Goal: Task Accomplishment & Management: Complete application form

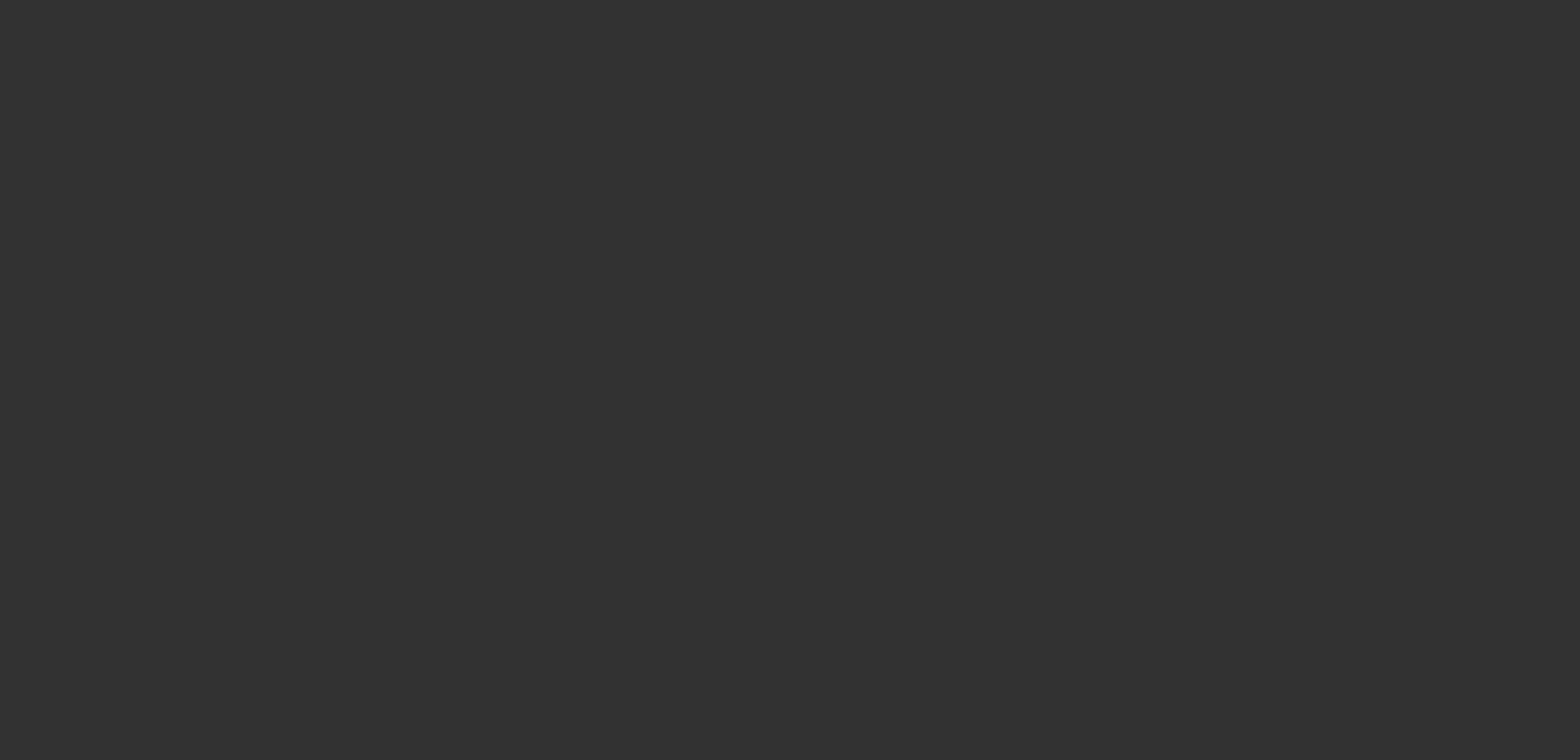
select select "3"
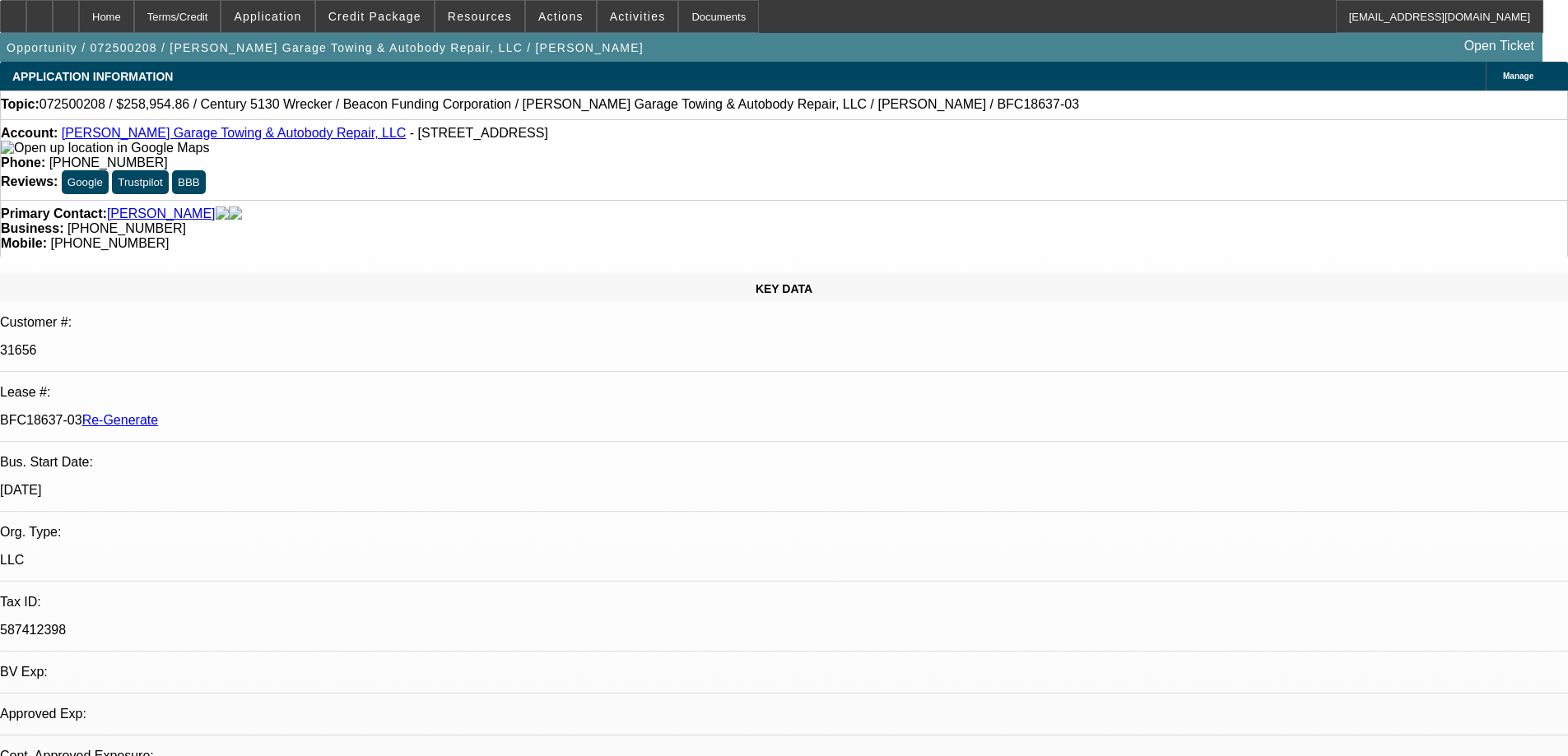
select select "0"
select select "2"
select select "0"
select select "6"
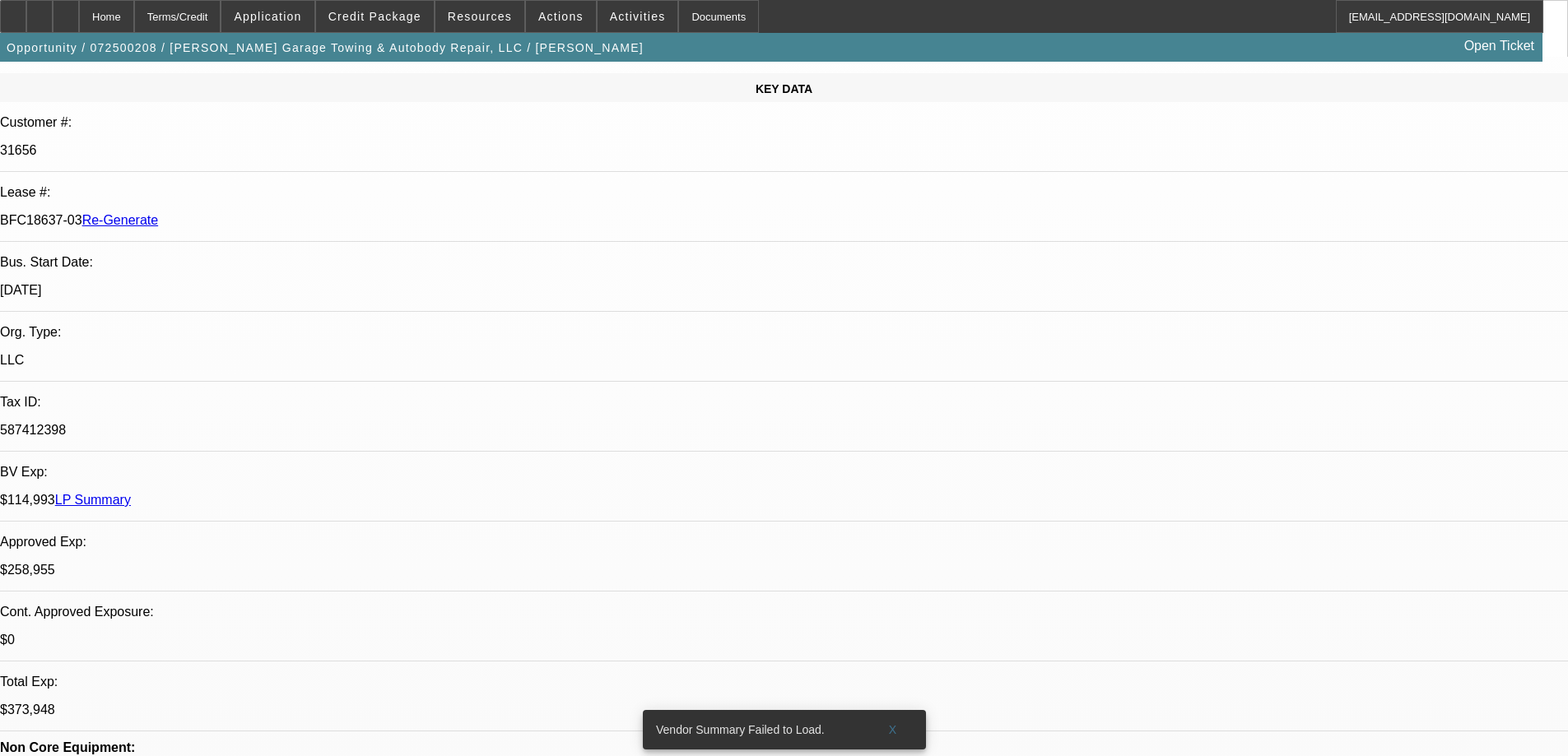
scroll to position [247, 0]
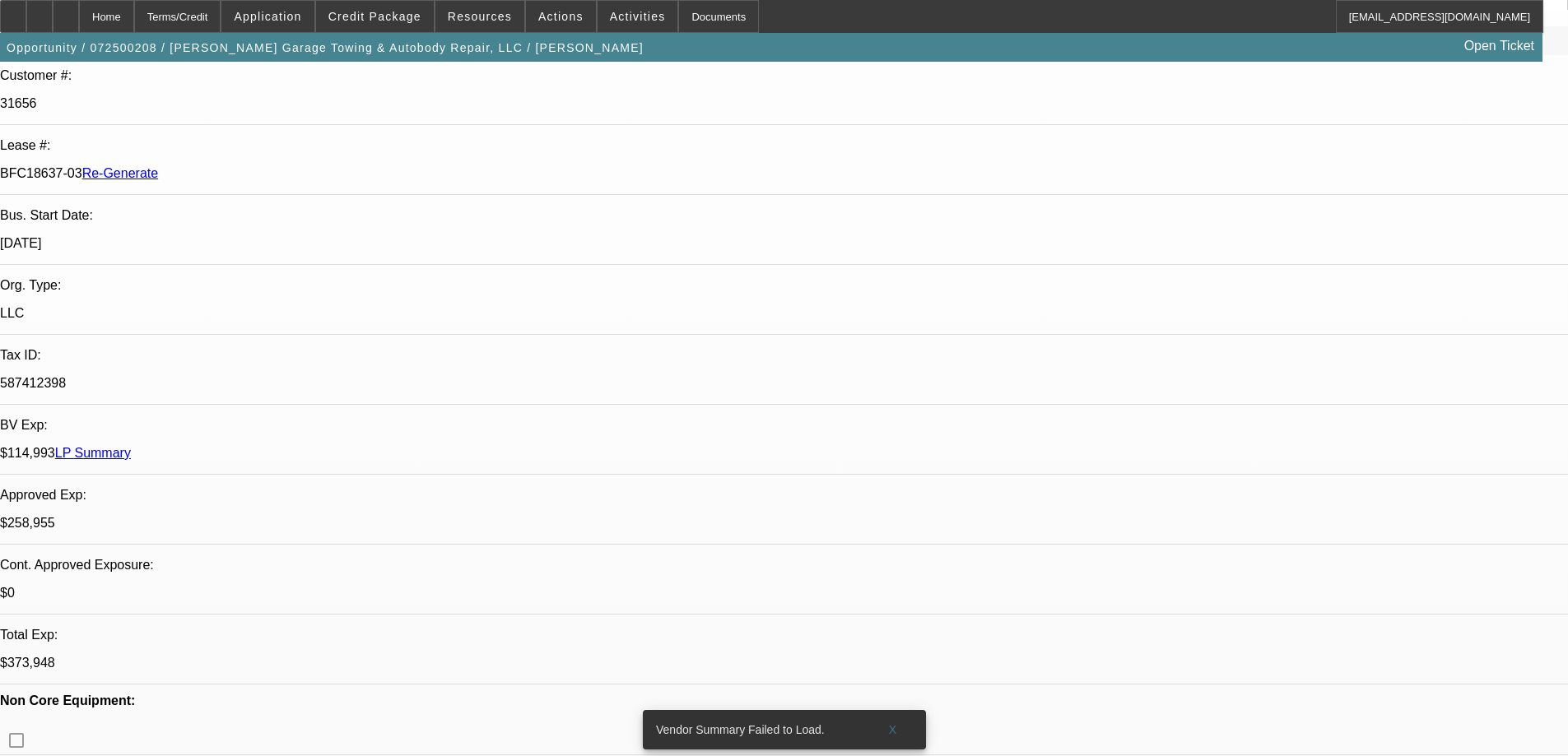
click at [692, 4] on div "Documents" at bounding box center [718, 16] width 80 height 33
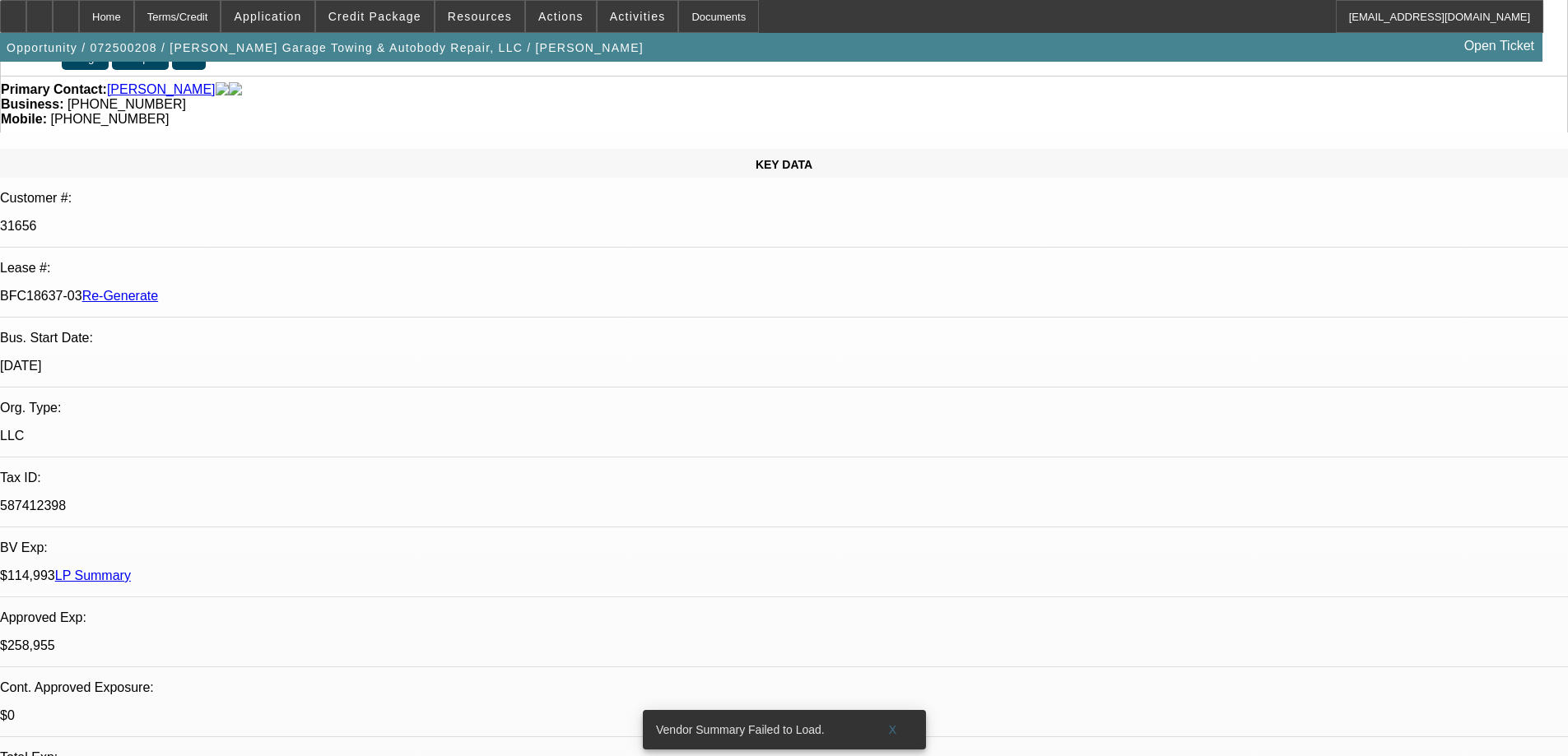
scroll to position [0, 0]
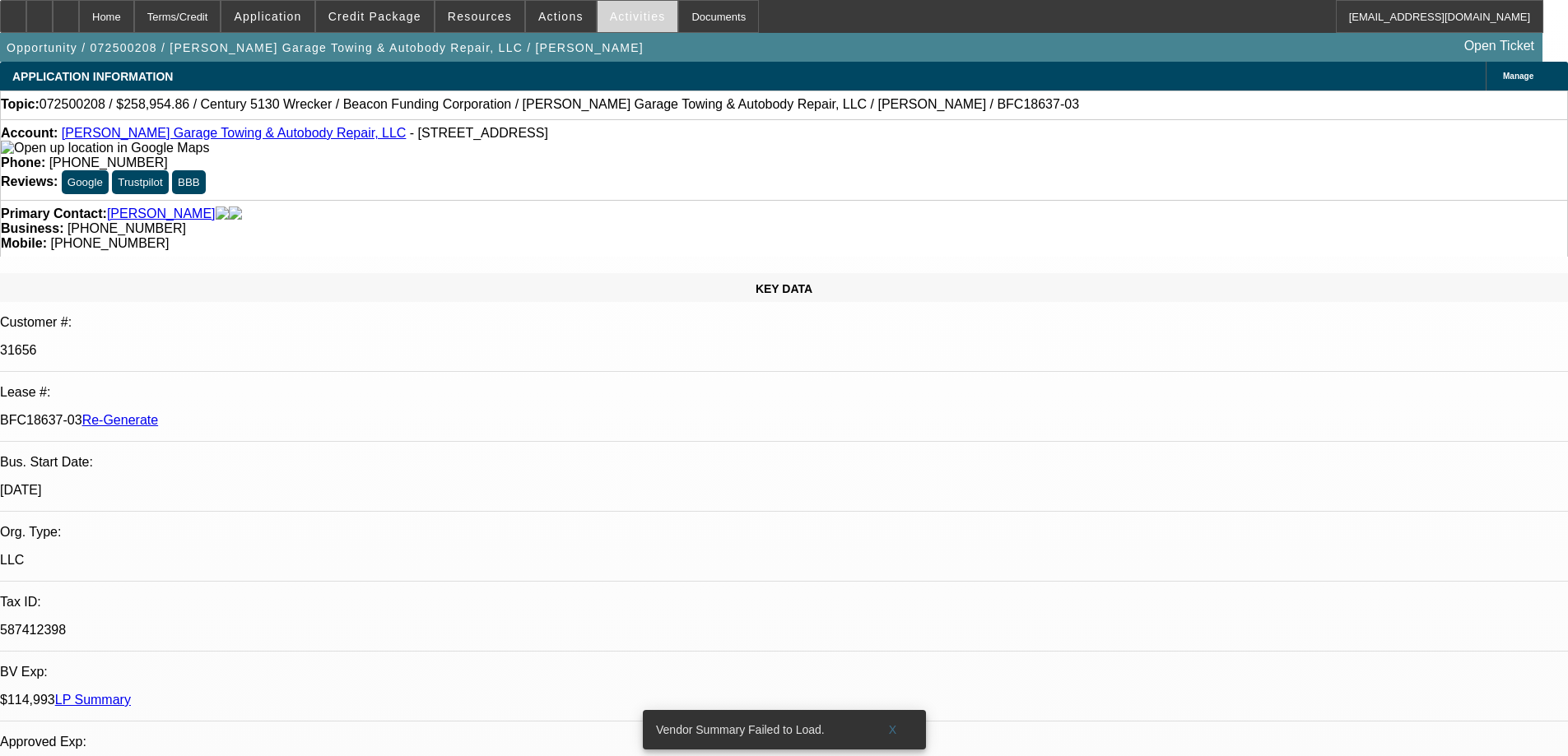
click at [630, 15] on span "Activities" at bounding box center [638, 16] width 56 height 14
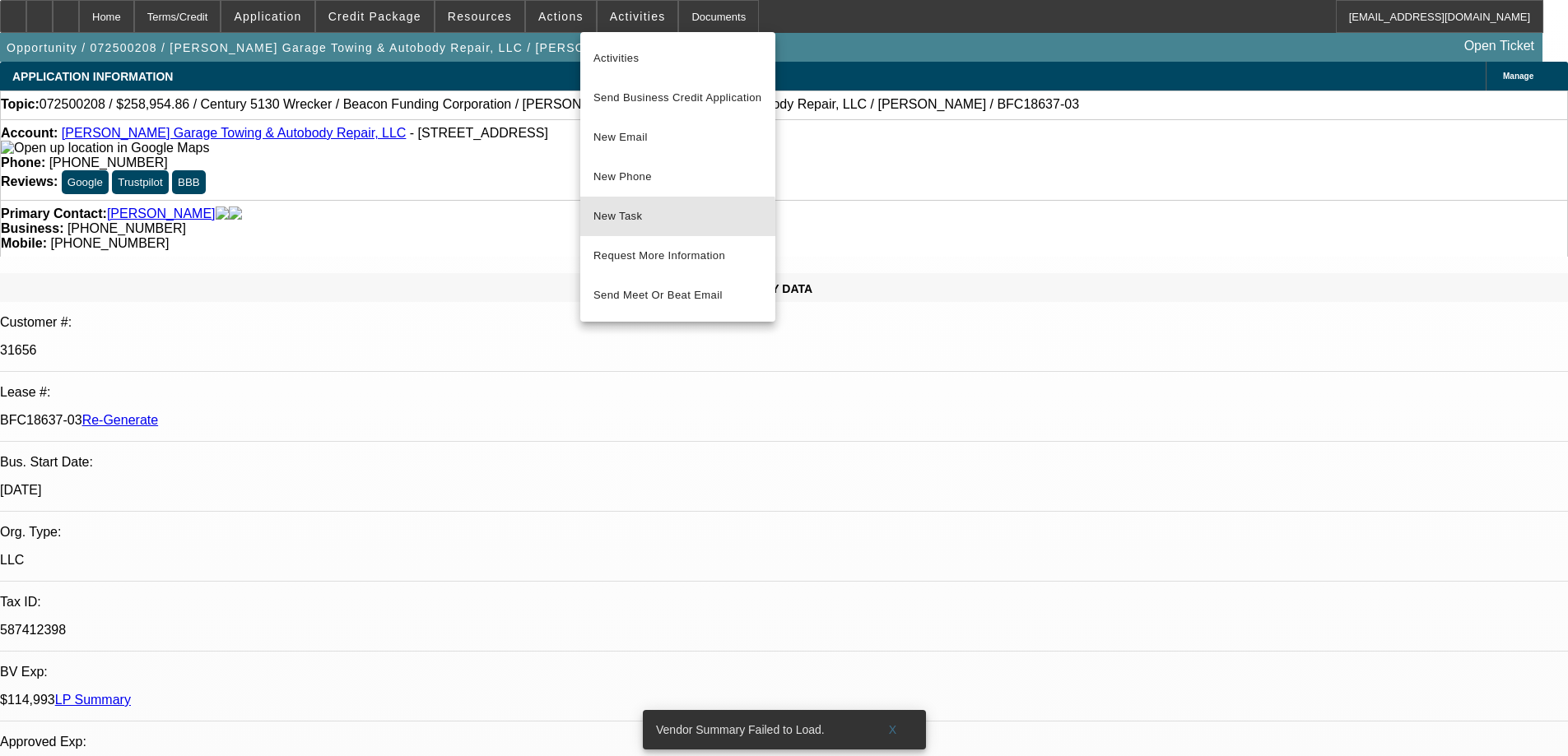
click at [628, 227] on button "New Task" at bounding box center [677, 216] width 195 height 40
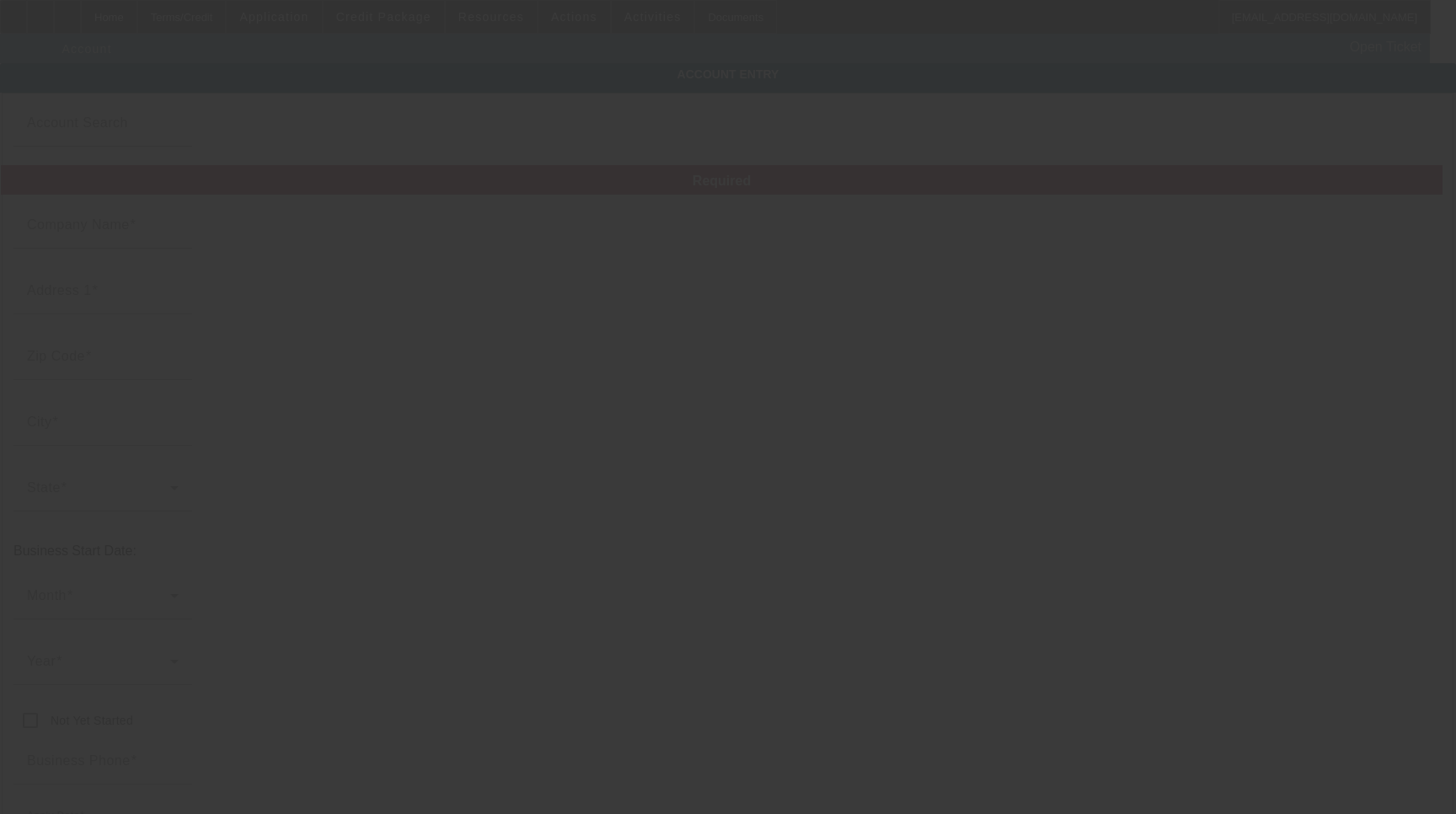
type input "[PERSON_NAME] Garage Towing & Autobody Repair, LLC"
type input "121 Broad St"
type input "17754"
type input "Montoursville"
type input "[PHONE_NUMBER]"
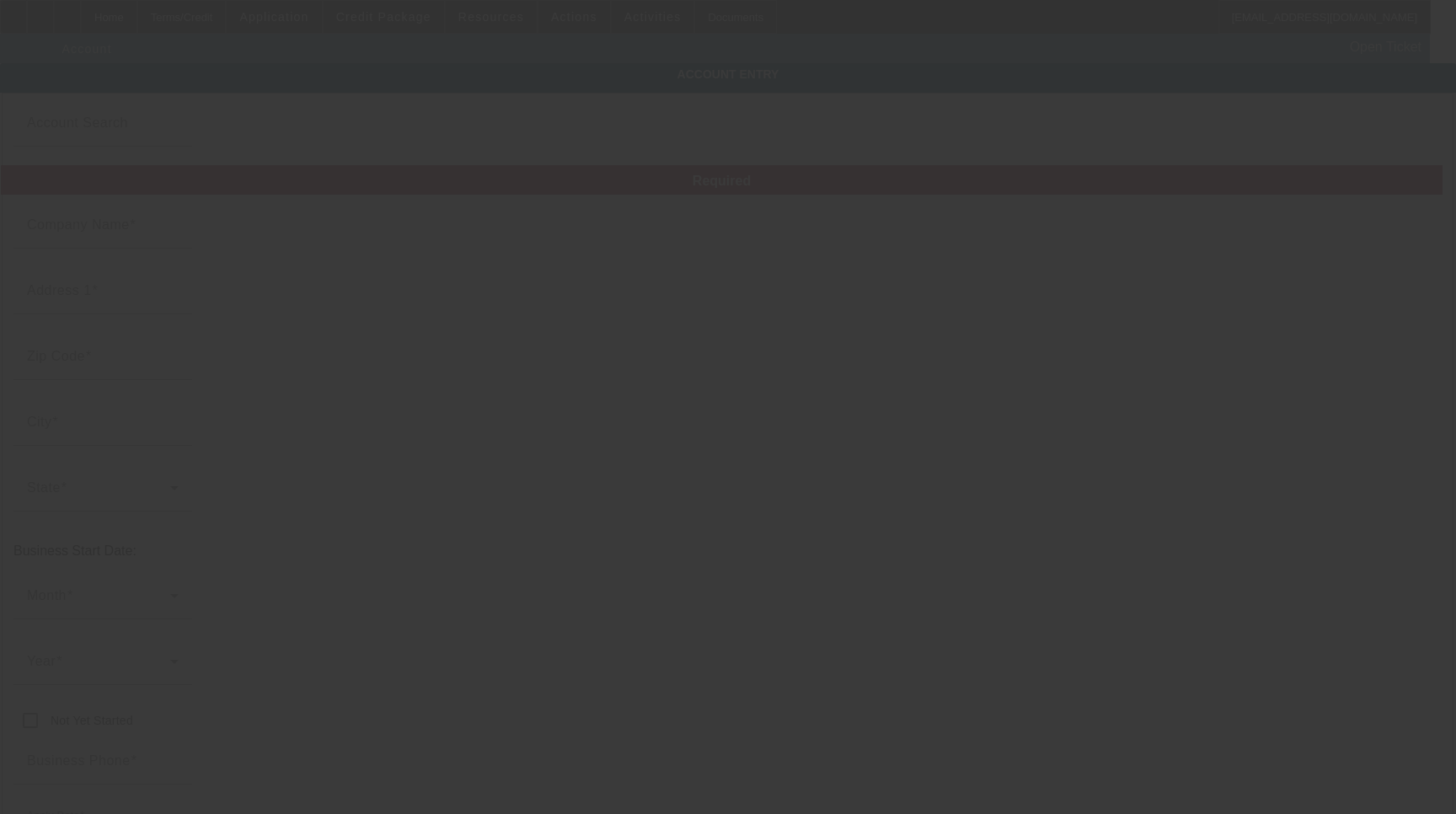
type input "woodsrepair@comcast.net"
type input "Lycoming"
type input "587412398"
type input "https://WOODSGARAGETOWING.COM"
type input "7/10/2025"
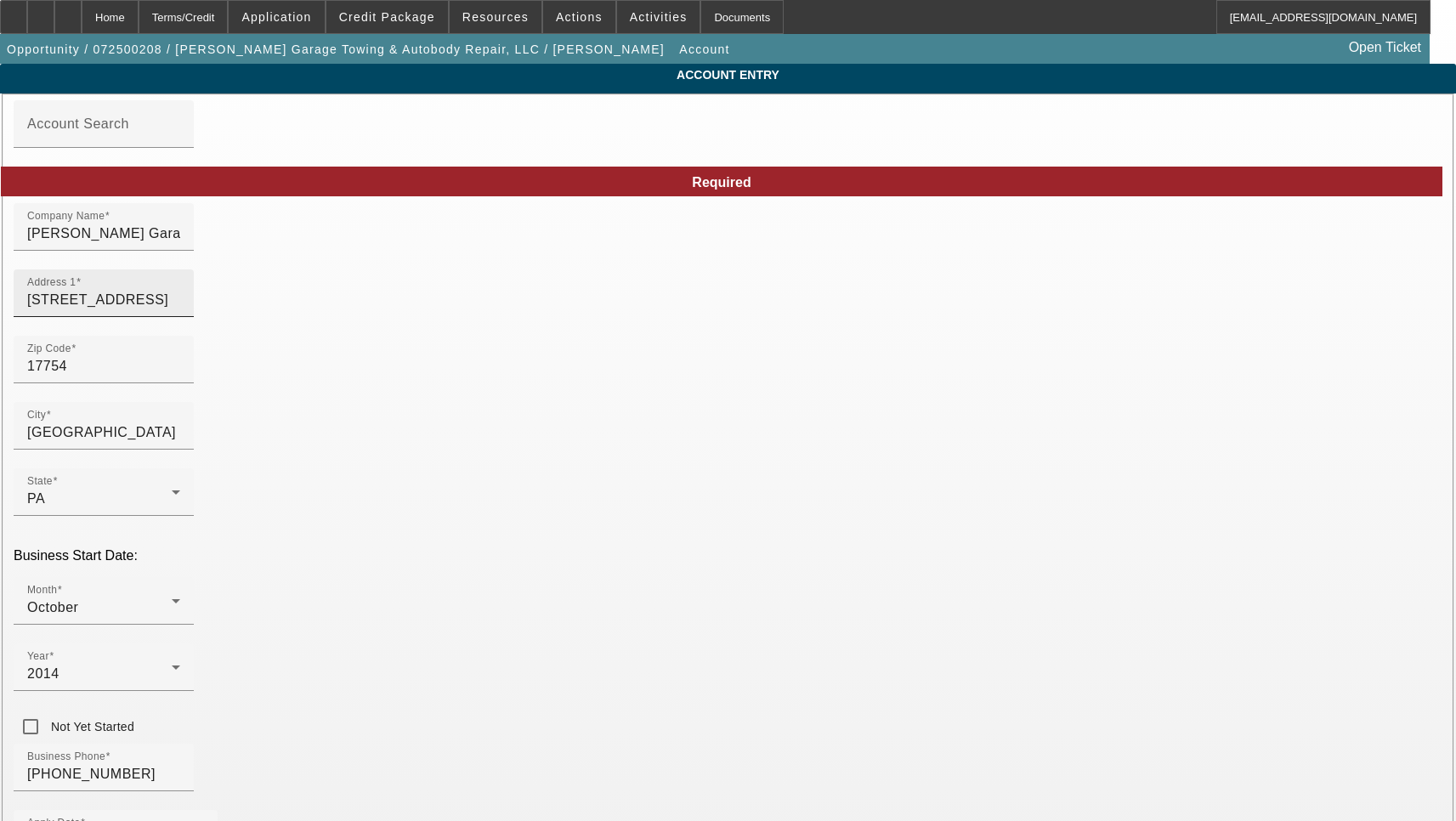
click at [180, 310] on input "[STREET_ADDRESS]" at bounding box center [103, 300] width 153 height 20
paste input "W"
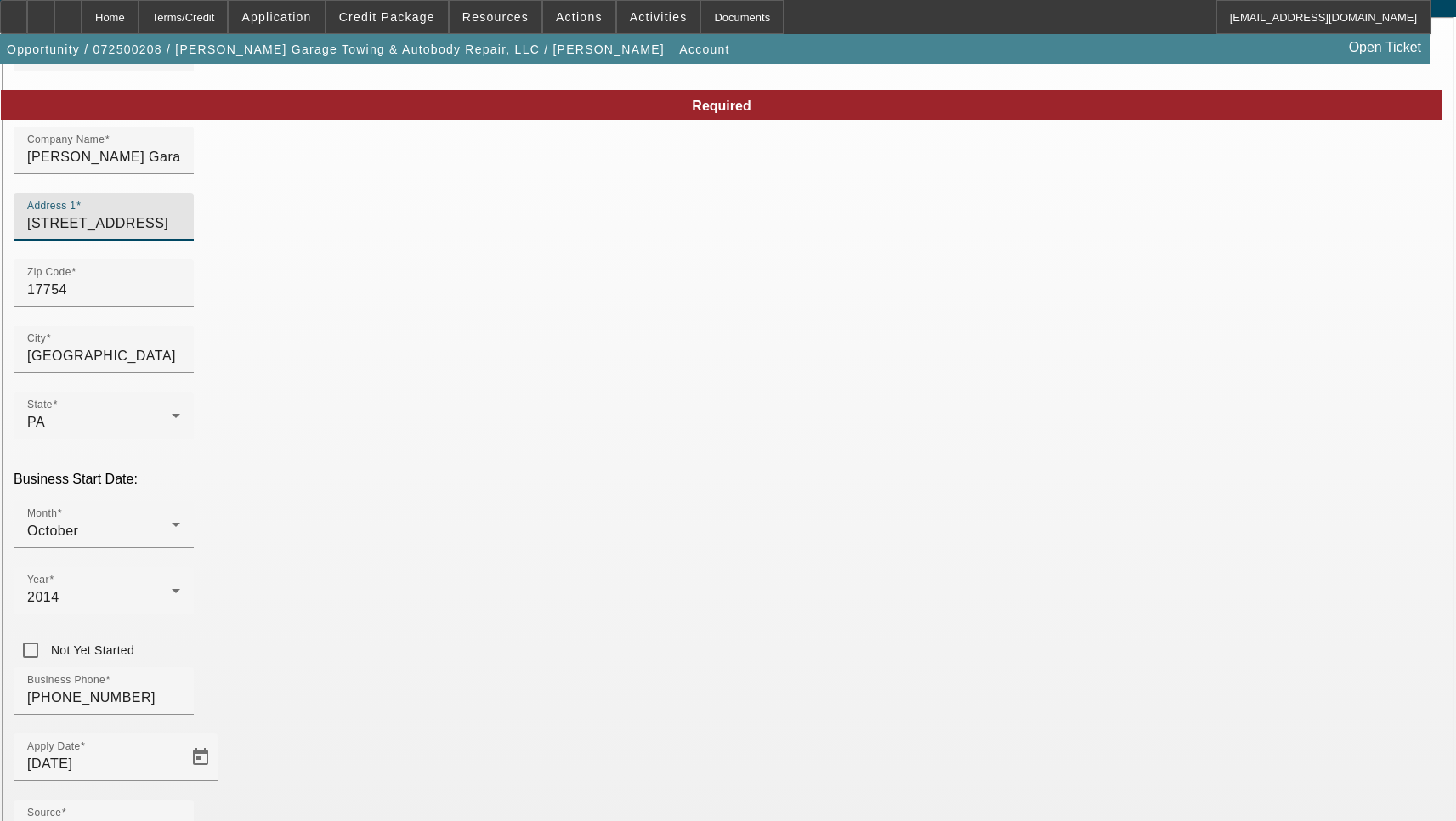
scroll to position [181, 0]
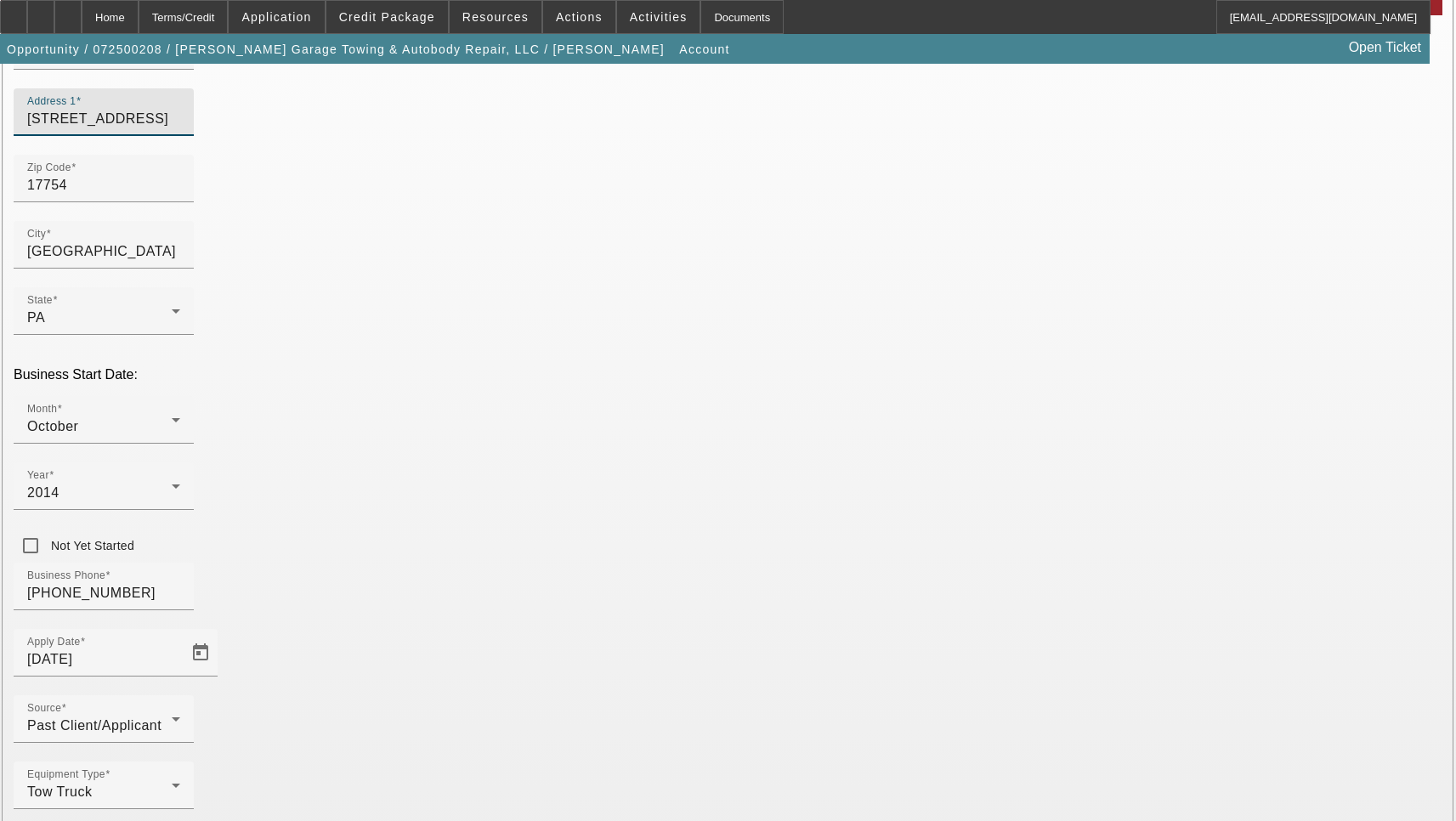
type input "121 W Broad St"
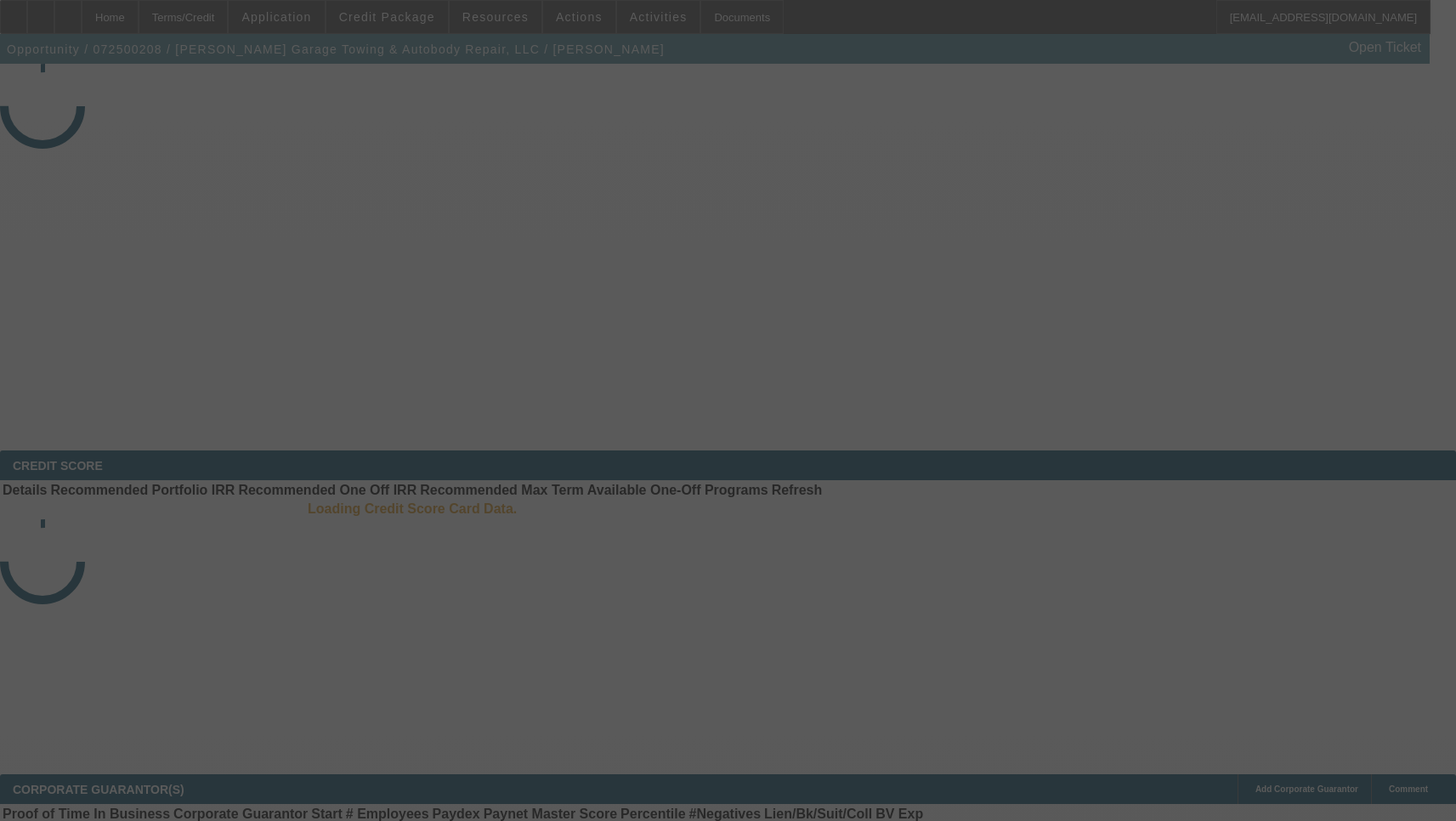
select select "3"
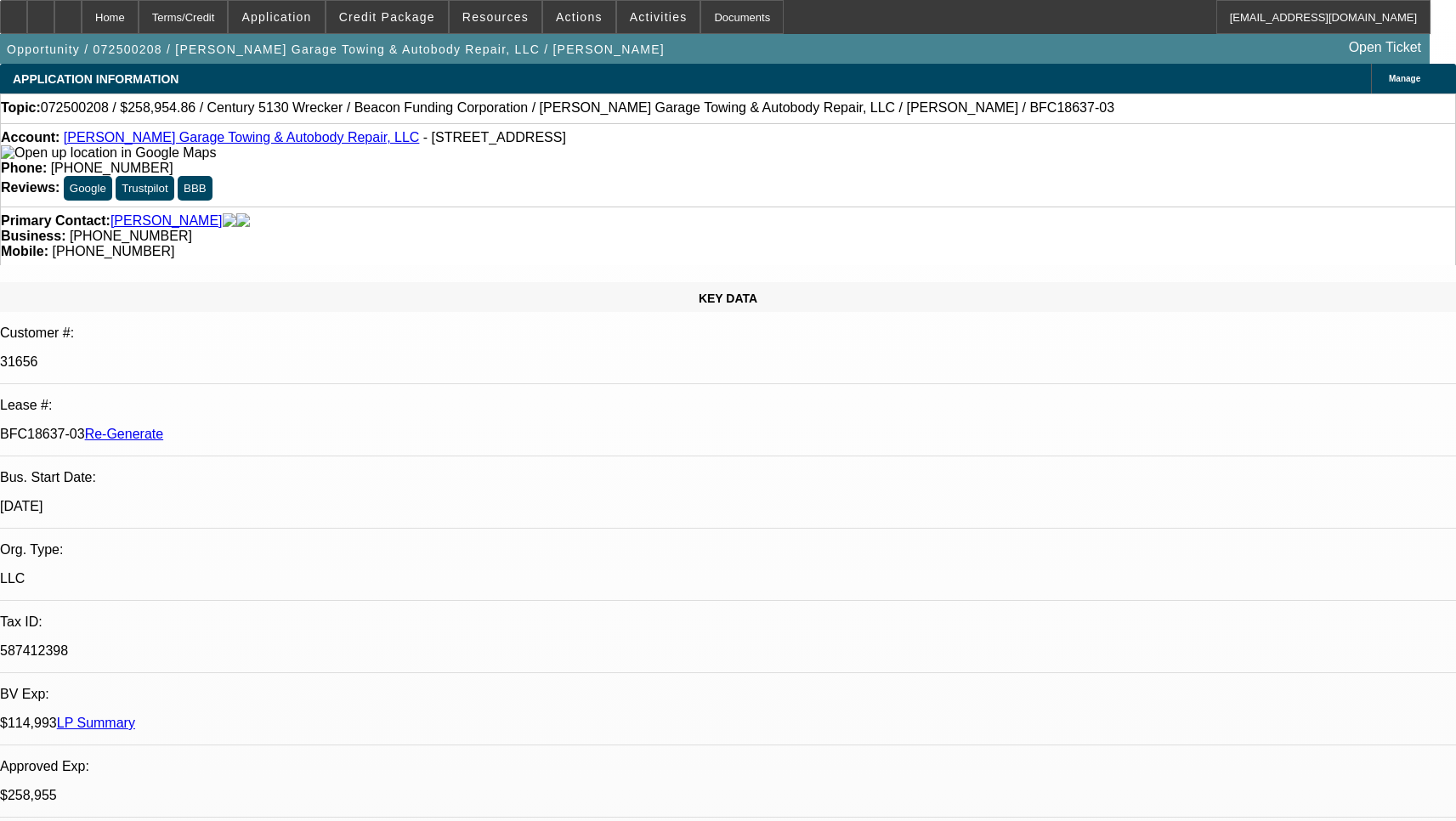
select select "0"
select select "2"
select select "0"
select select "6"
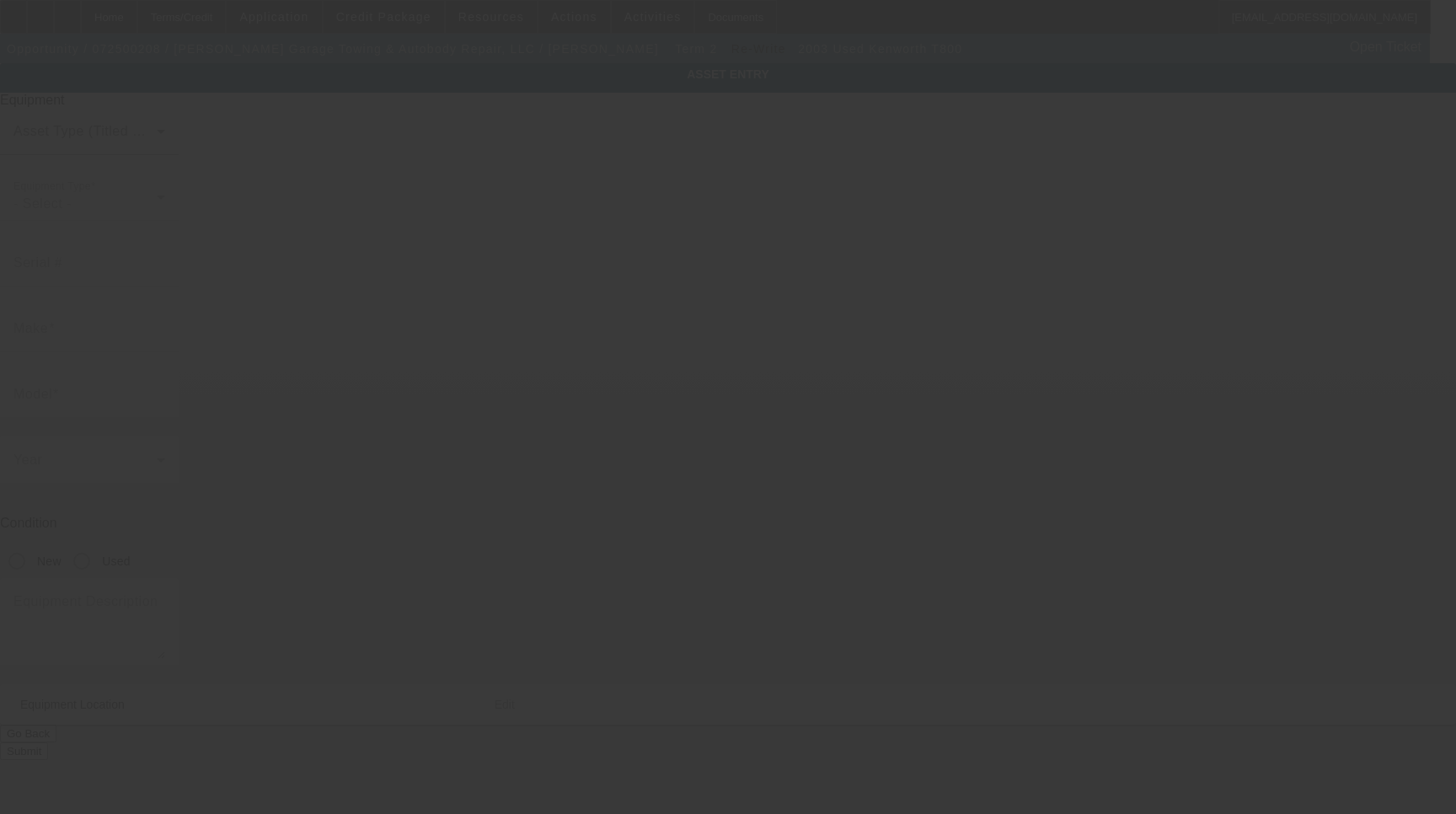
type input "1NKDXBTX83J708687"
type input "Kenworth"
type input "T800"
radio input "true"
type textarea "Kenworth T800"
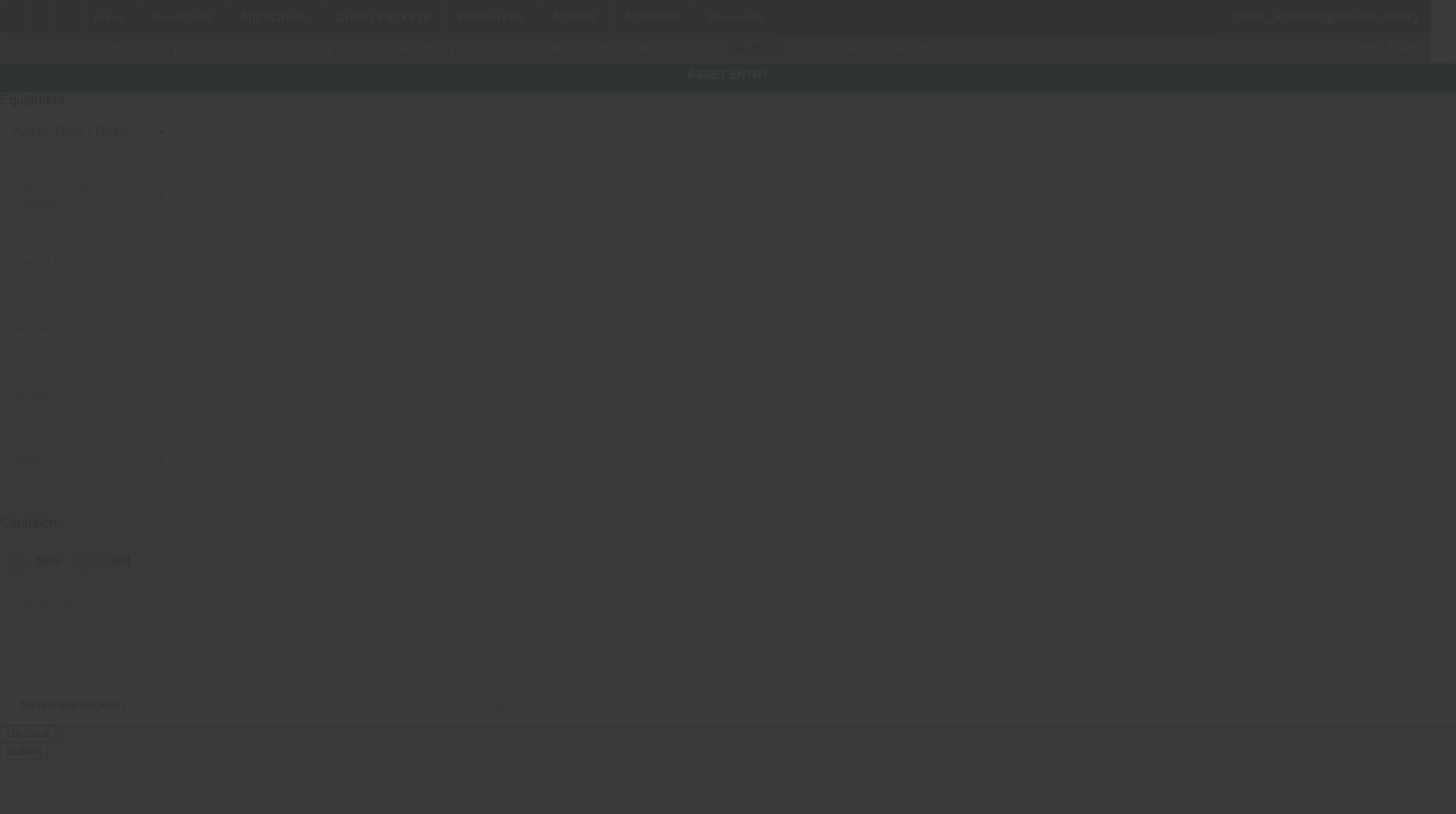
type input "[STREET_ADDRESS]"
type input "[GEOGRAPHIC_DATA]"
type input "17754"
type input "Lycoming"
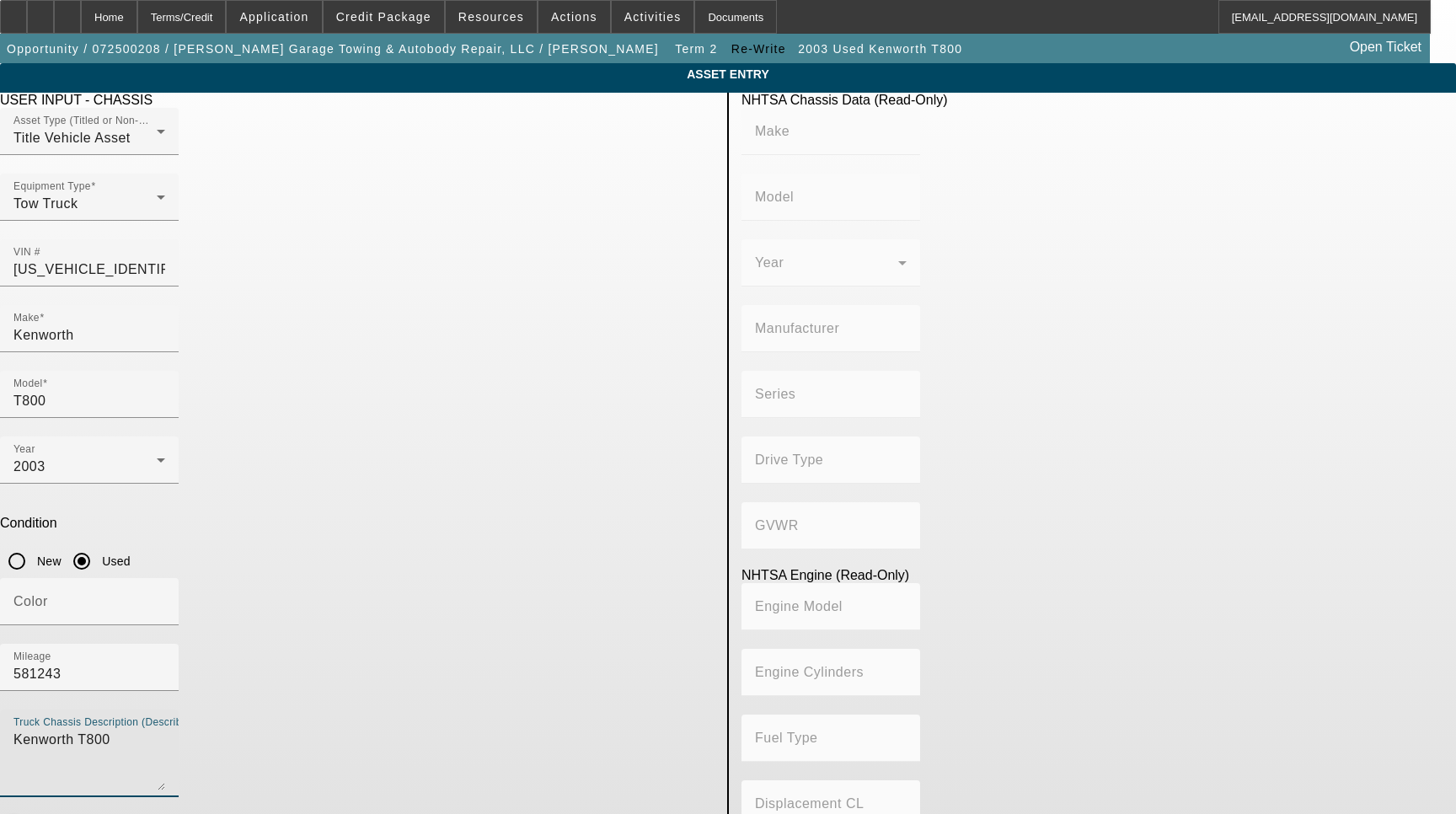
click at [166, 730] on textarea "Kenworth T800" at bounding box center [89, 759] width 152 height 60
type textarea "with:"
click at [31, 807] on span "button" at bounding box center [14, 824] width 34 height 34
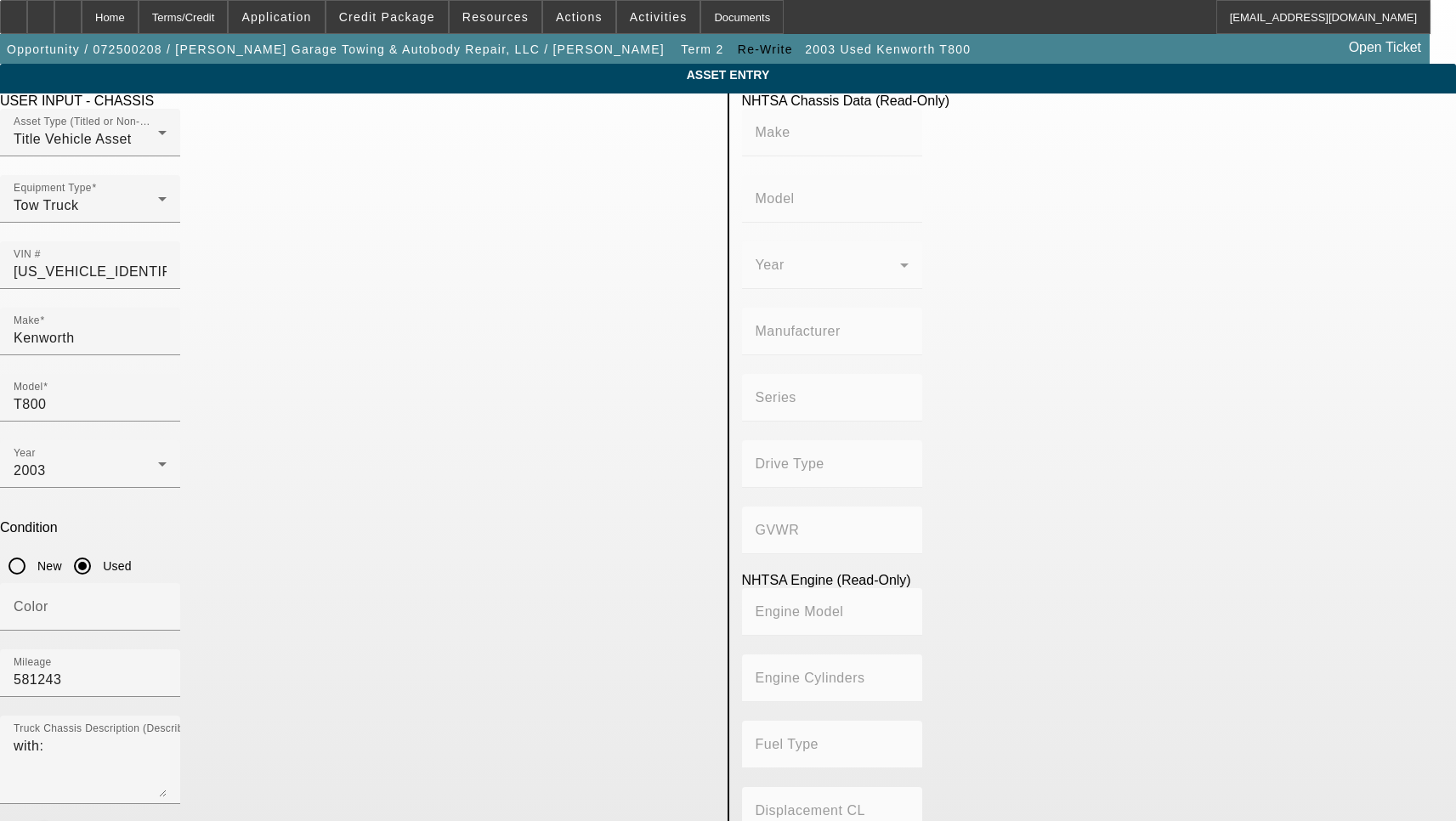
type input "[PERSON_NAME]"
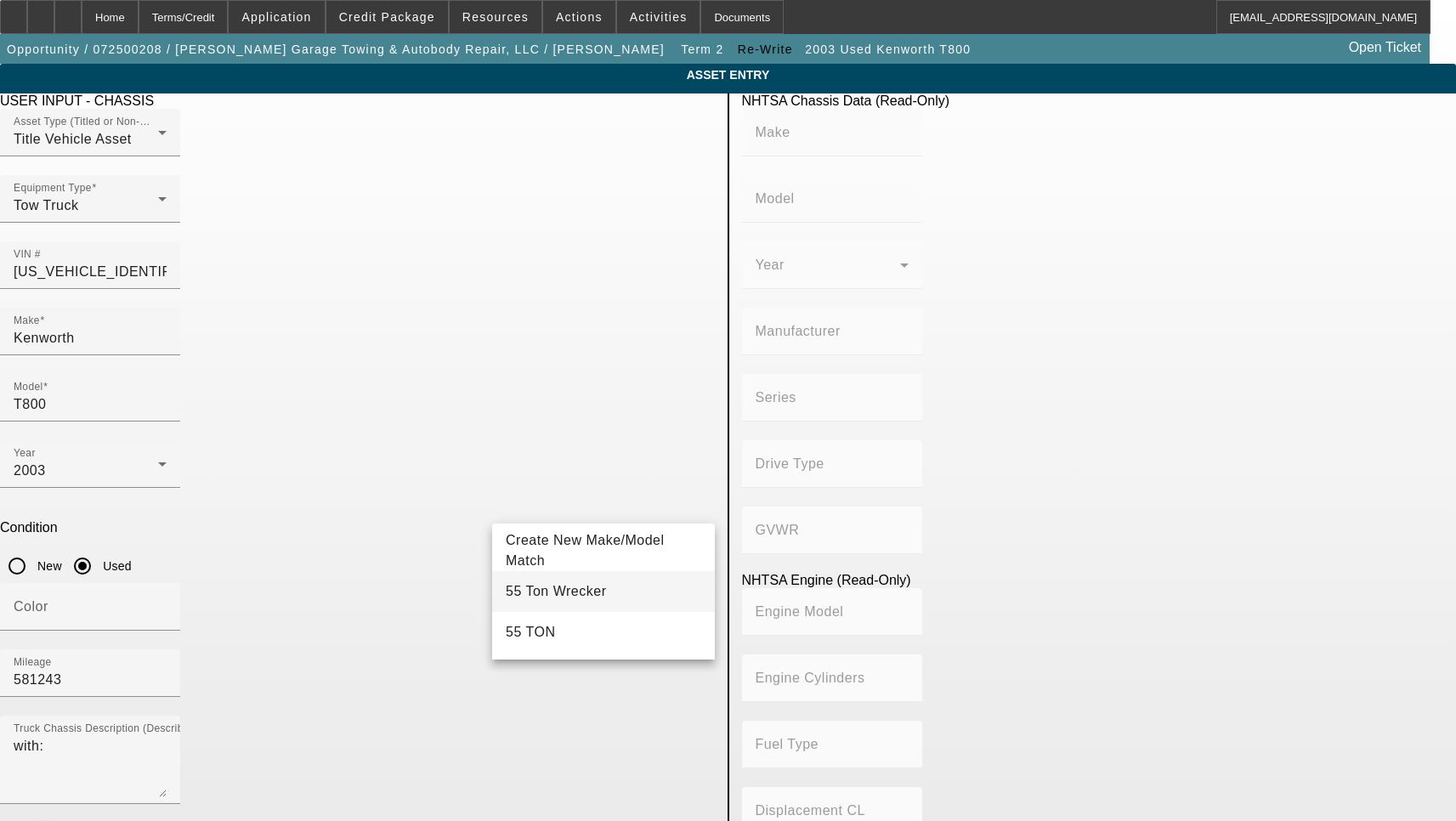
click at [551, 594] on span "55 Ton Wrecker" at bounding box center [556, 591] width 100 height 14
type input "55 Ton Wrecker"
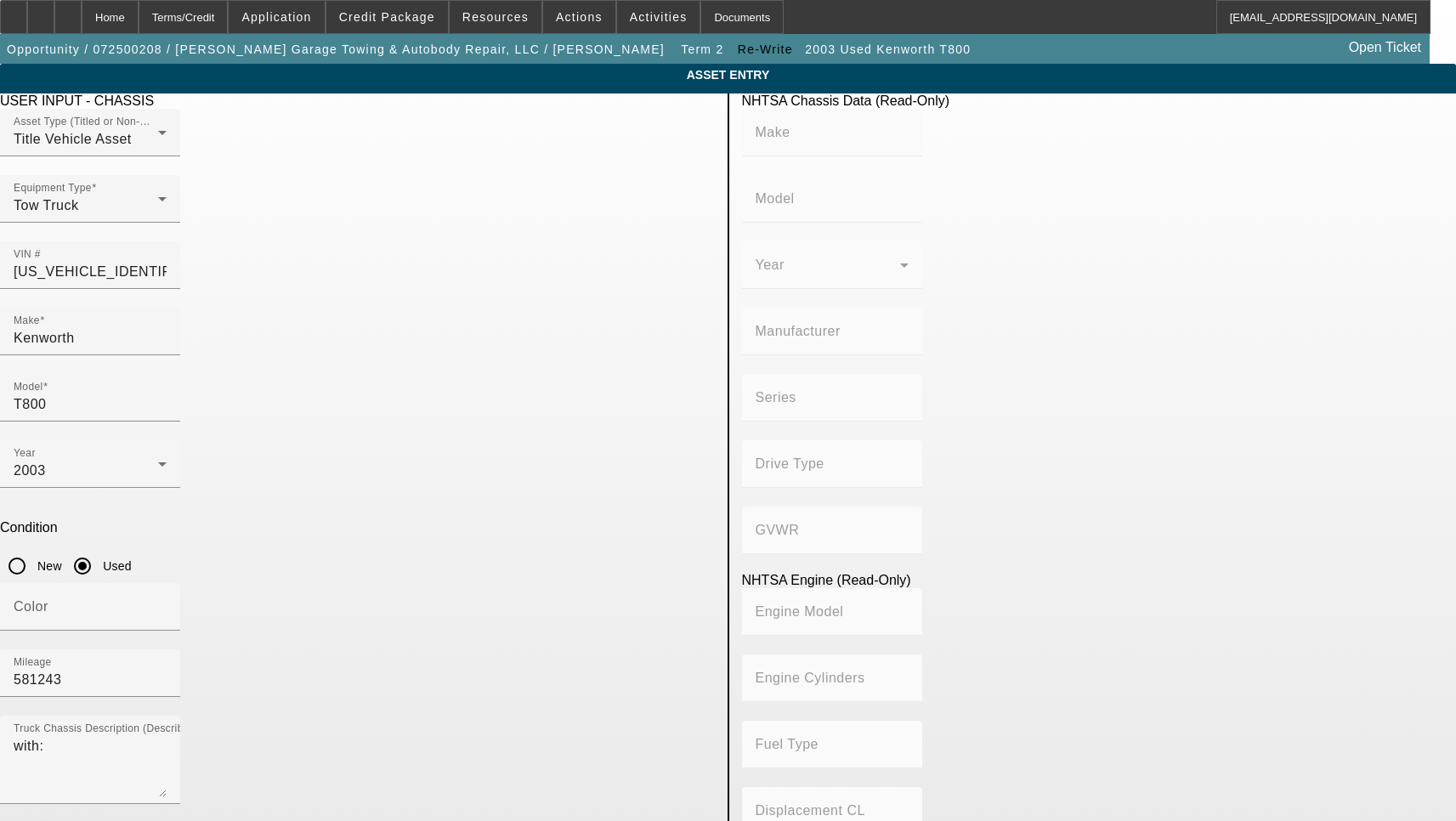
radio input "true"
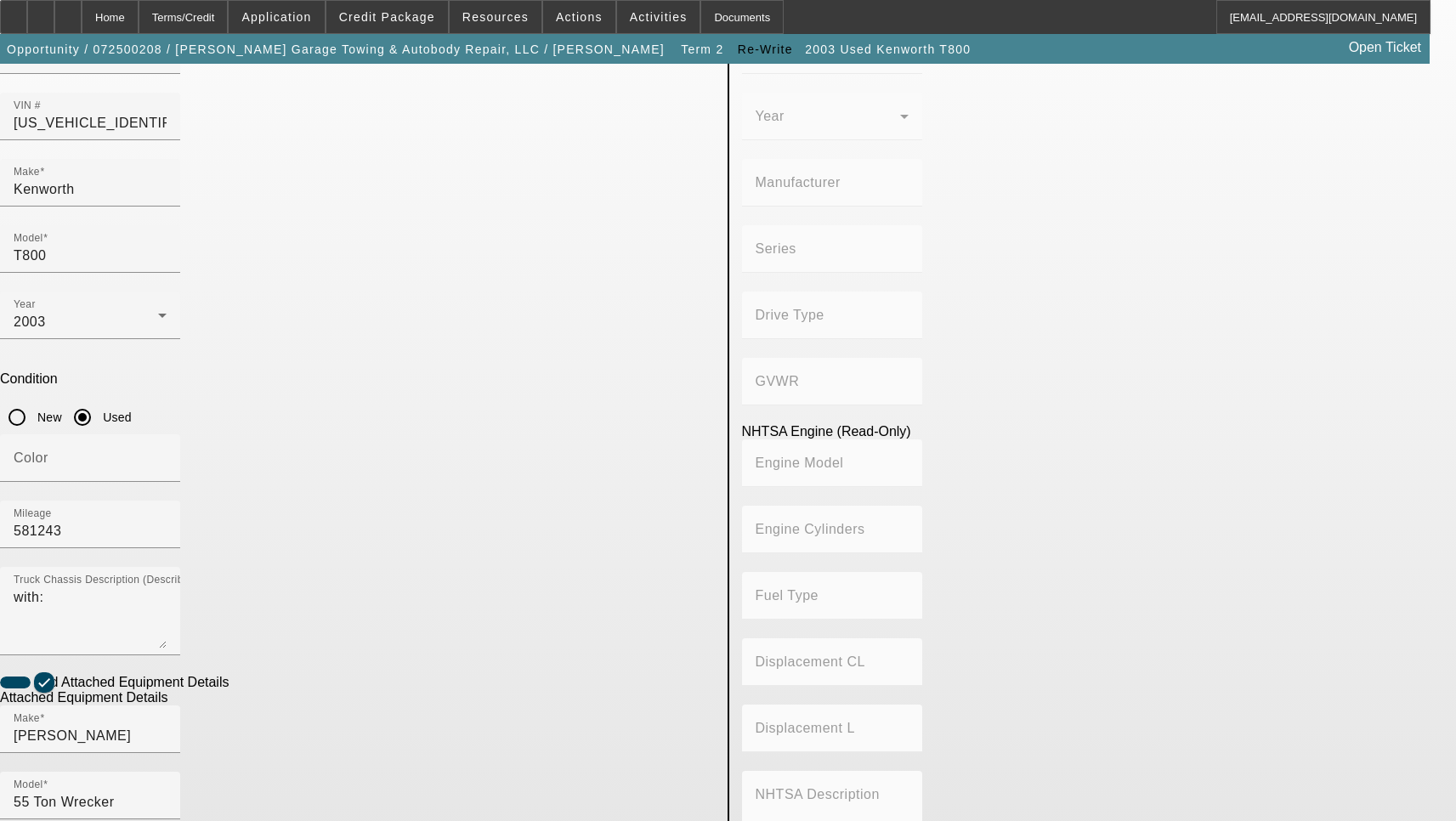
scroll to position [170, 0]
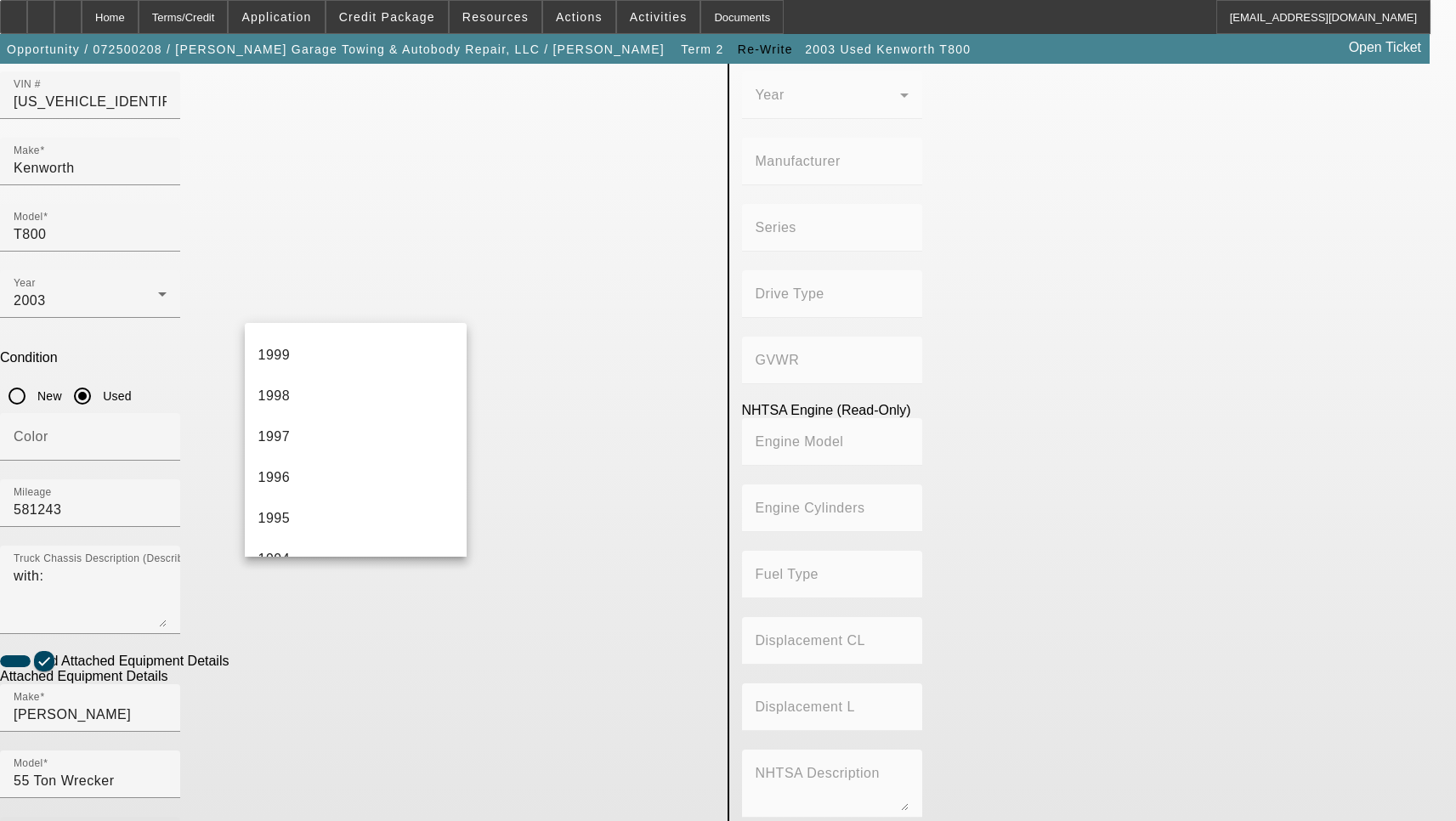
scroll to position [1020, 0]
click at [307, 359] on mat-option "2003" at bounding box center [356, 350] width 223 height 41
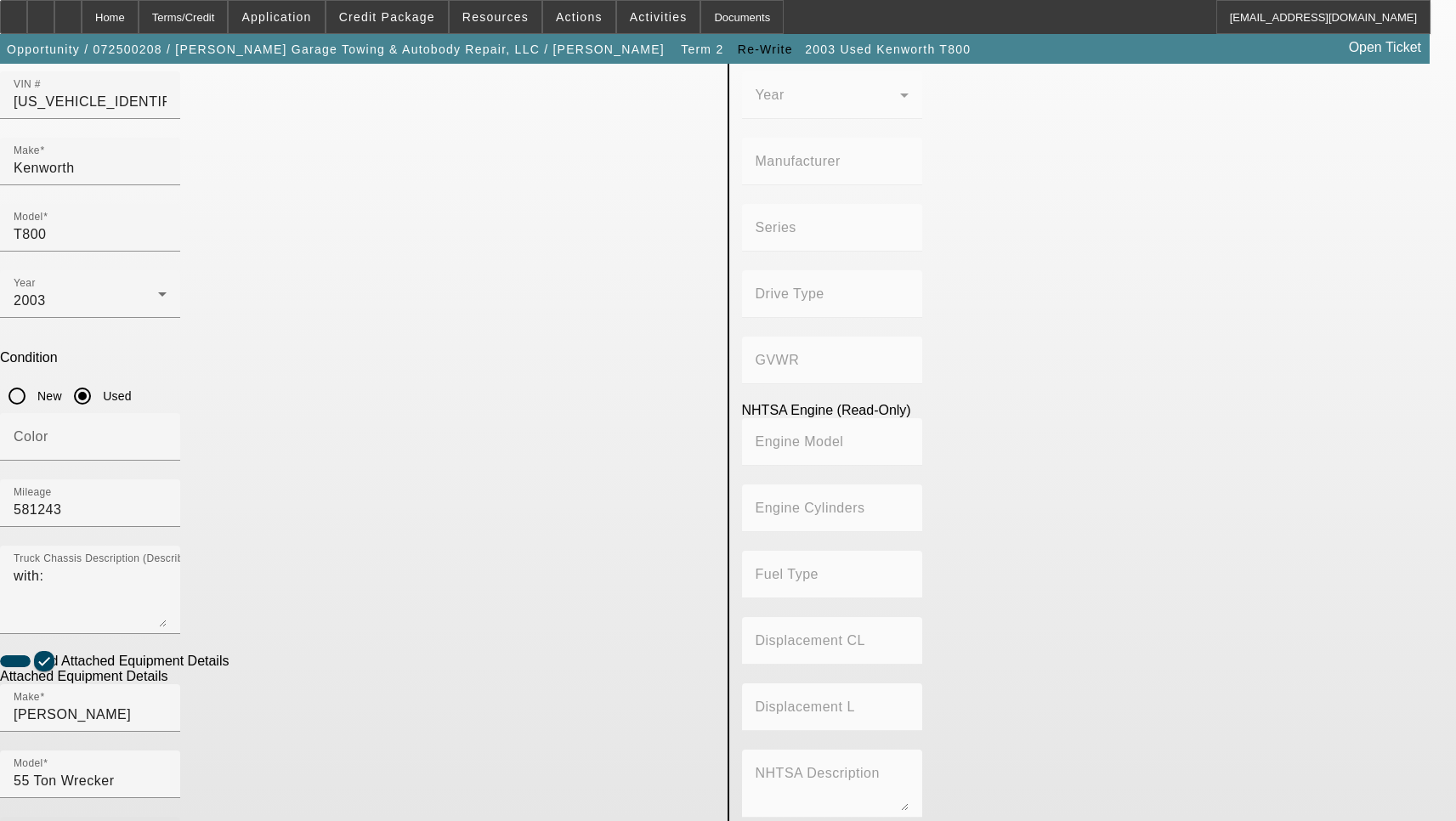
type input "20022082759"
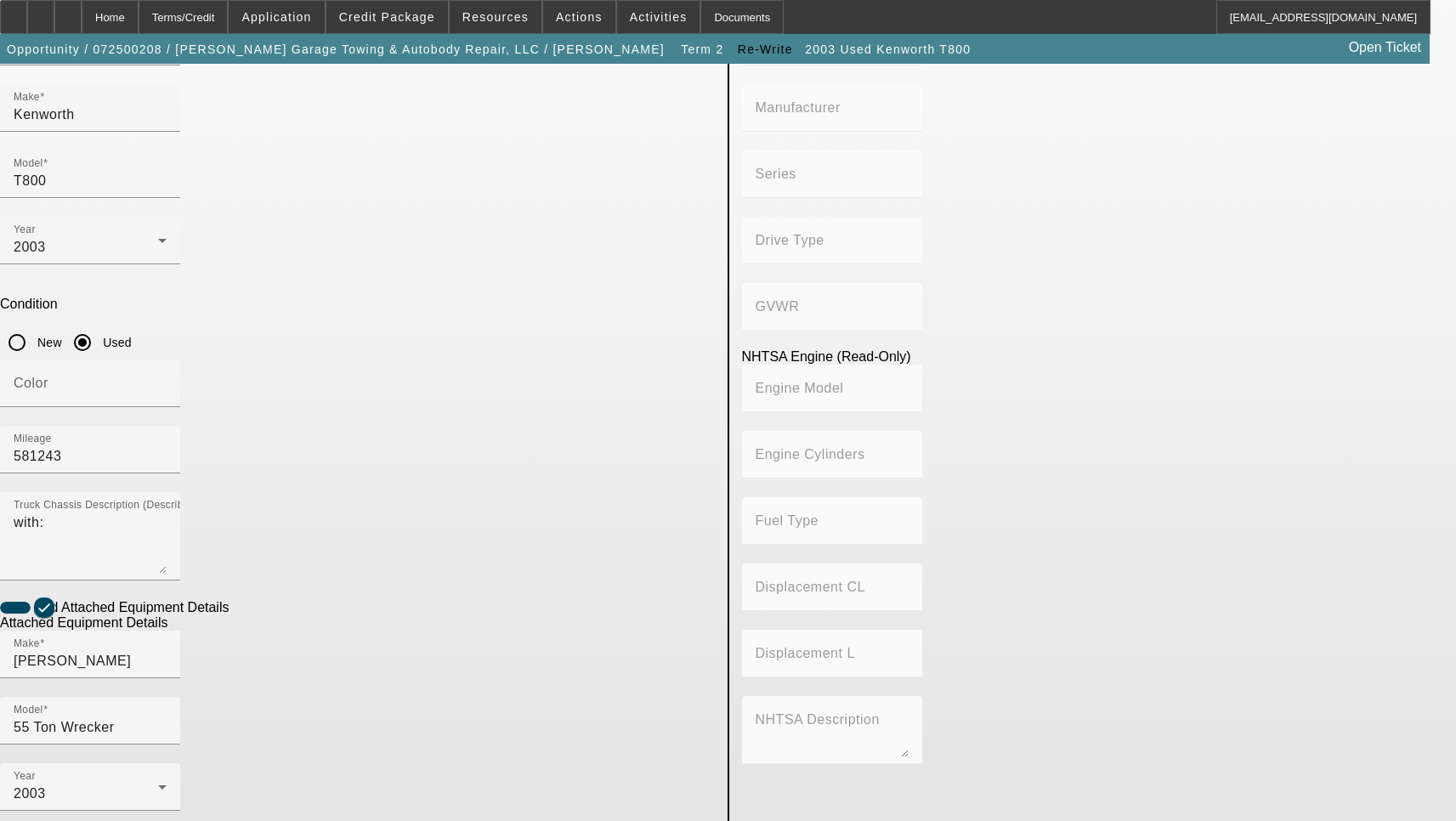
scroll to position [274, 0]
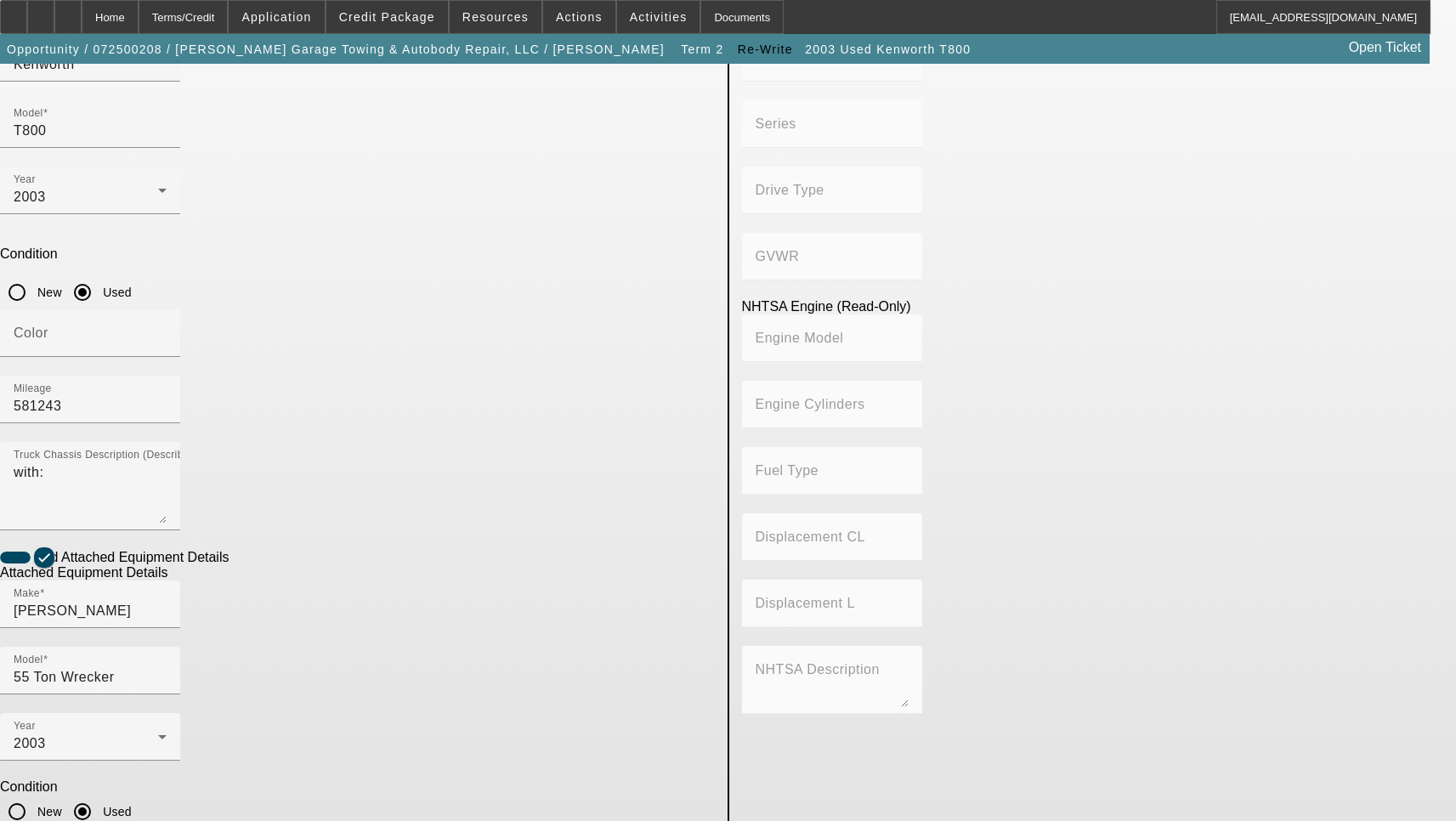
type textarea "Includes all options, attachments and accessories"
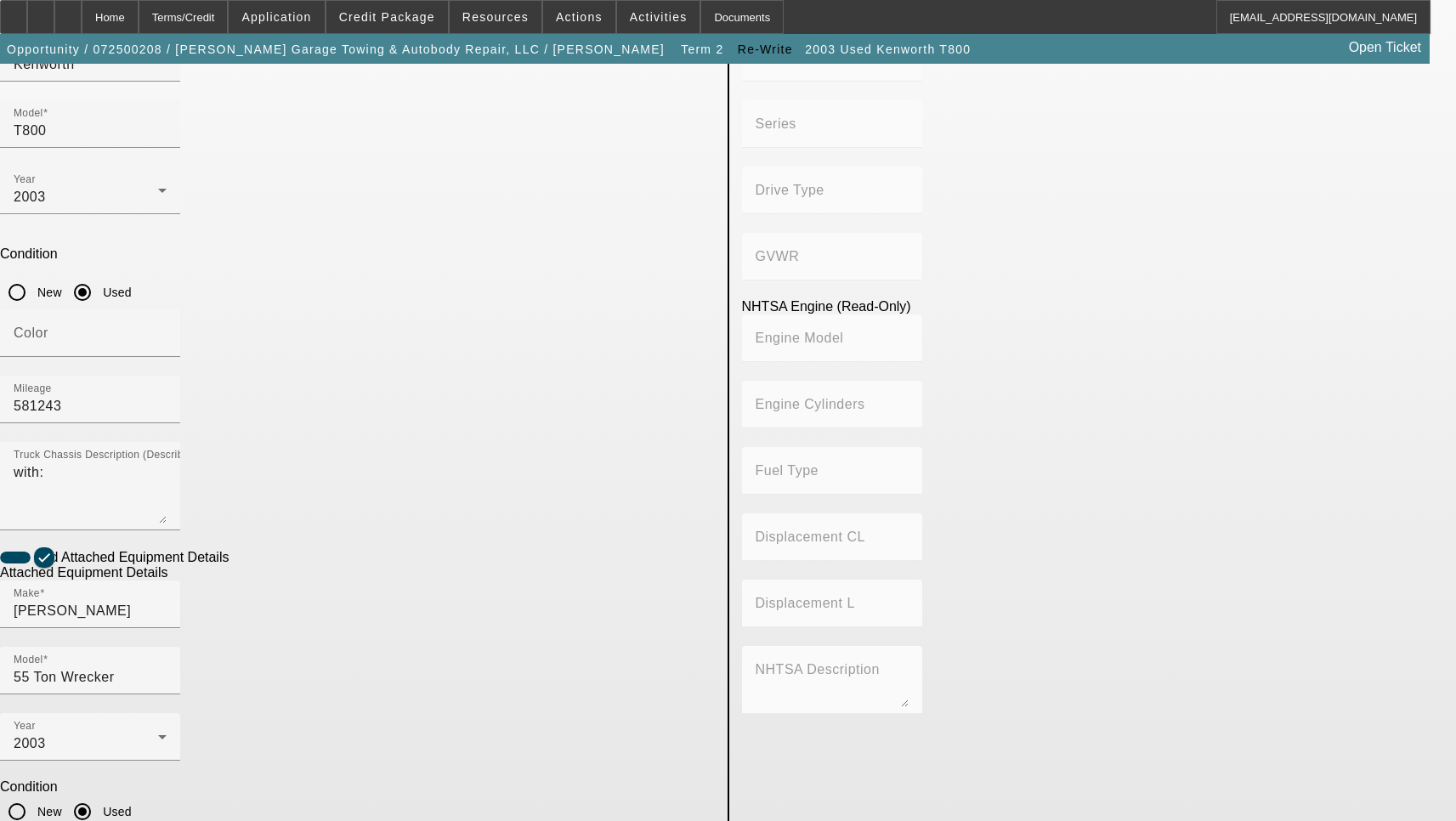
paste input "W"
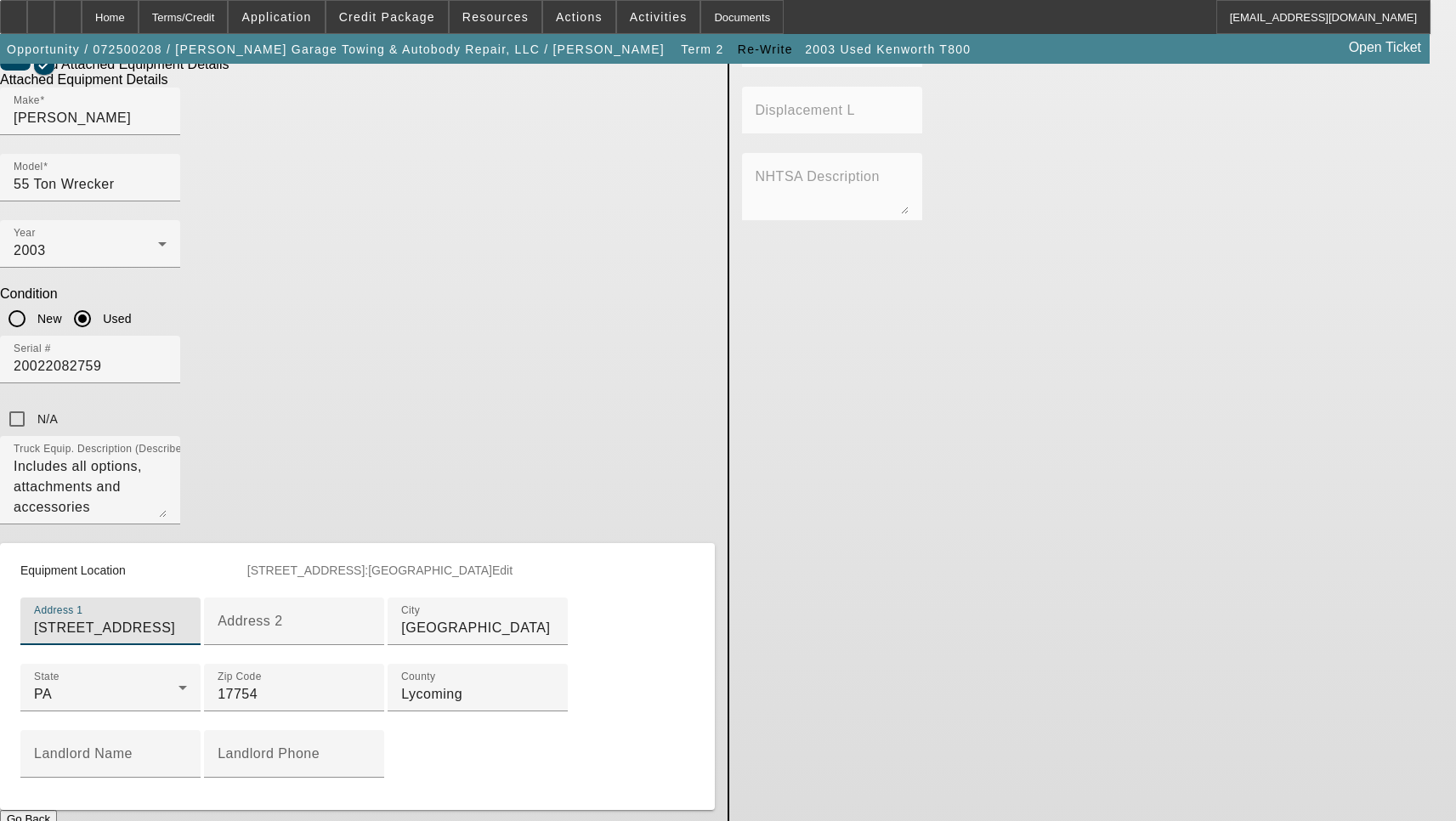
scroll to position [855, 0]
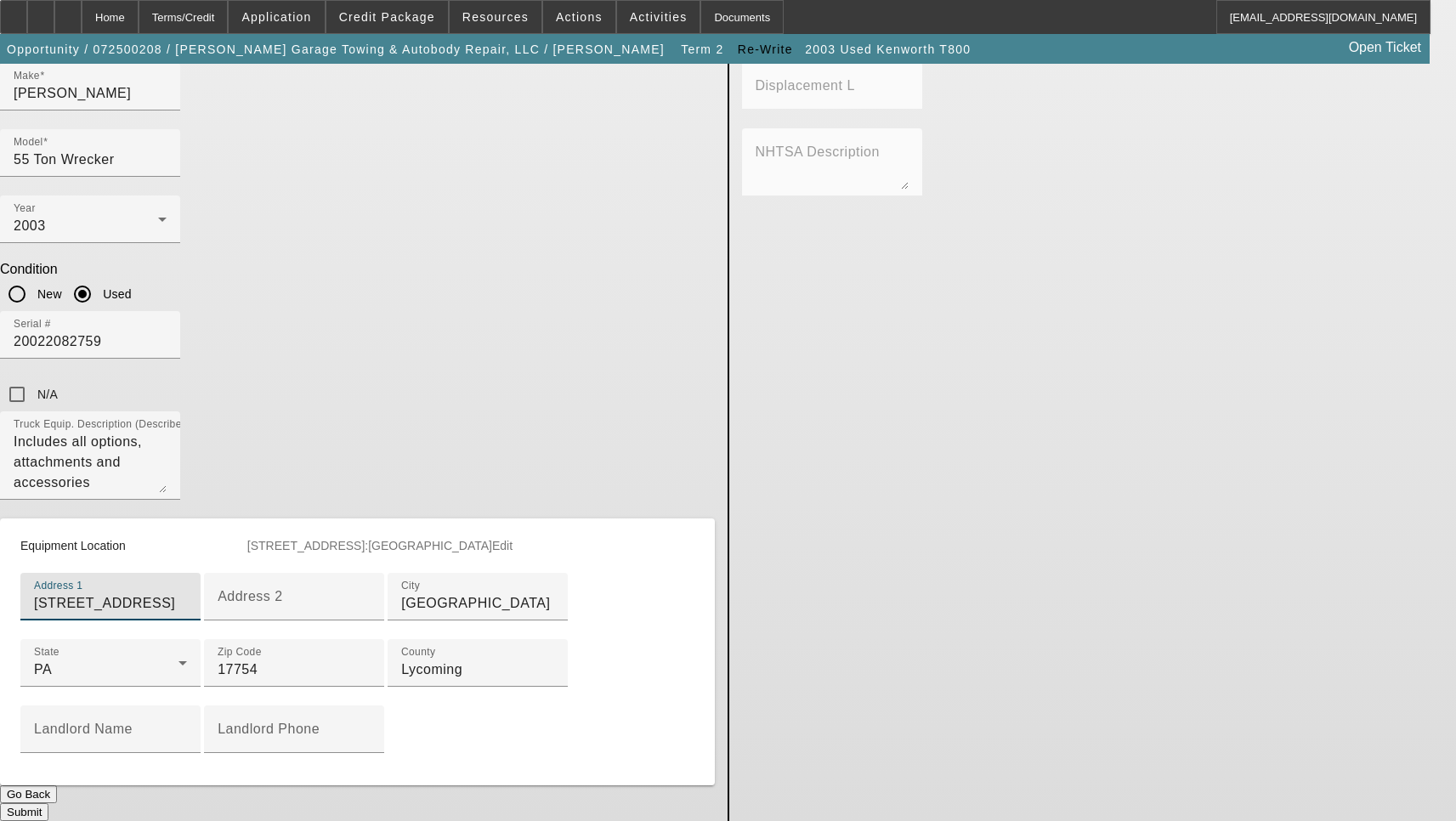
type input "121 W Broad St"
click at [48, 803] on button "Submit" at bounding box center [24, 812] width 48 height 18
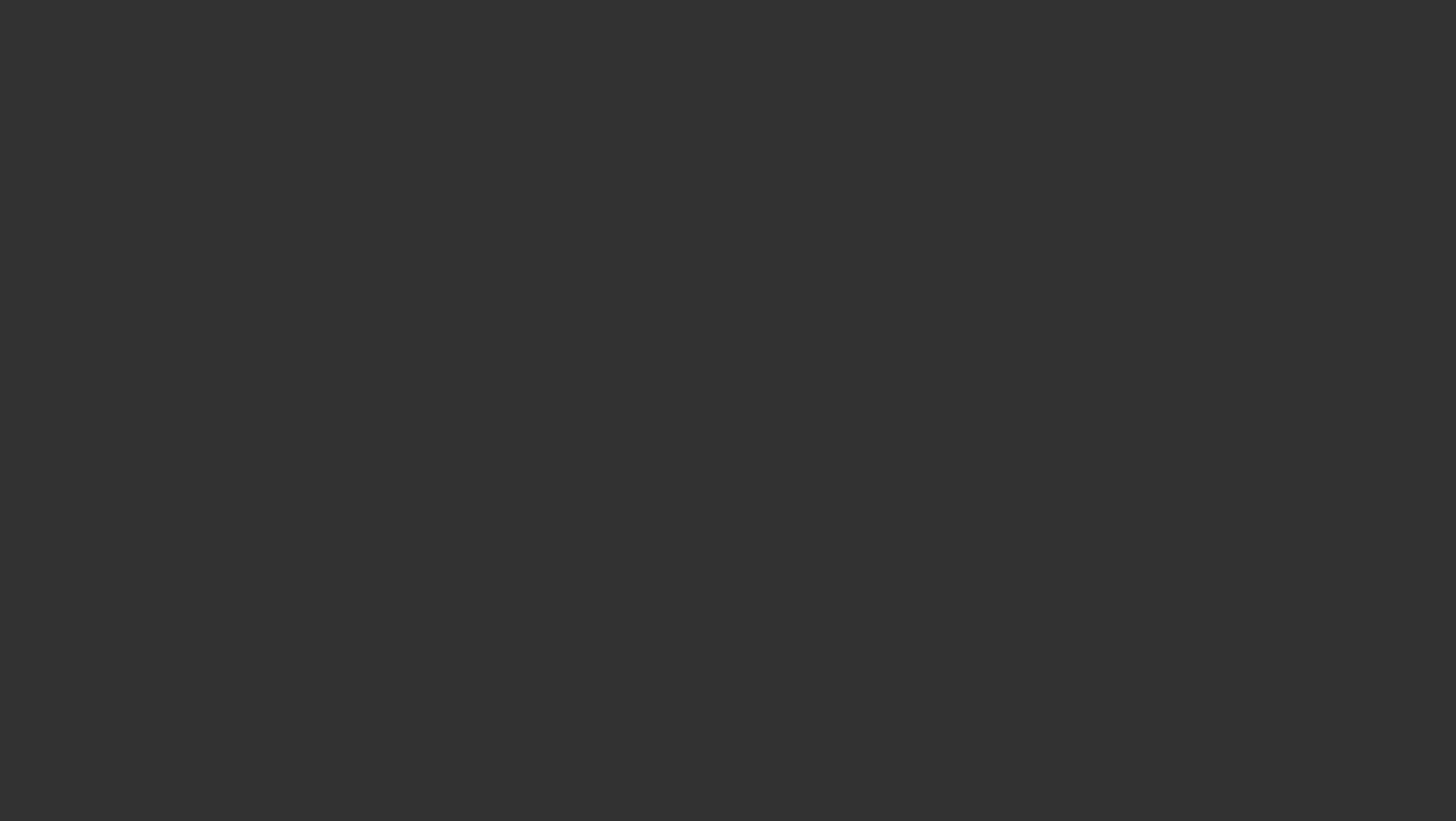
select select "3"
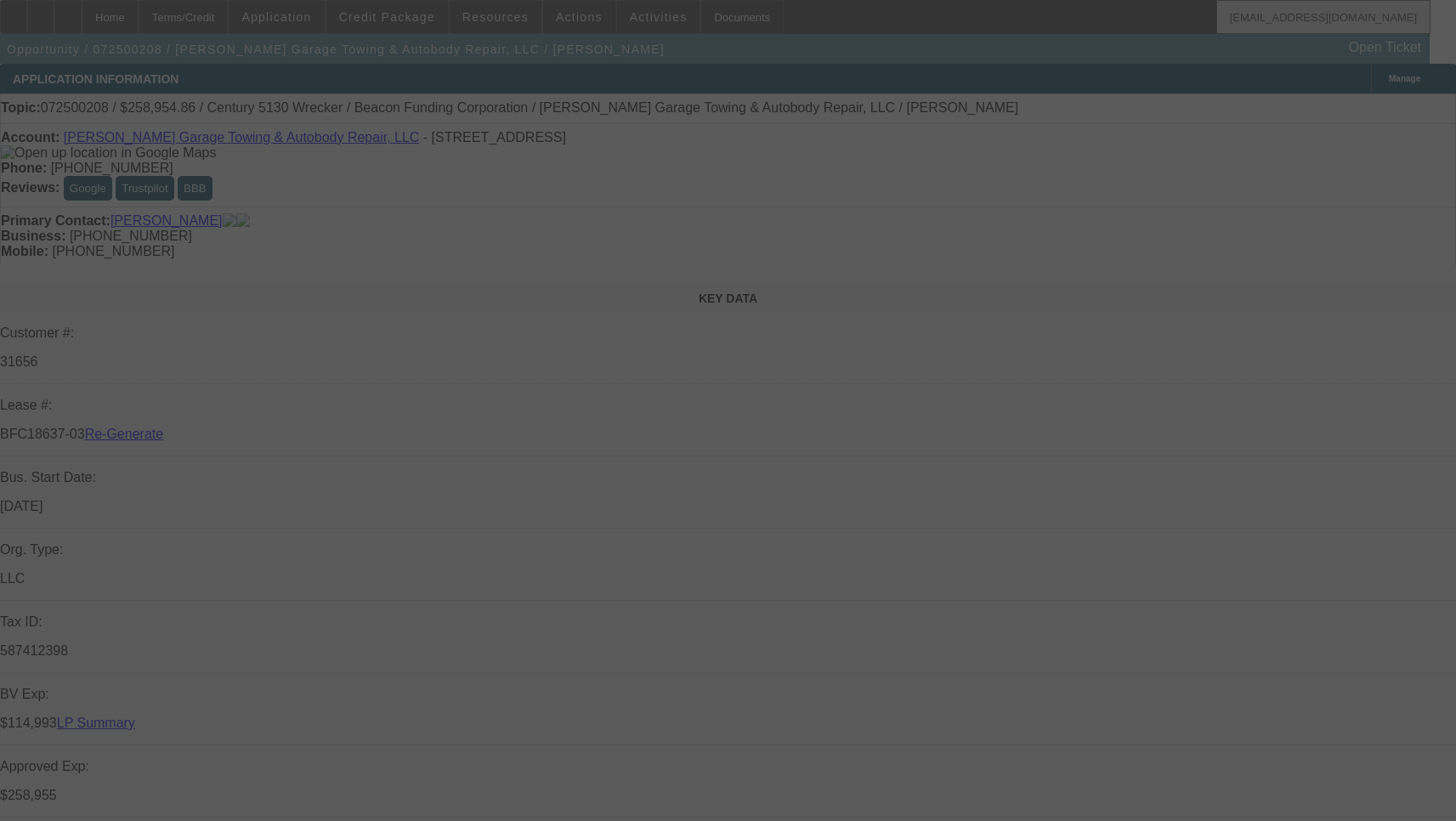
select select "0"
select select "2"
select select "0"
select select "6"
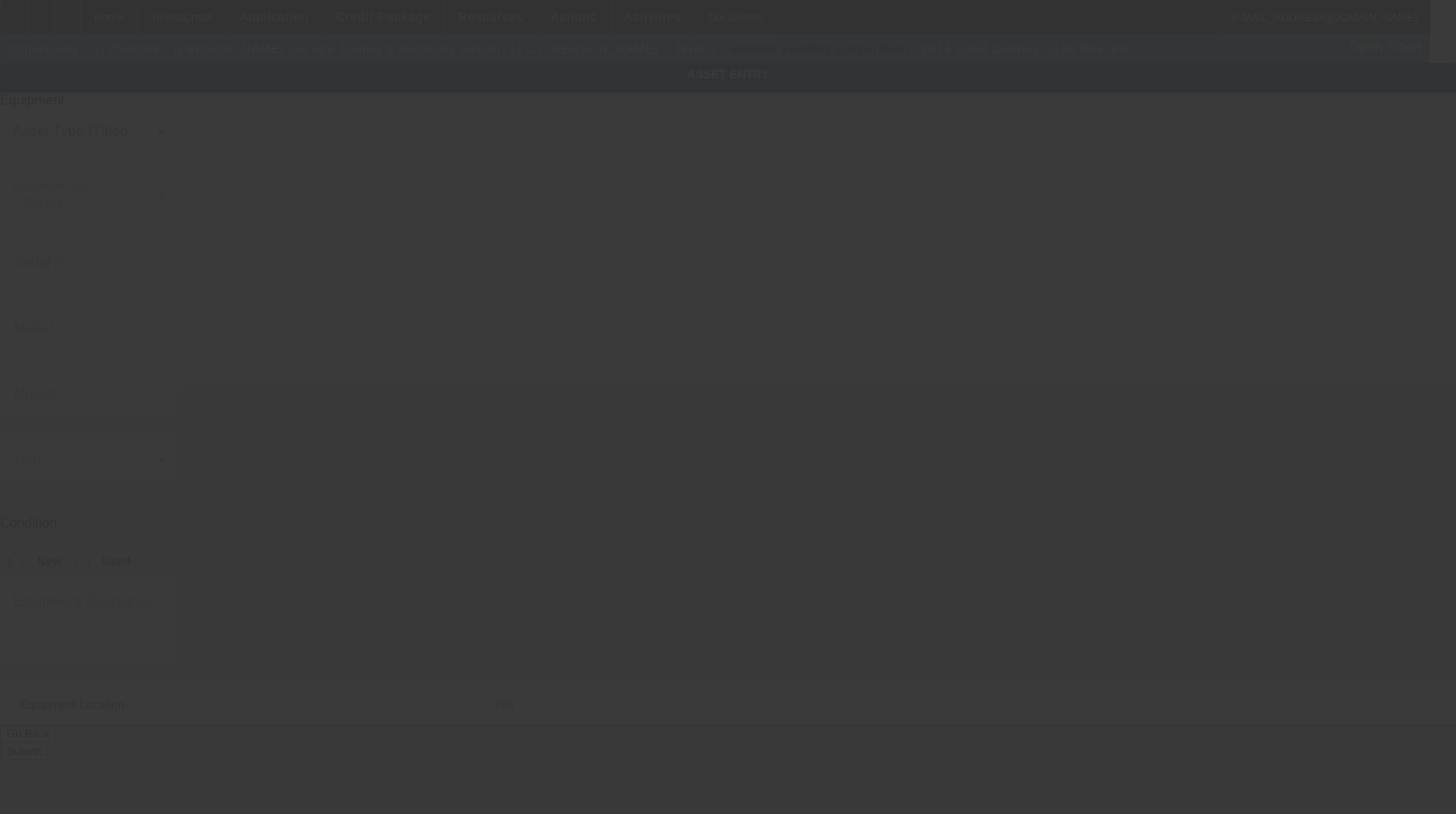
type input "5130-0887-C14"
type input "Century"
type input "5130 Wrecker"
radio input "true"
type textarea "Century 5130 Wrecker"
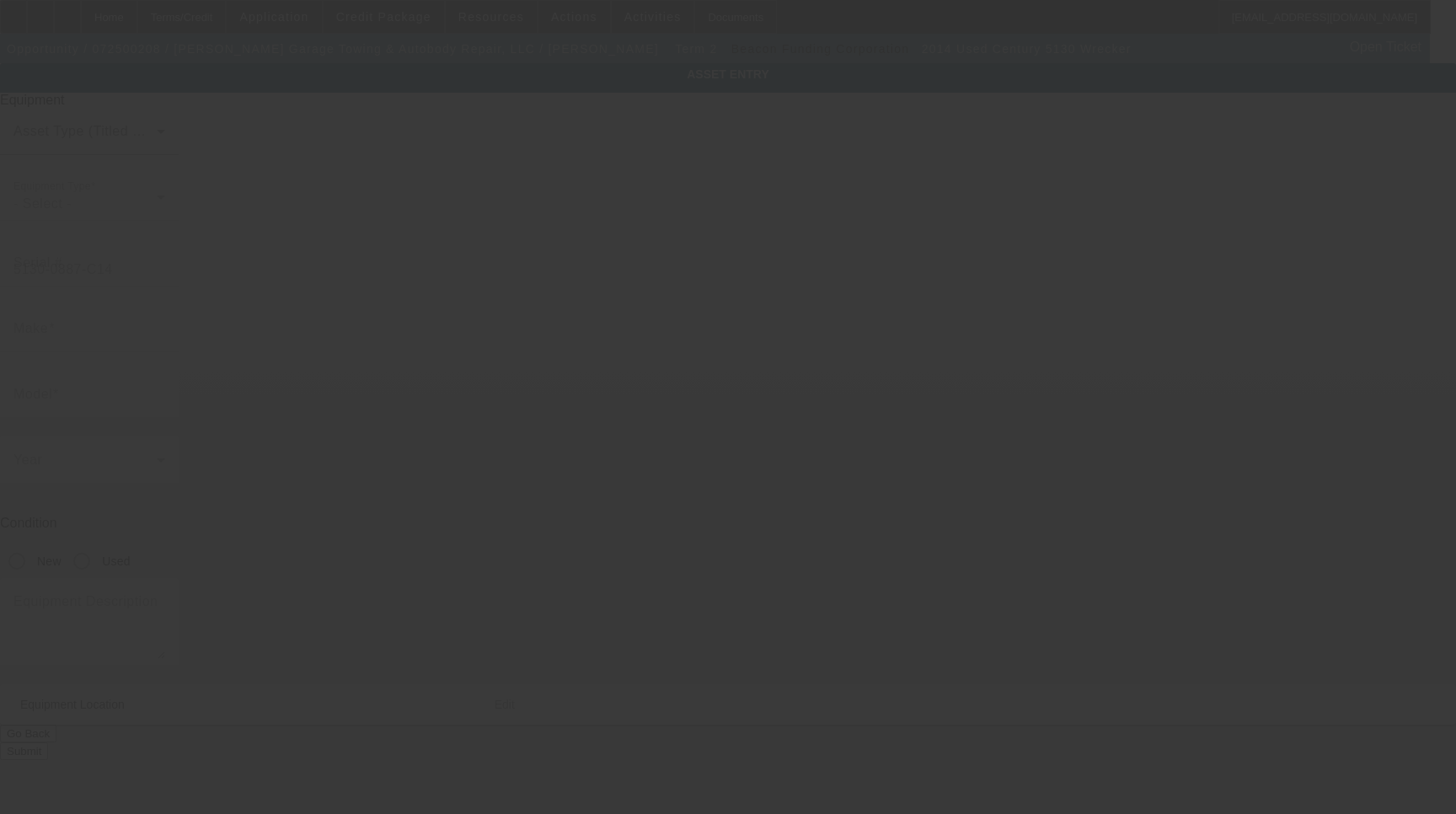
type input "[STREET_ADDRESS]"
type input "[GEOGRAPHIC_DATA]"
type input "17754"
type input "Lycoming"
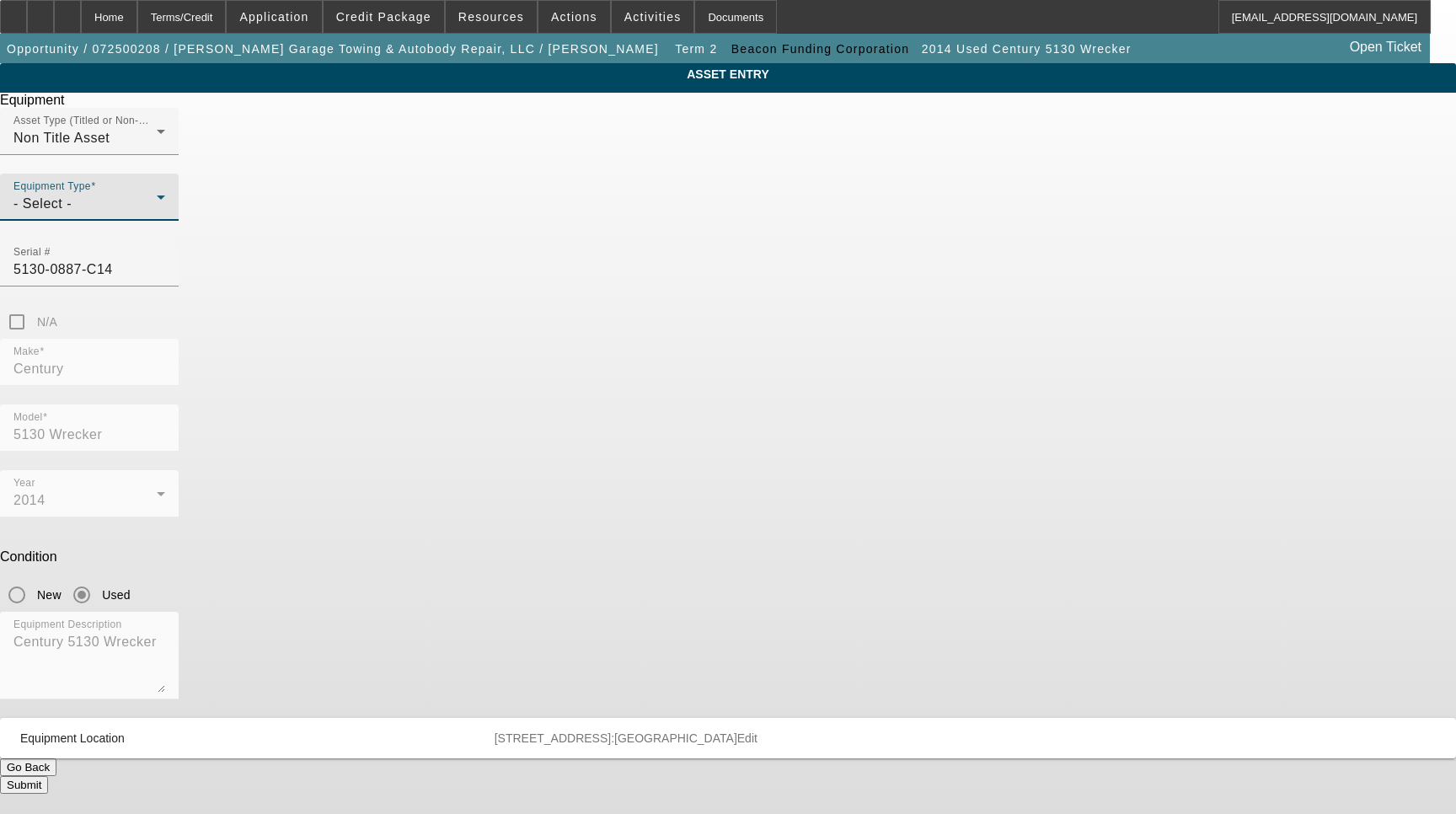
click at [157, 214] on div "- Select -" at bounding box center [85, 203] width 143 height 20
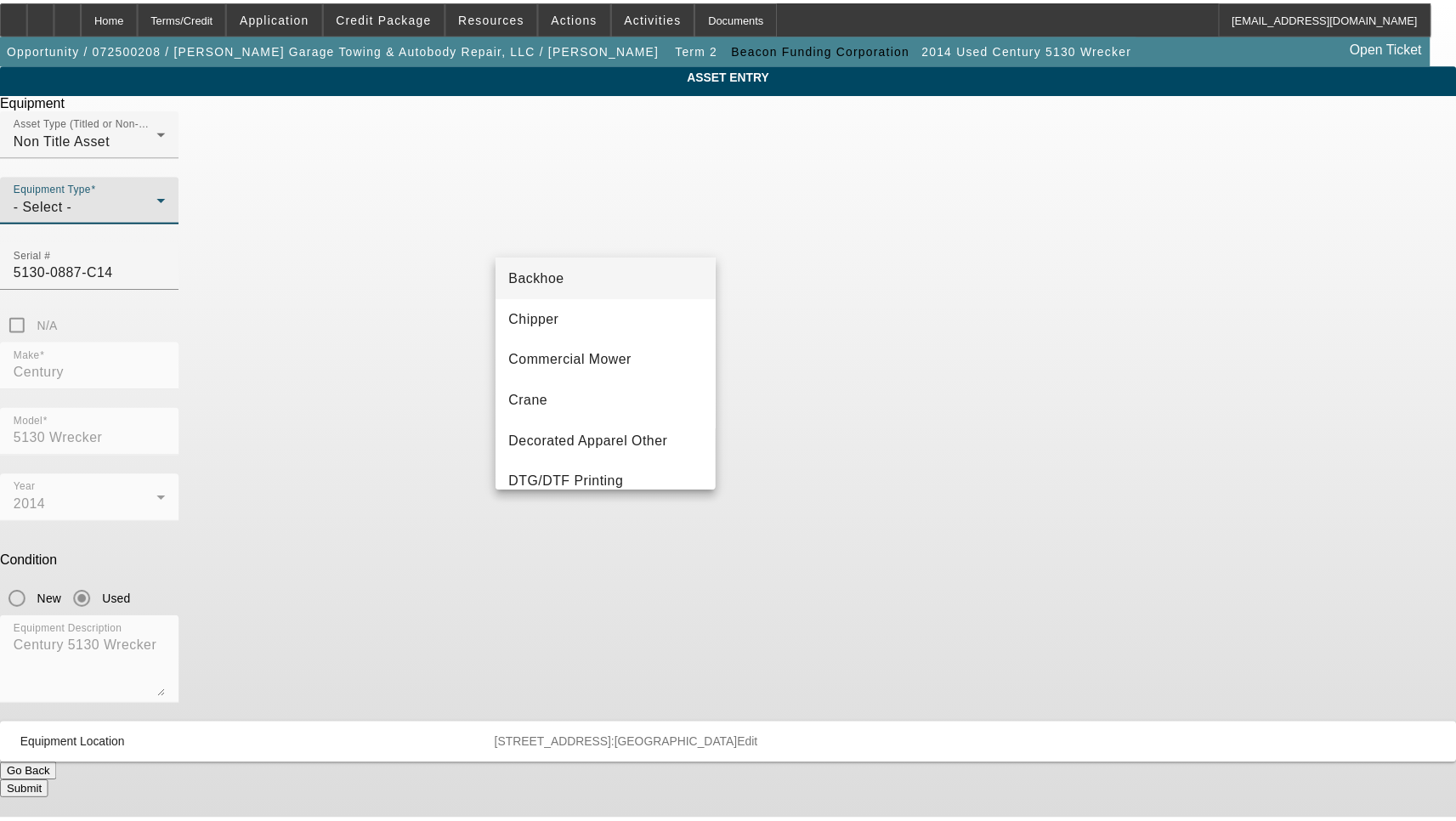
scroll to position [85, 0]
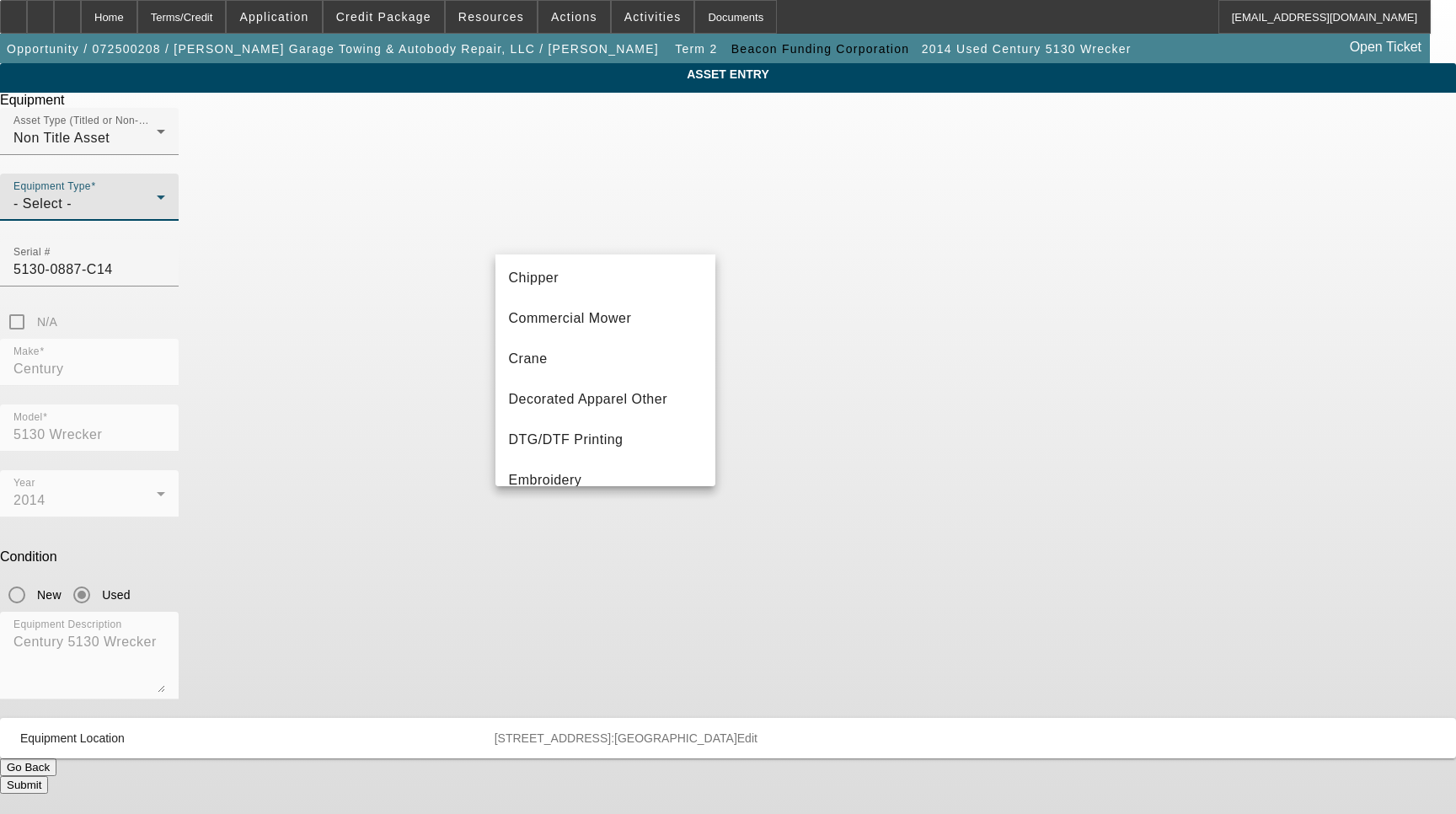
click at [562, 580] on div at bounding box center [728, 407] width 1456 height 814
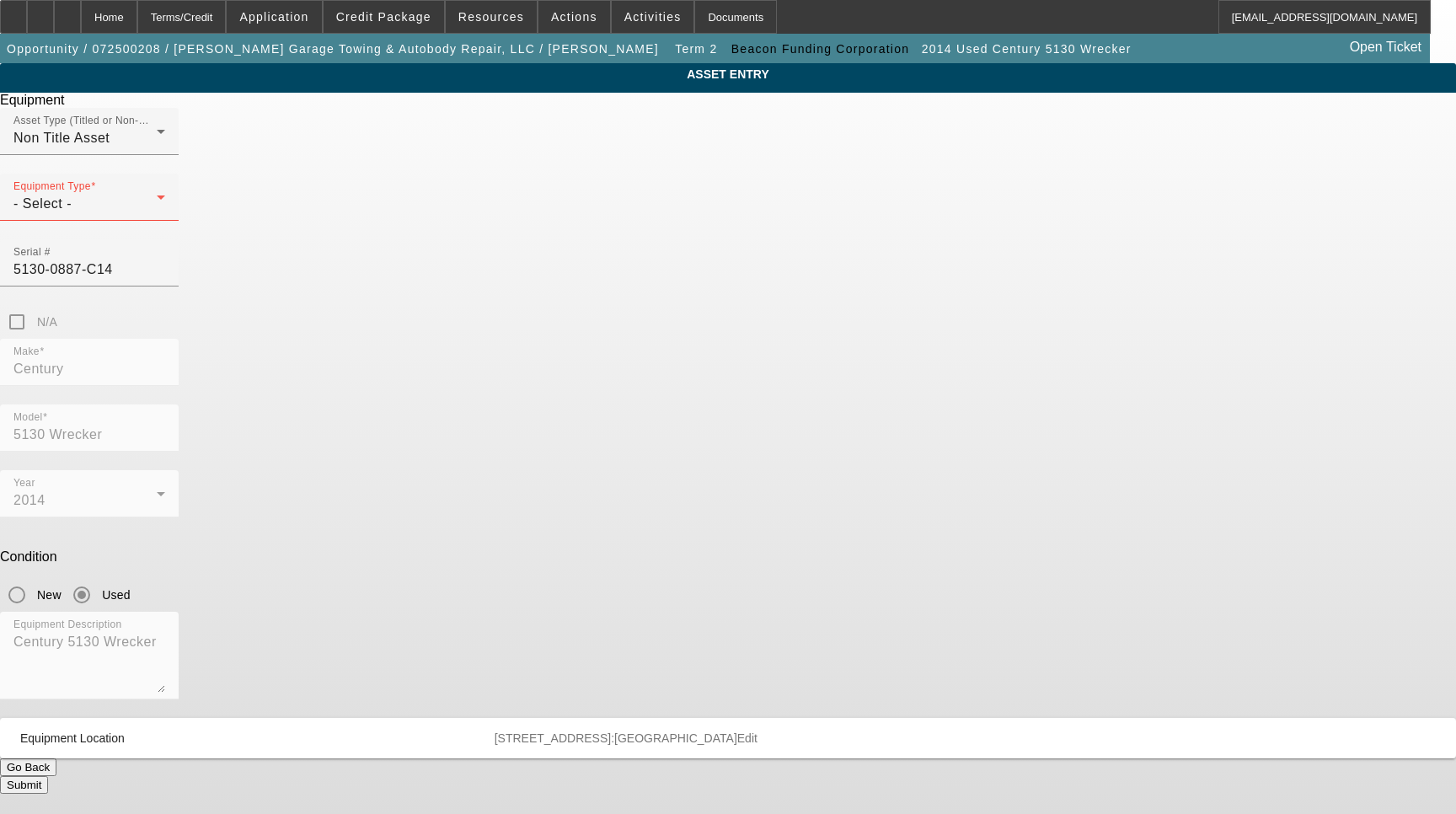
click at [57, 758] on button "Go Back" at bounding box center [28, 767] width 57 height 18
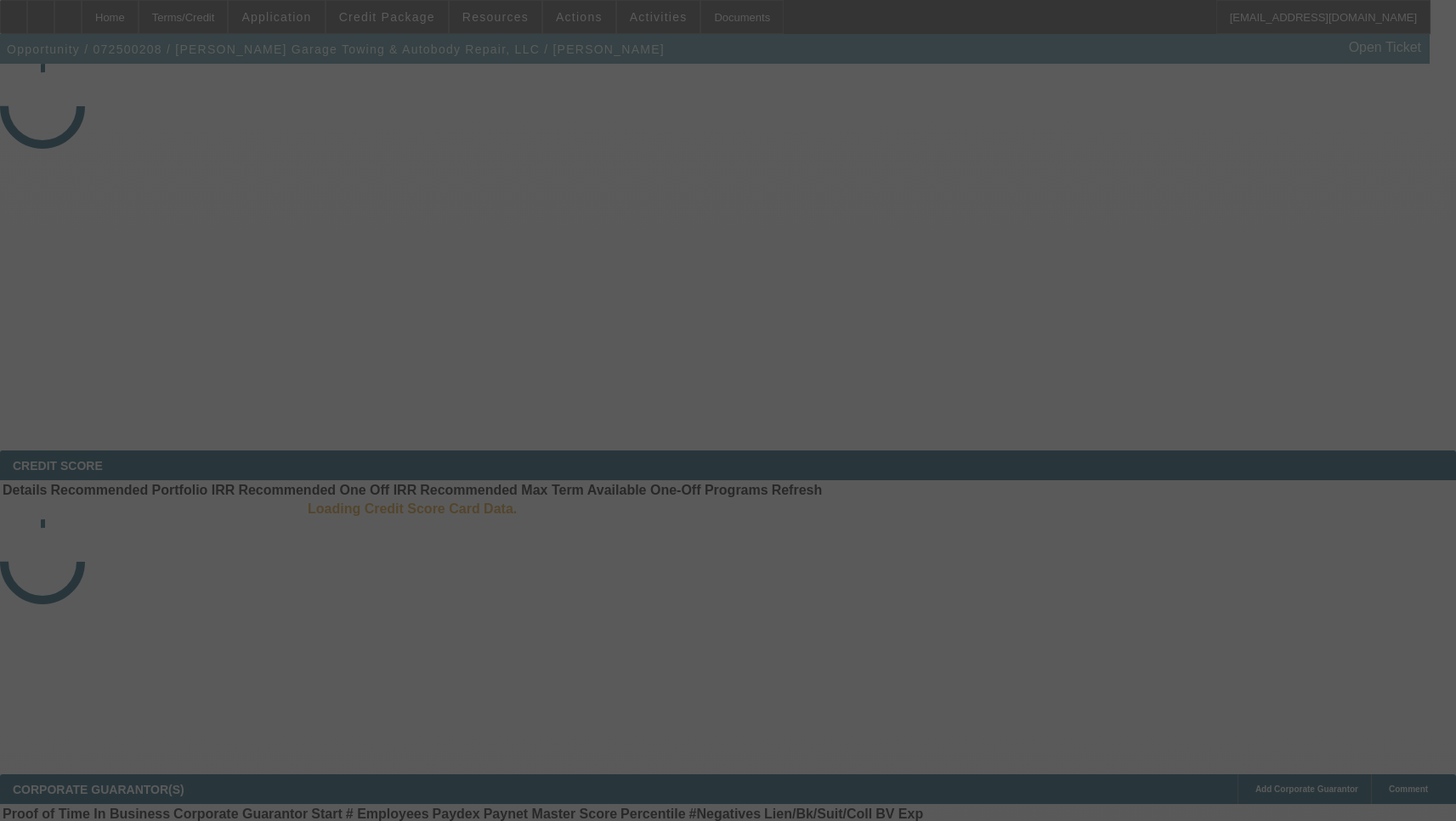
select select "3"
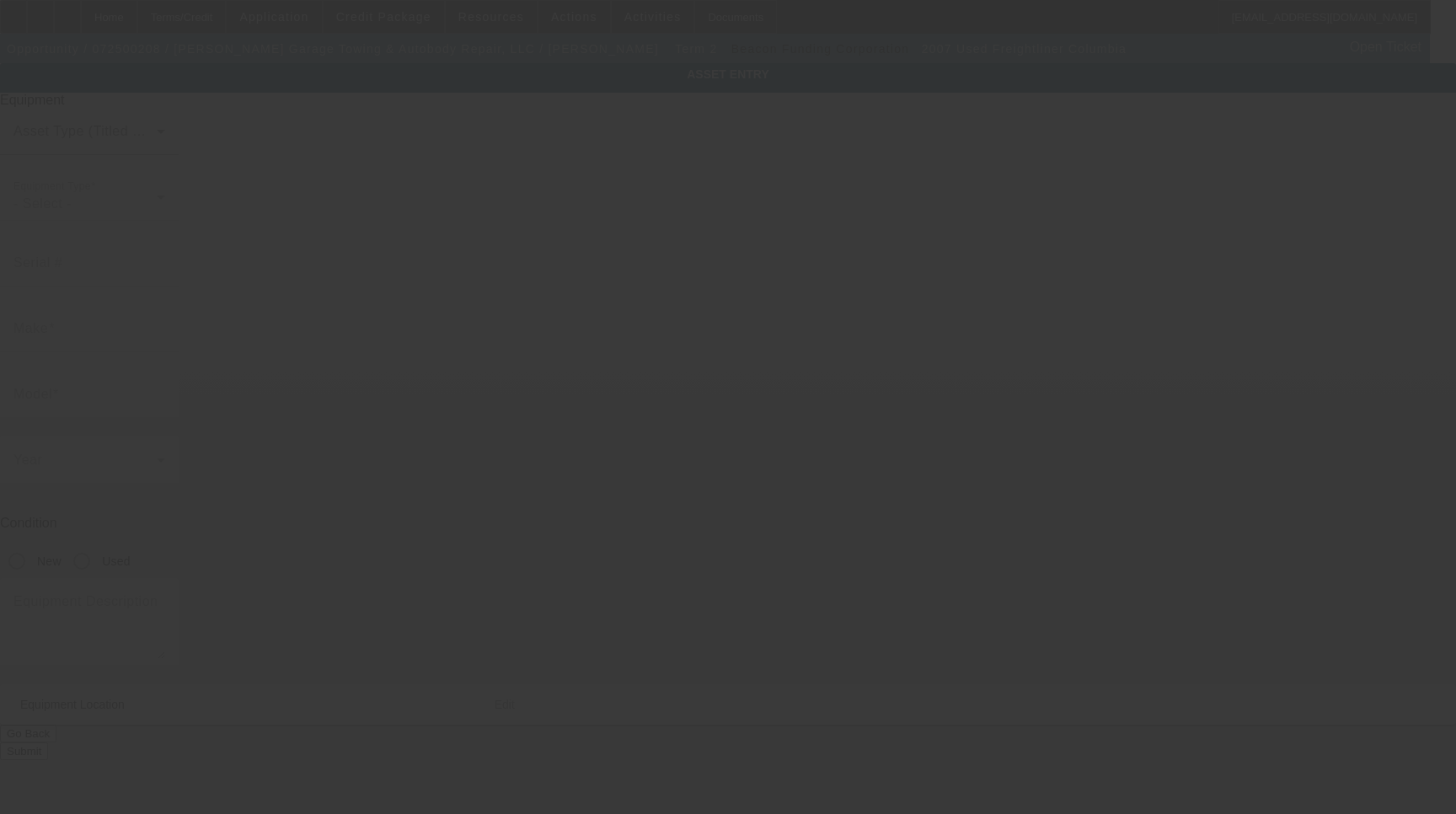
type input "[US_VEHICLE_IDENTIFICATION_NUMBER]"
type input "Freightliner"
type input "Columbia"
radio input "true"
type textarea "Freightliner Columbia"
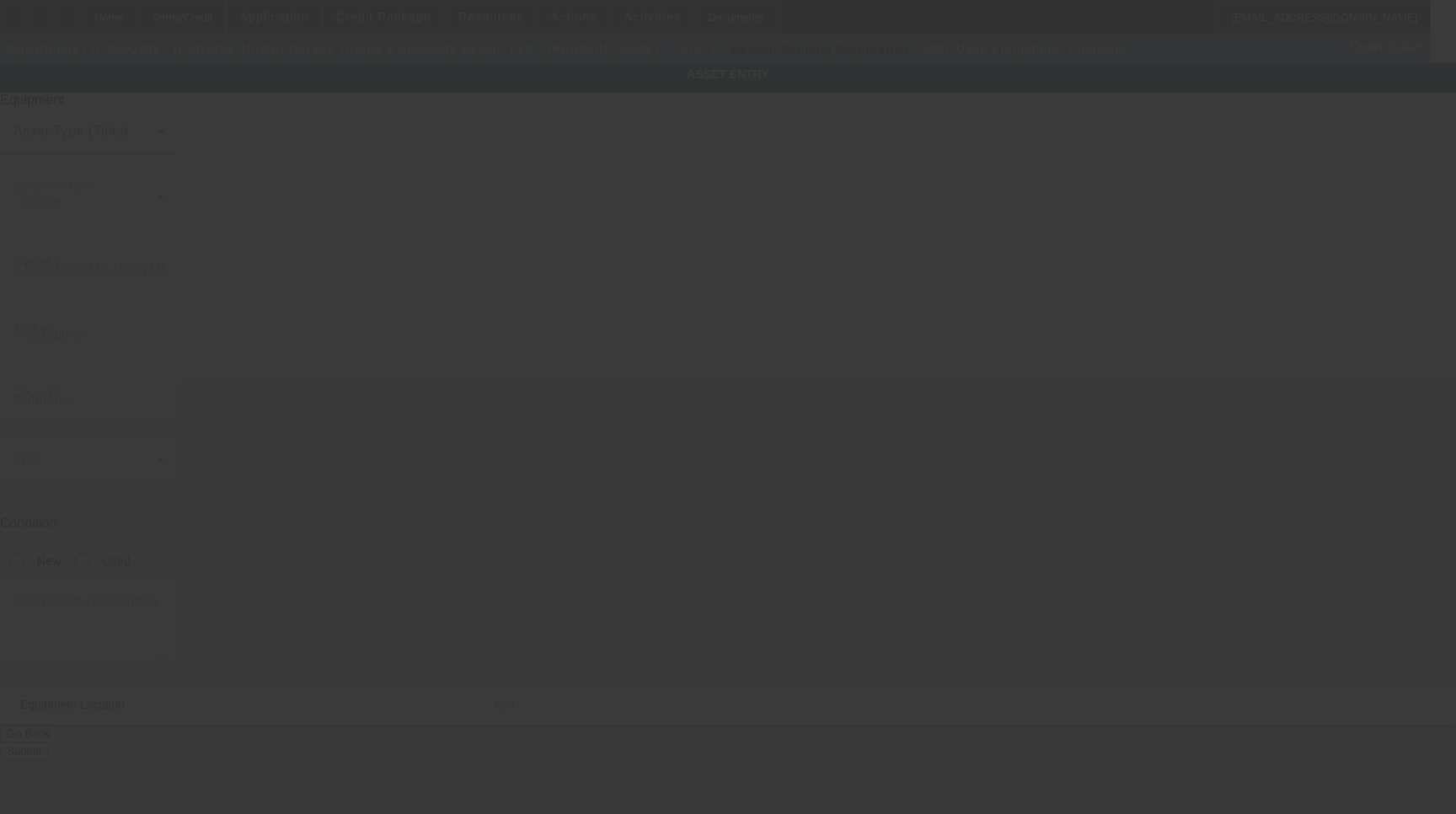
type input "[STREET_ADDRESS]"
type input "[GEOGRAPHIC_DATA]"
type input "17754"
type input "Lycoming"
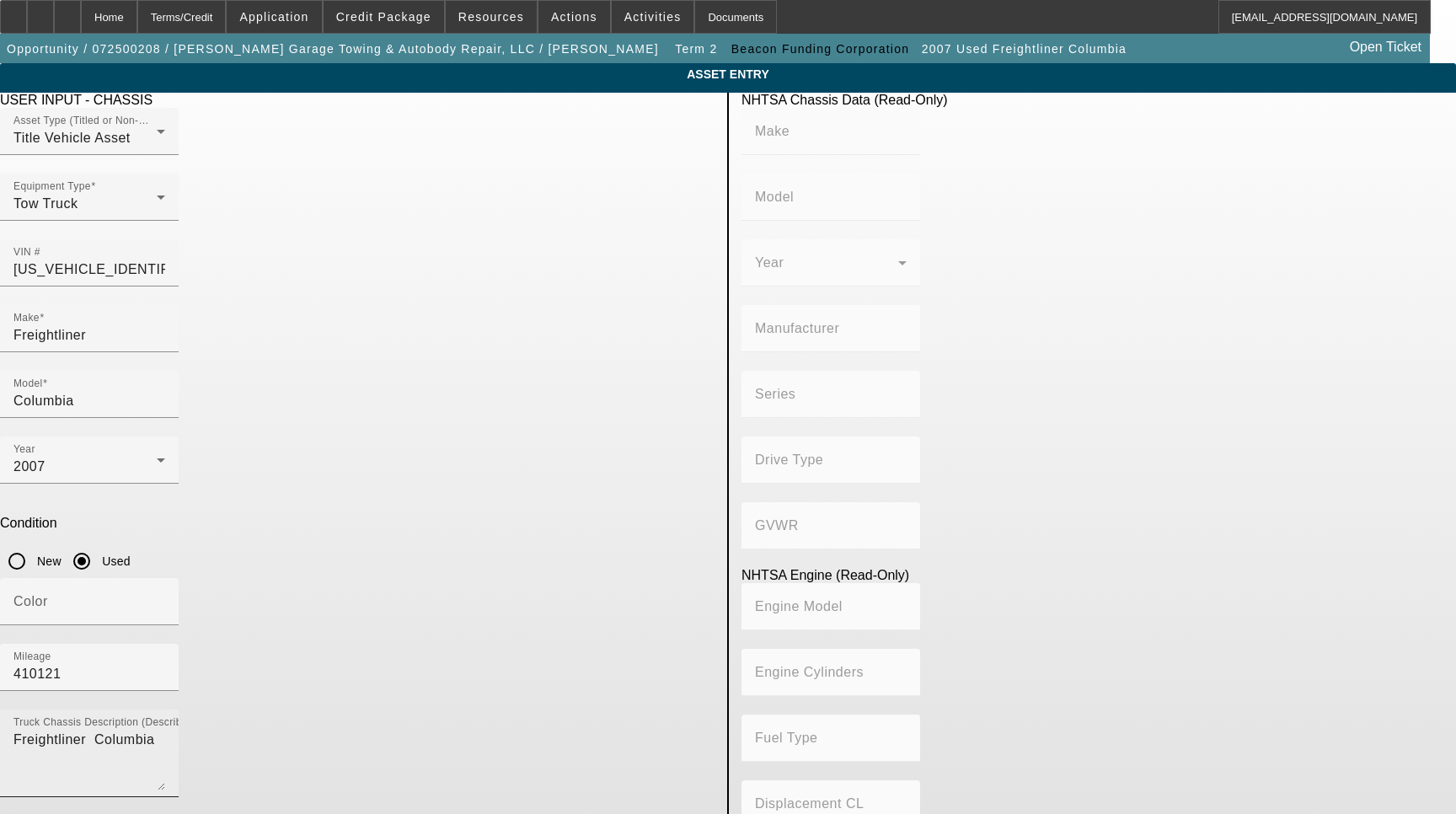
click at [166, 730] on textarea "Freightliner Columbia" at bounding box center [89, 759] width 152 height 60
type textarea "with:"
click at [21, 813] on icon "button" at bounding box center [13, 823] width 15 height 15
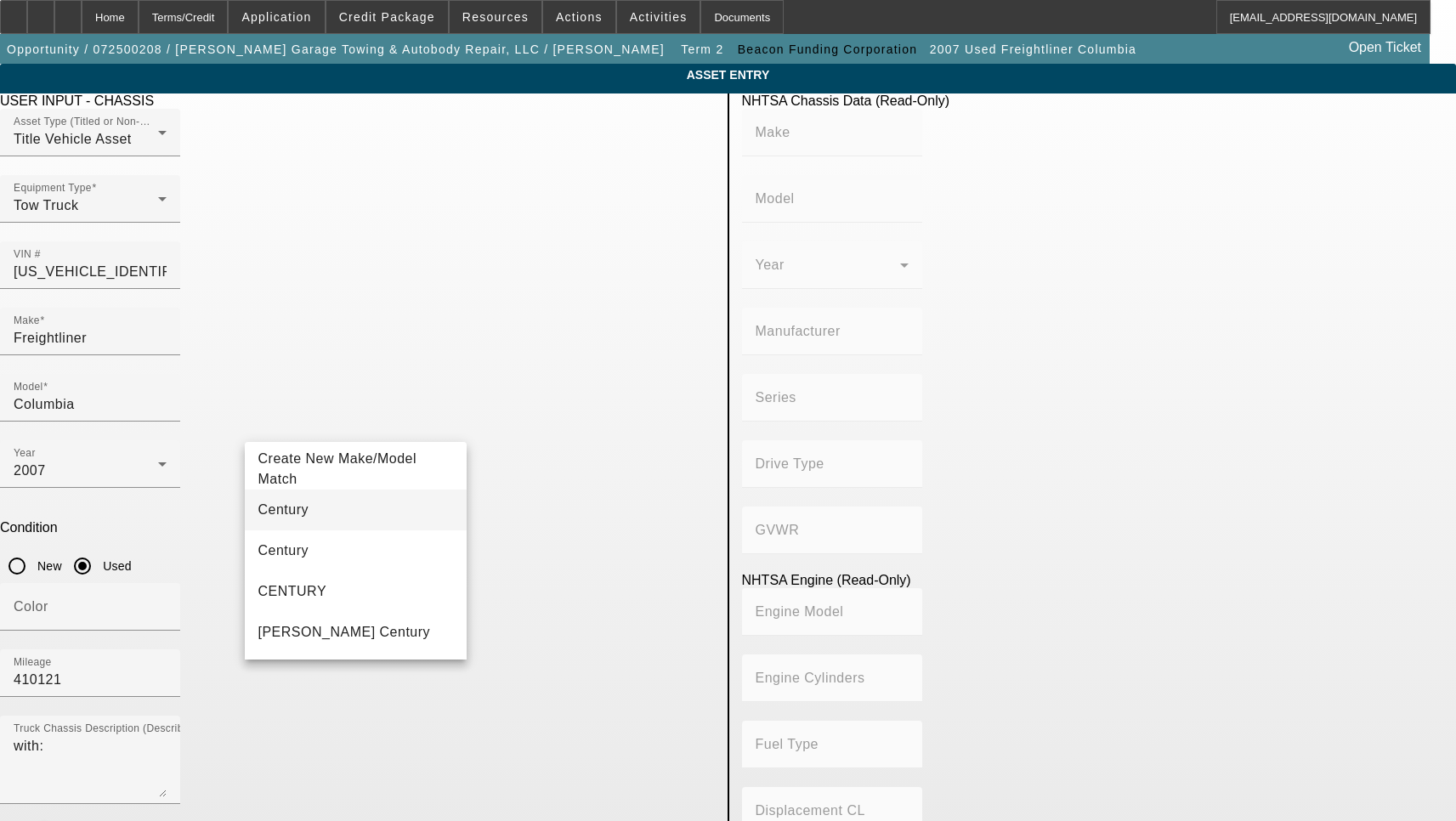
click at [323, 511] on mat-option "Century" at bounding box center [356, 509] width 223 height 41
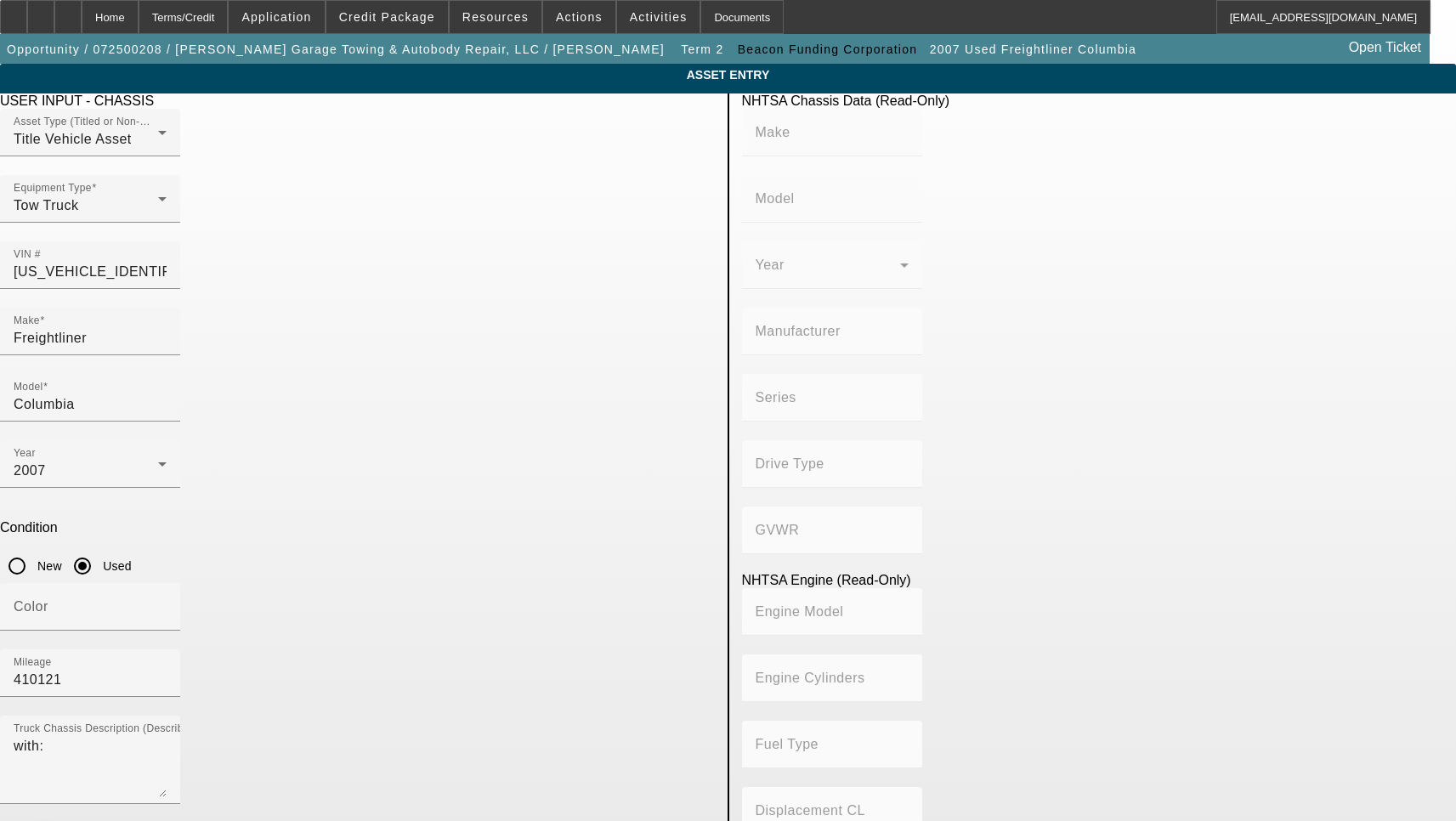
type input "Century"
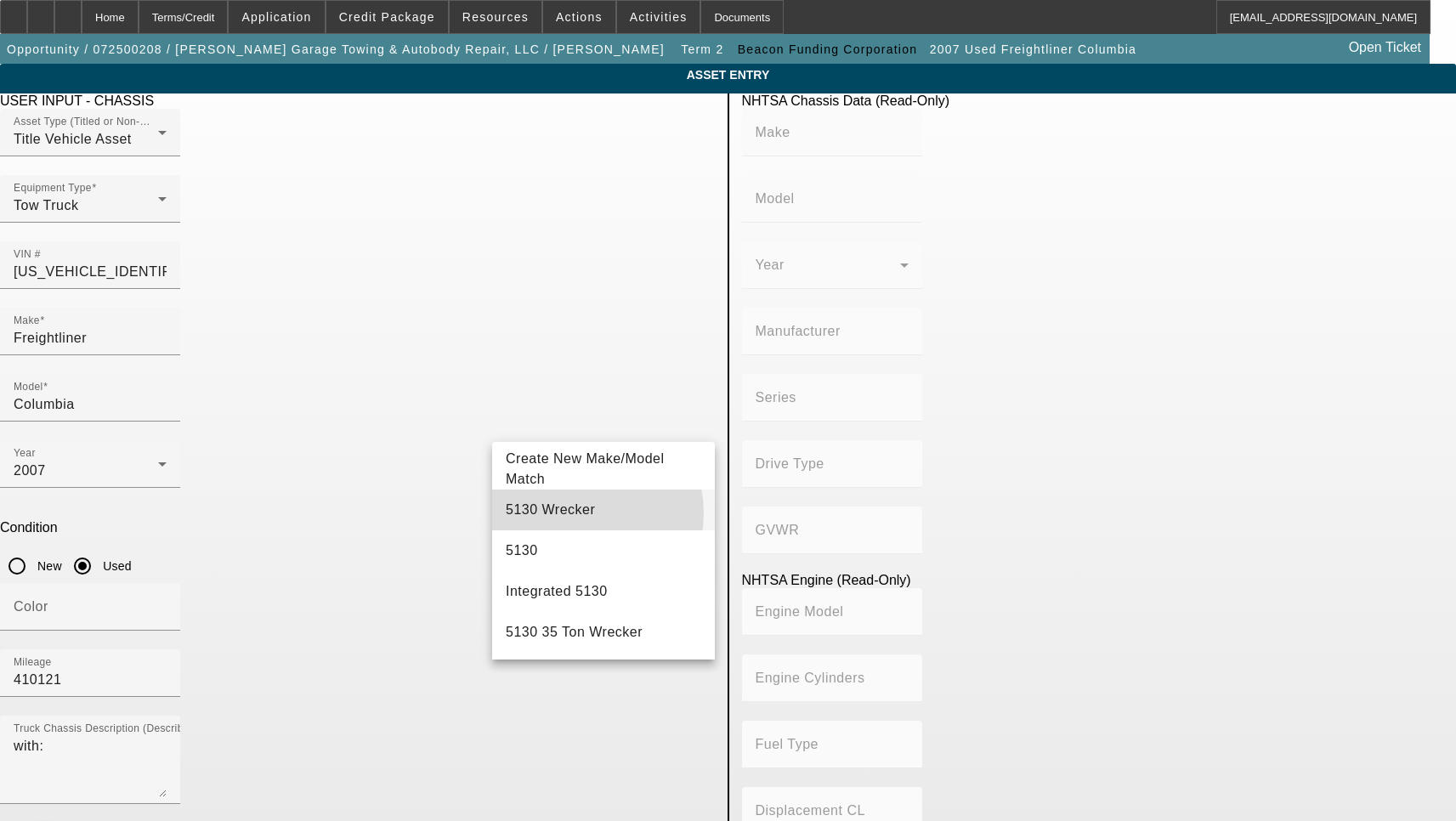
click at [574, 513] on mat-option "5130 Wrecker" at bounding box center [603, 509] width 223 height 41
type input "5130 Wrecker"
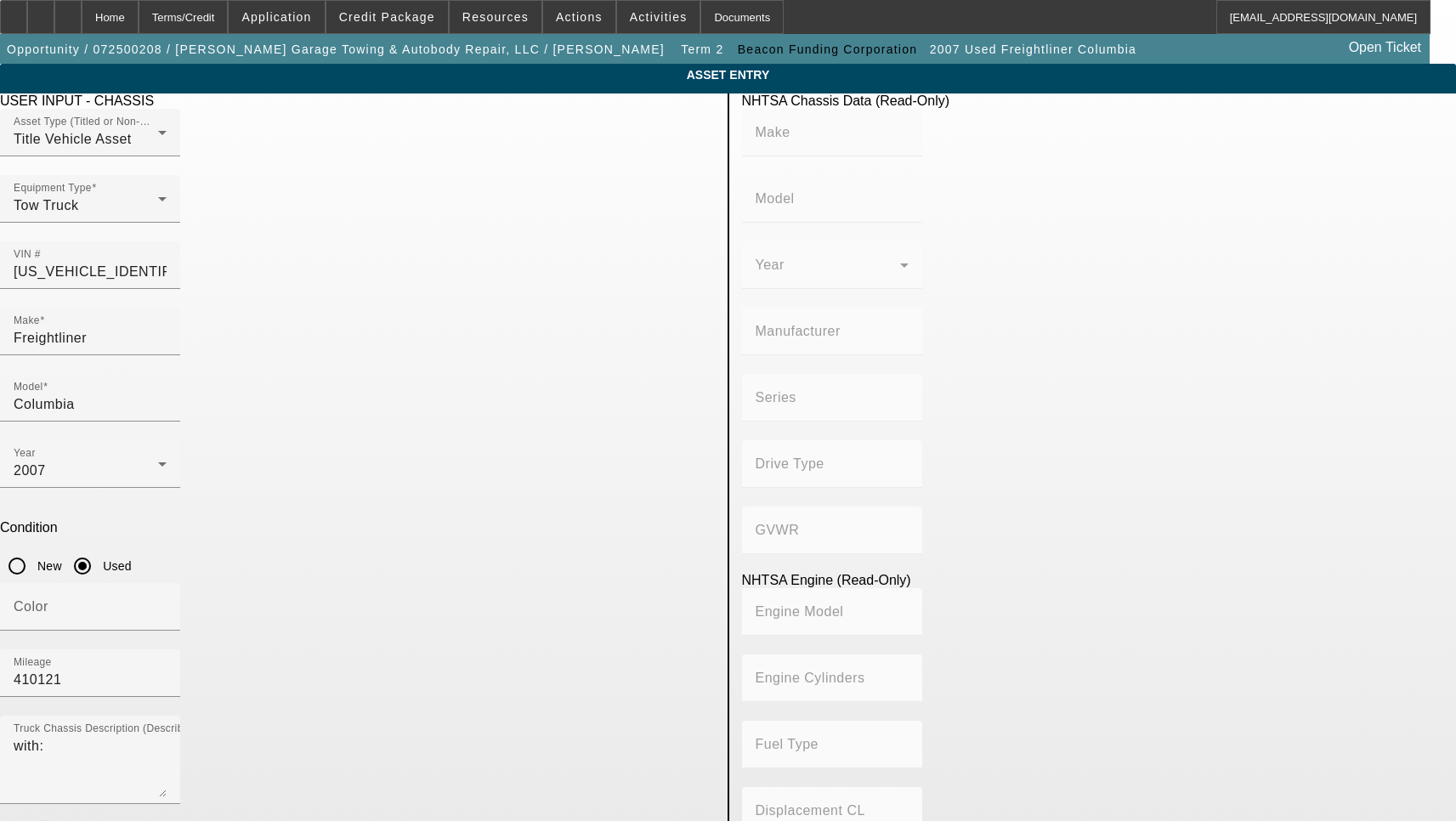
radio input "true"
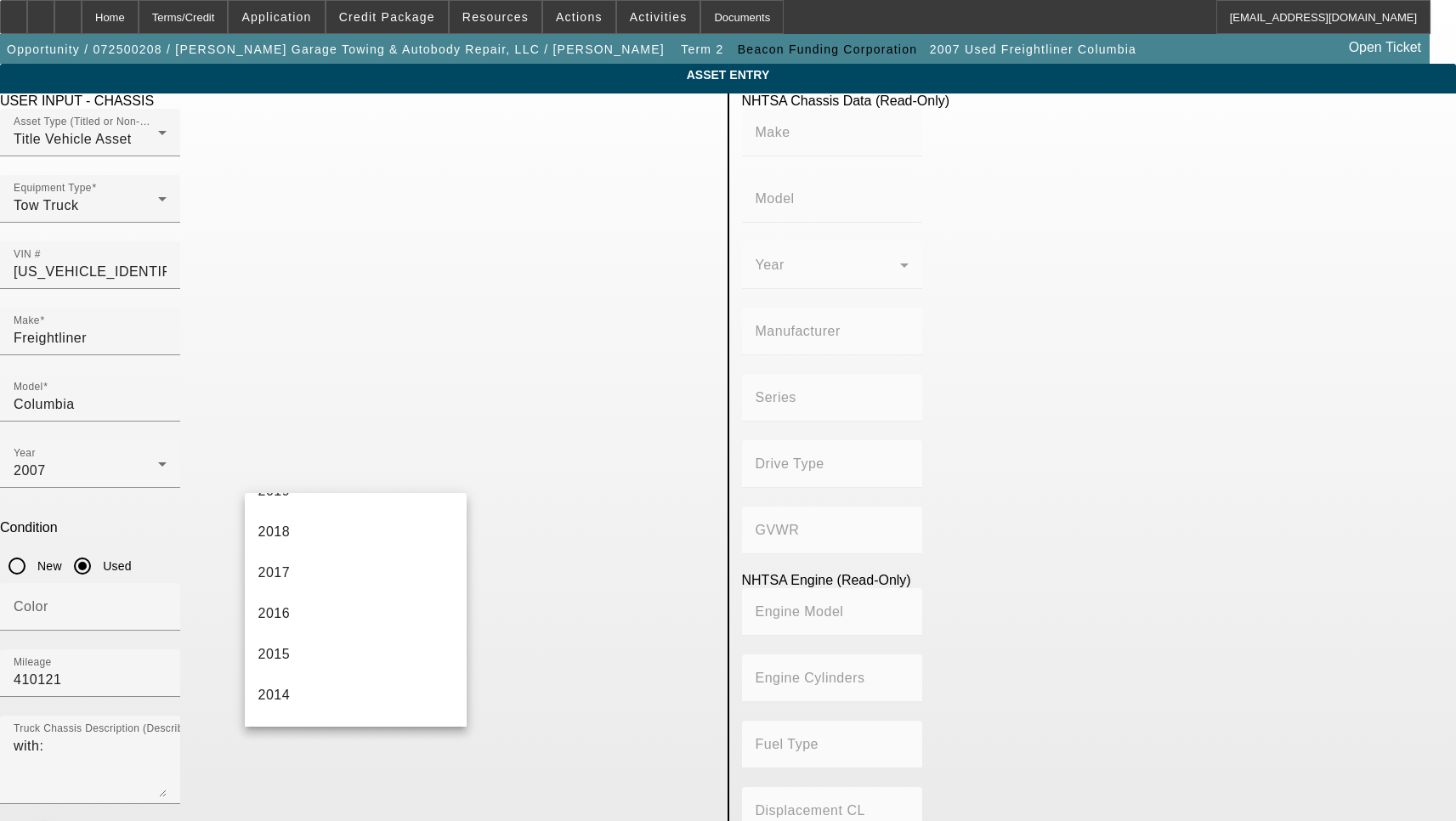
scroll to position [425, 0]
click at [325, 670] on mat-option "2014" at bounding box center [356, 666] width 223 height 41
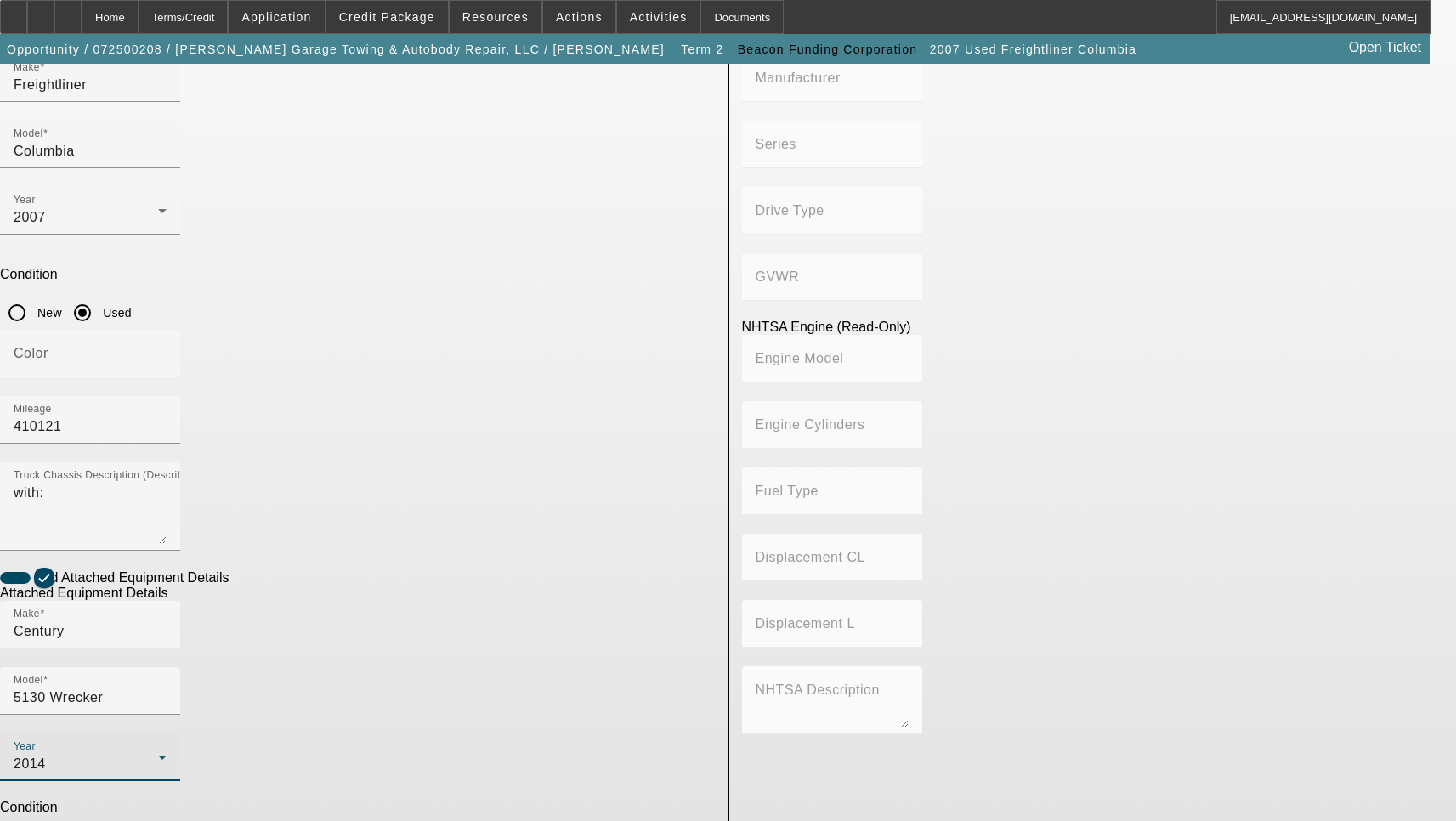
scroll to position [255, 0]
type input "5130-0887-C14"
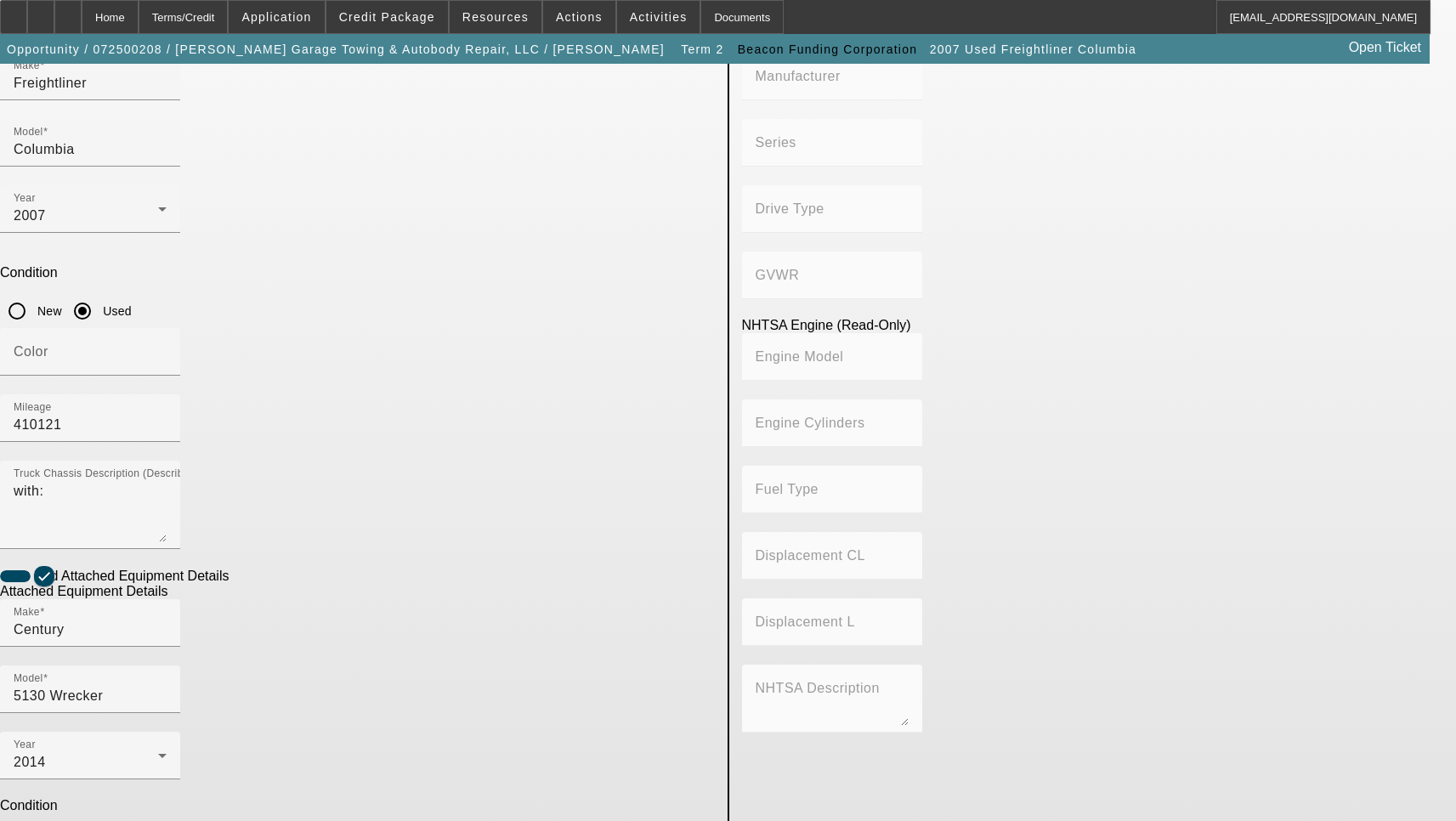
type textarea "Includes all options, attachments and accessories"
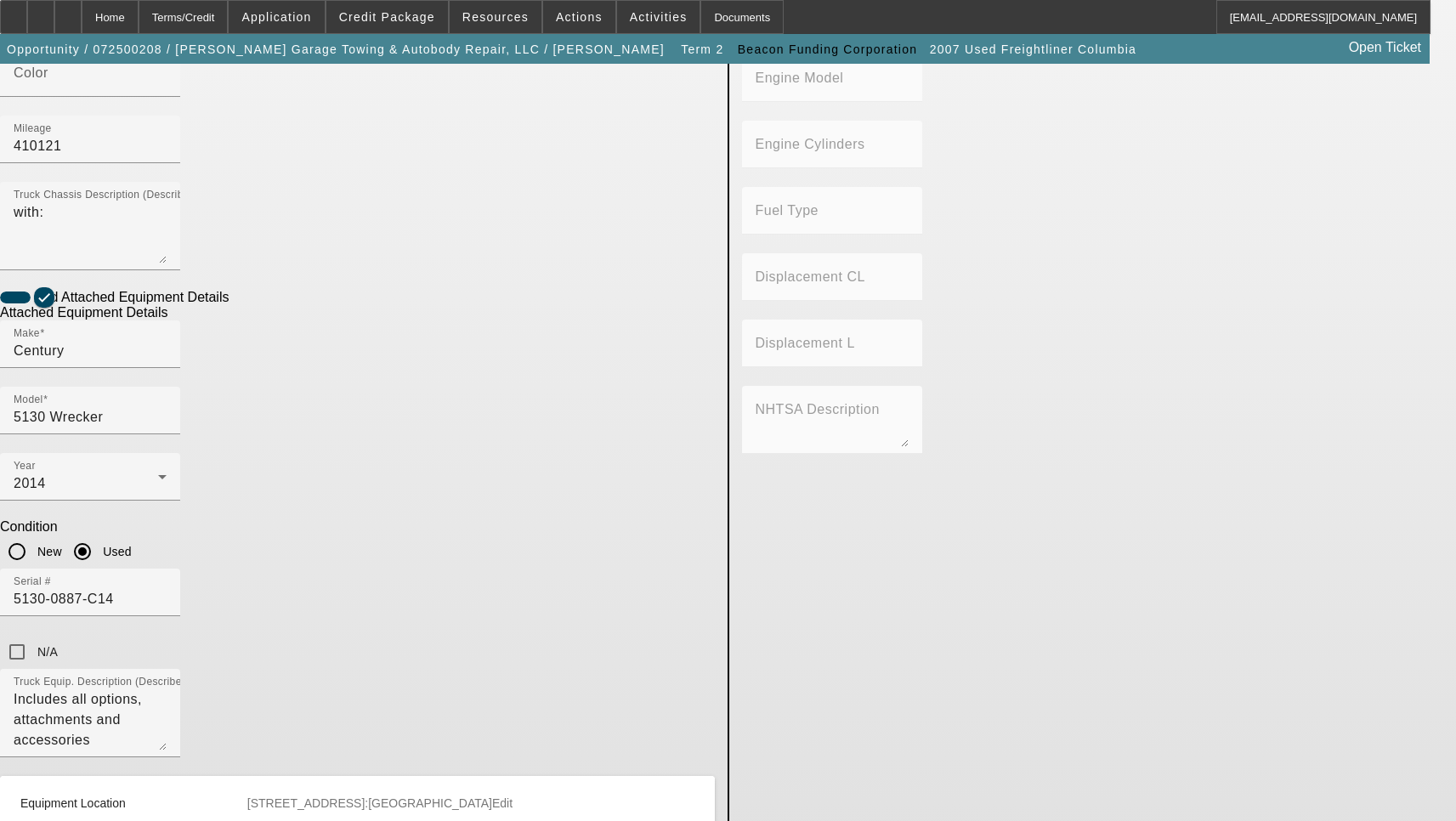
scroll to position [680, 0]
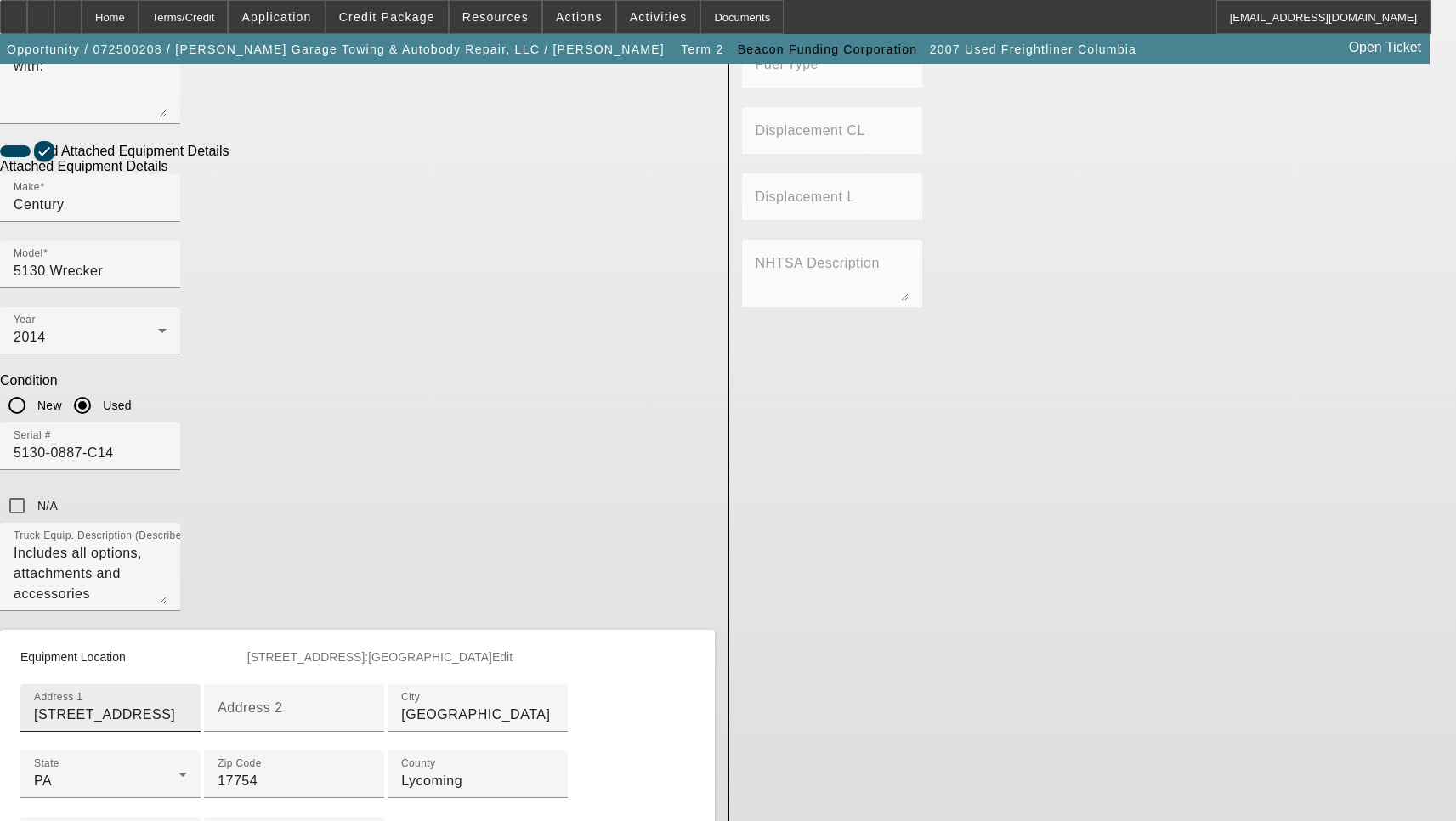
click at [187, 704] on input "121 Broad St" at bounding box center [110, 714] width 153 height 20
paste input "W"
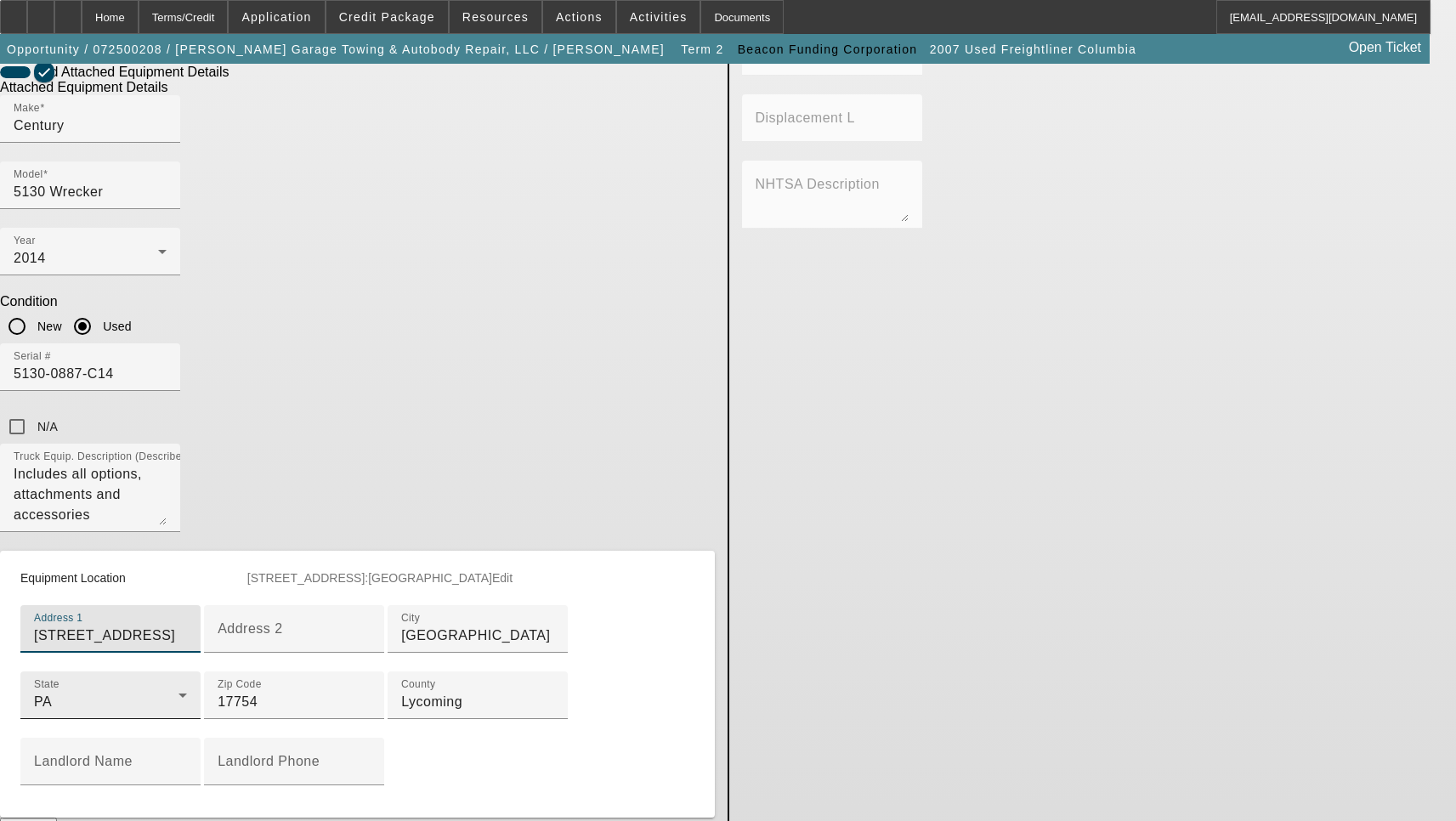
scroll to position [855, 0]
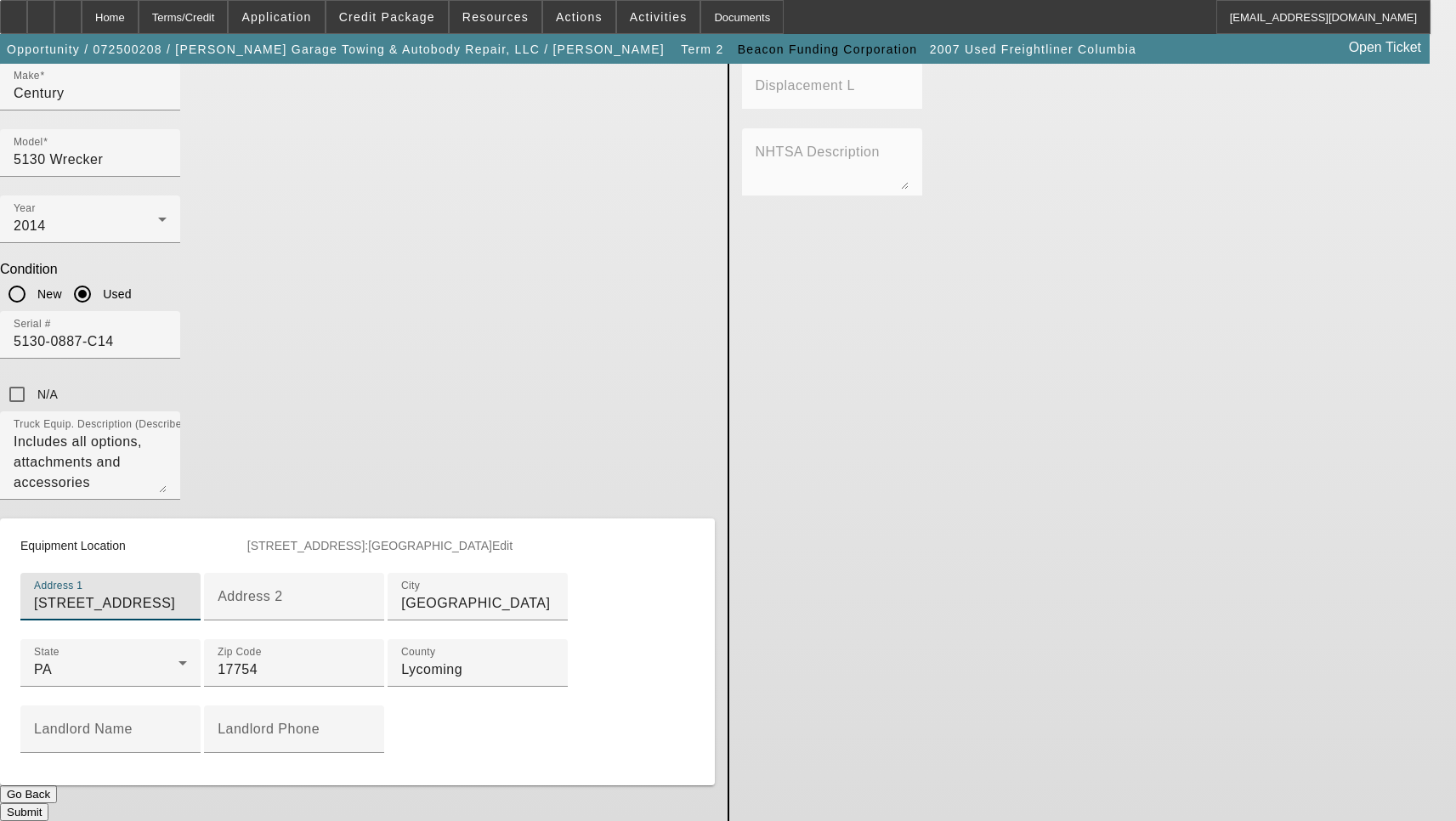
type input "121 W Broad St"
click at [48, 803] on button "Submit" at bounding box center [24, 812] width 48 height 18
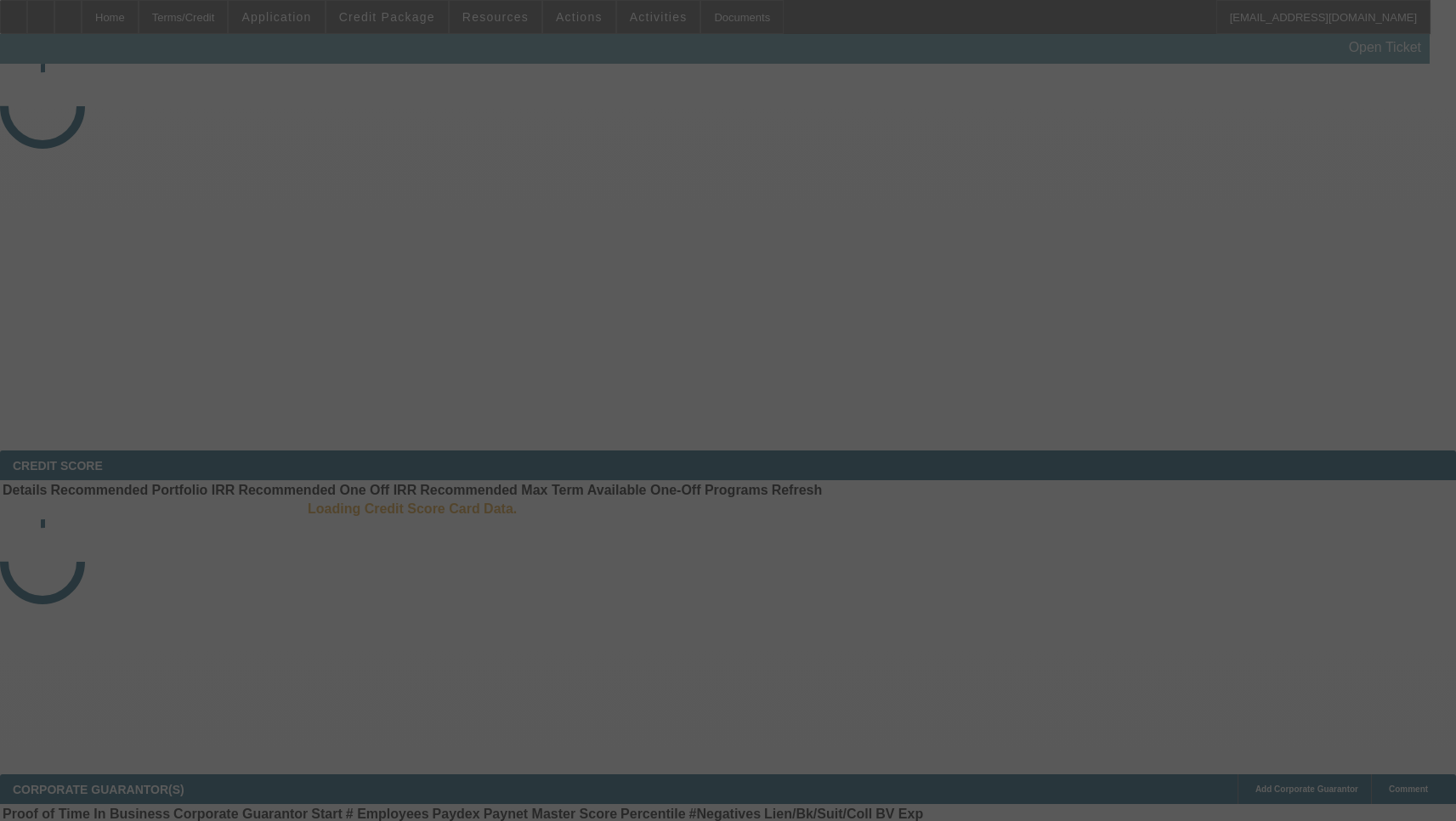
select select "3"
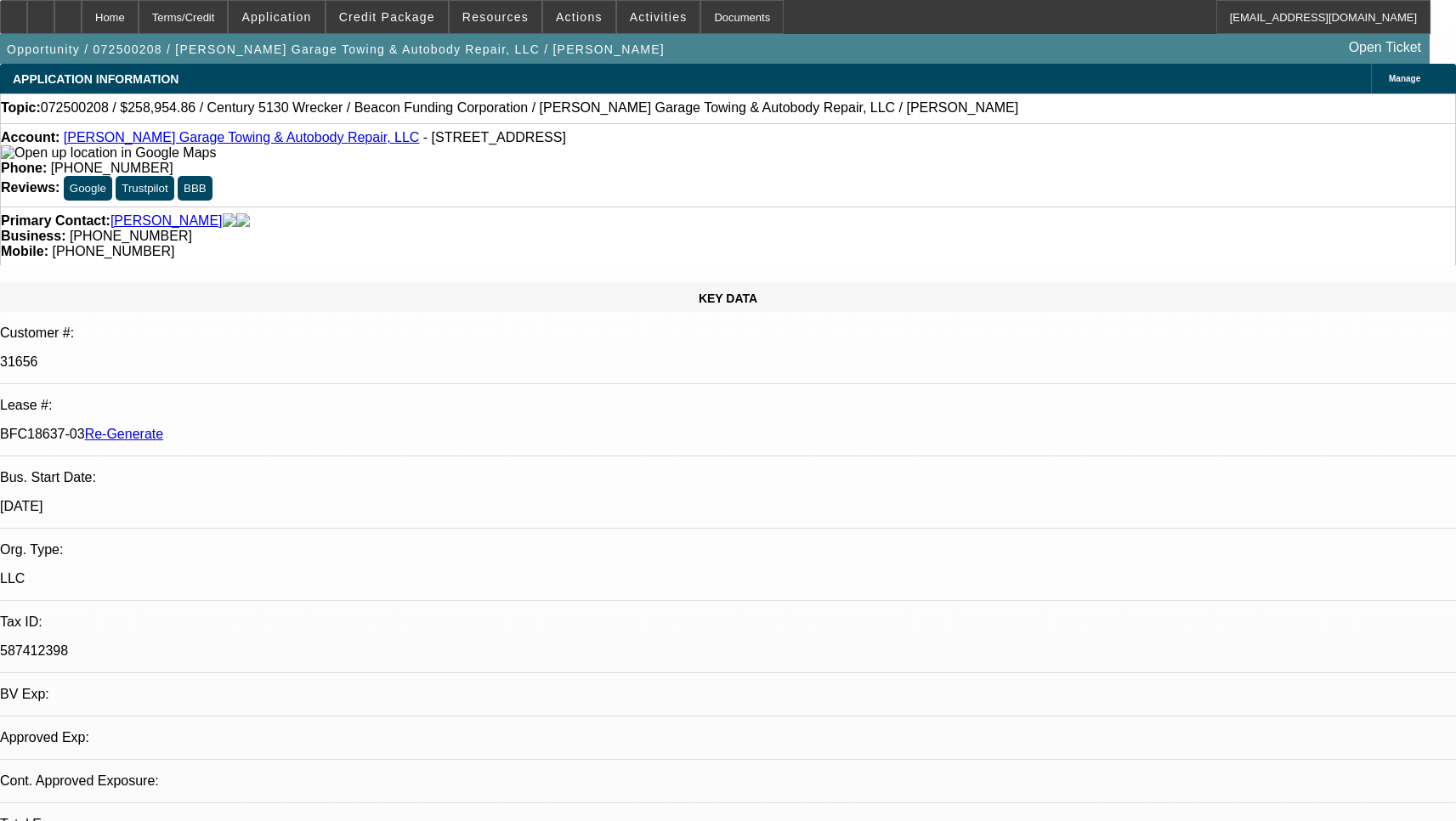
select select "0"
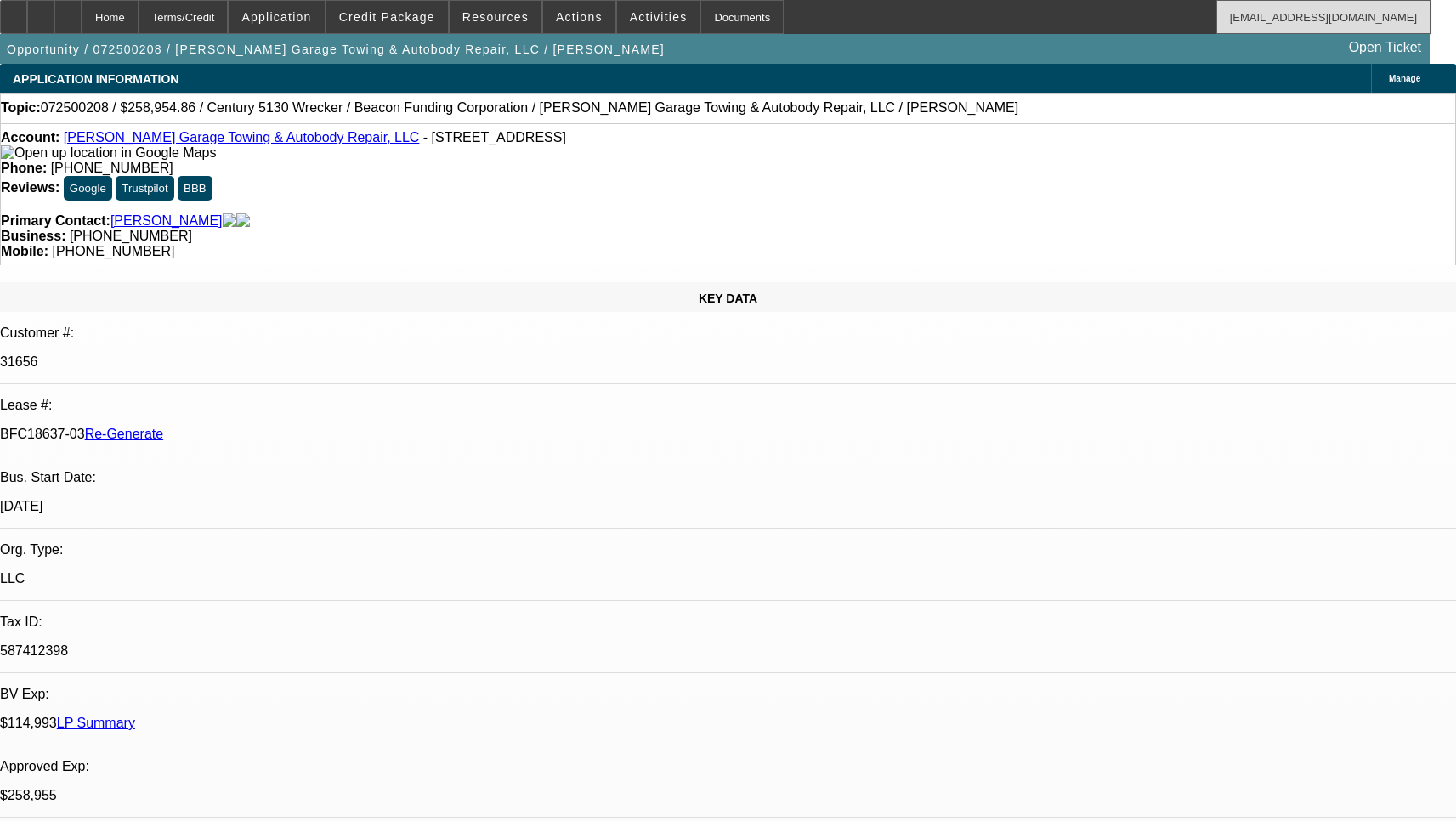
select select "2"
select select "6"
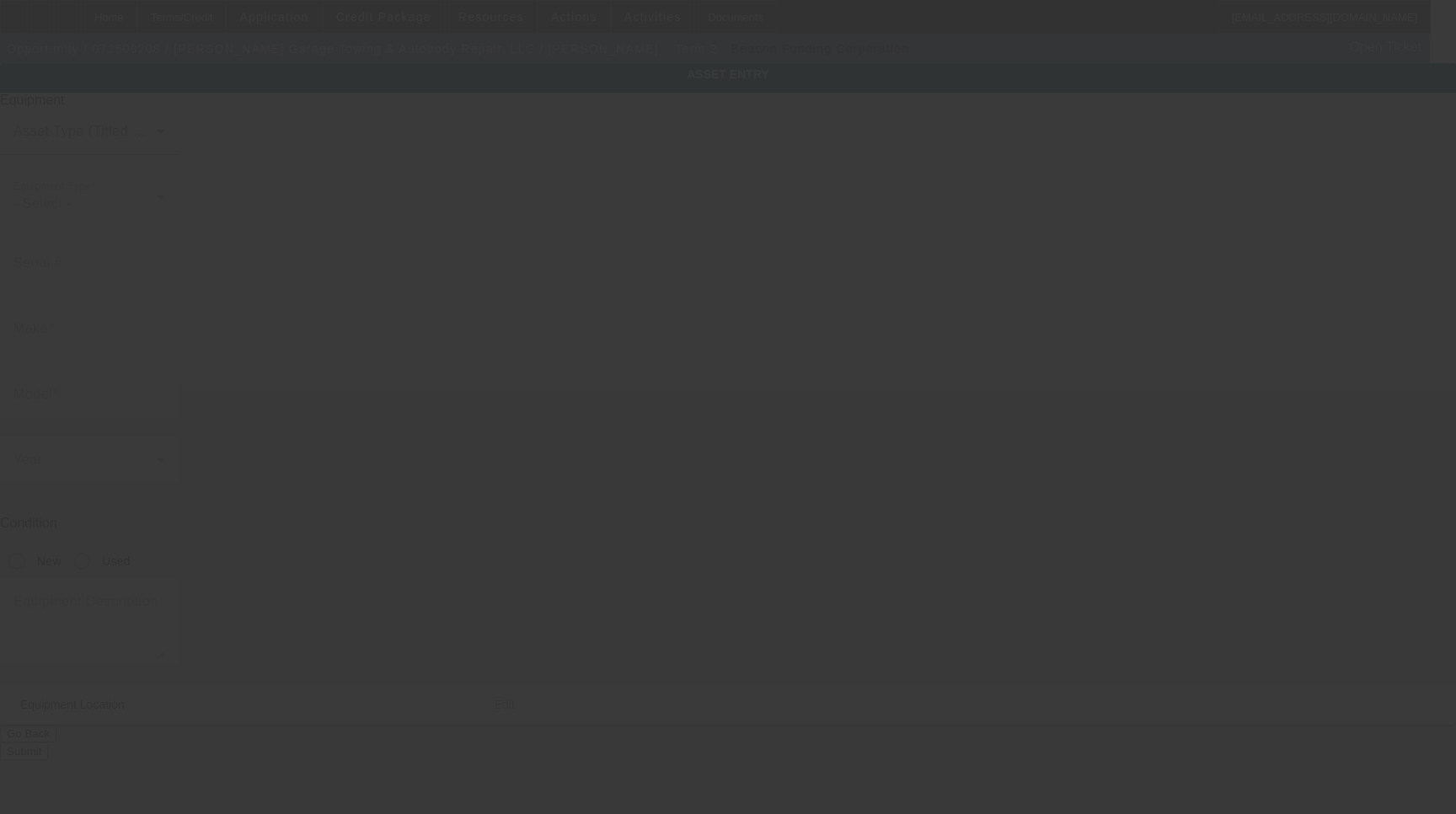
type input "5130-0887-C14"
type input "Century"
type input "5130 Wrecker"
radio input "true"
type textarea "Century 5130 Wrecker"
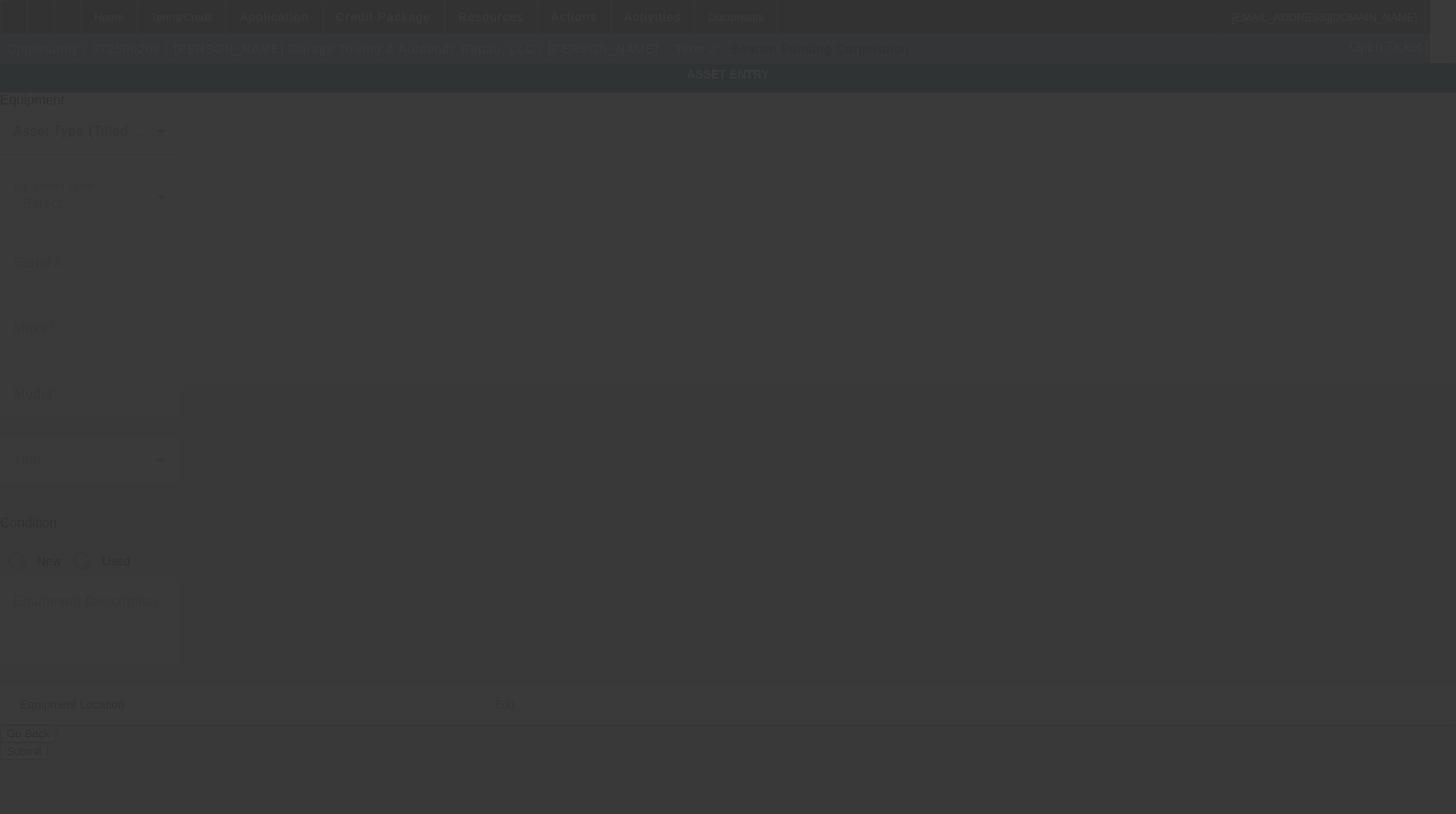
type input "[STREET_ADDRESS]"
type input "[GEOGRAPHIC_DATA]"
type input "17754"
type input "Lycoming"
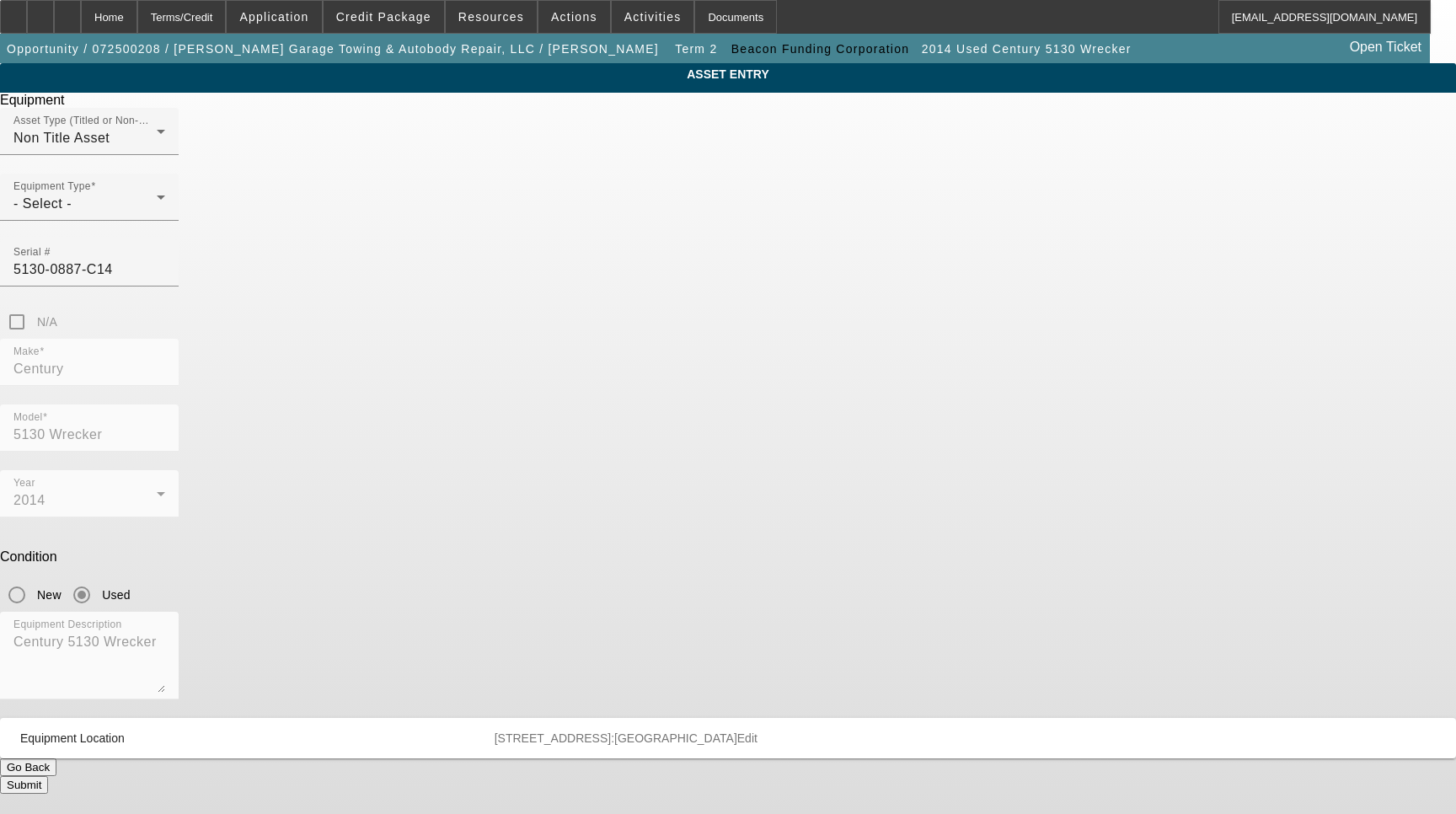
click at [1390, 20] on span "Delete asset" at bounding box center [1414, 14] width 51 height 9
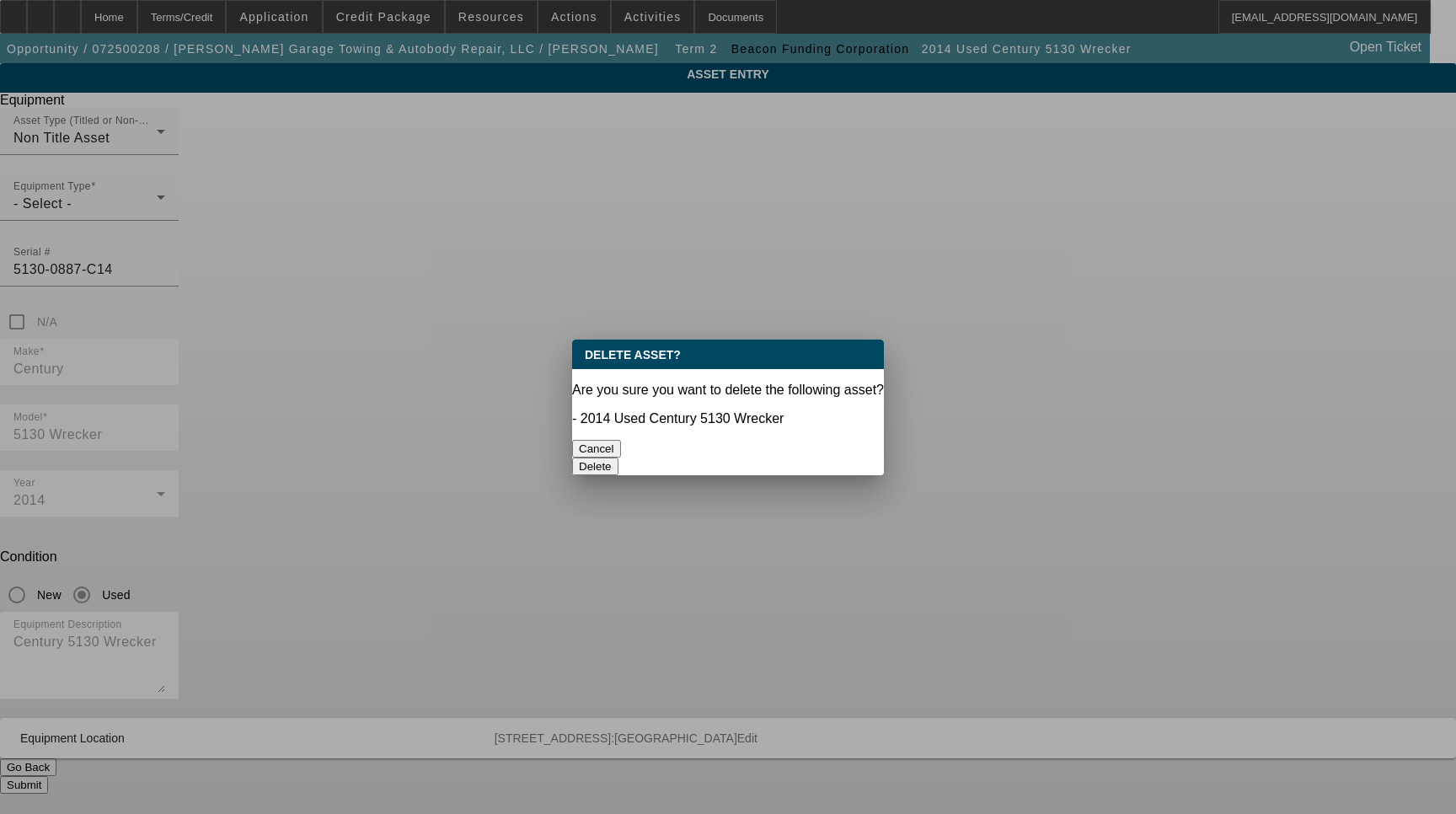
click at [619, 457] on button "Delete" at bounding box center [595, 466] width 47 height 18
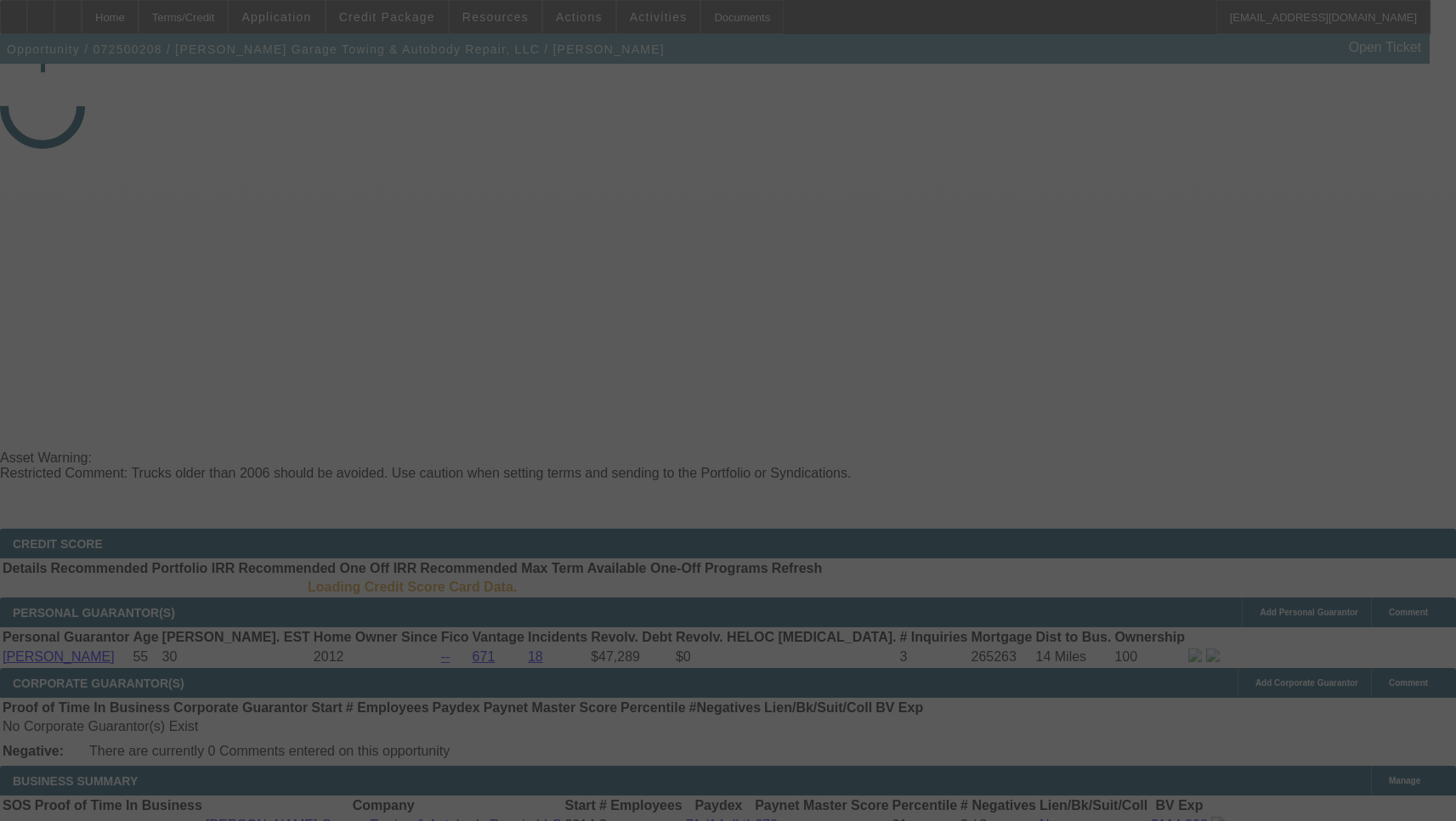
select select "3"
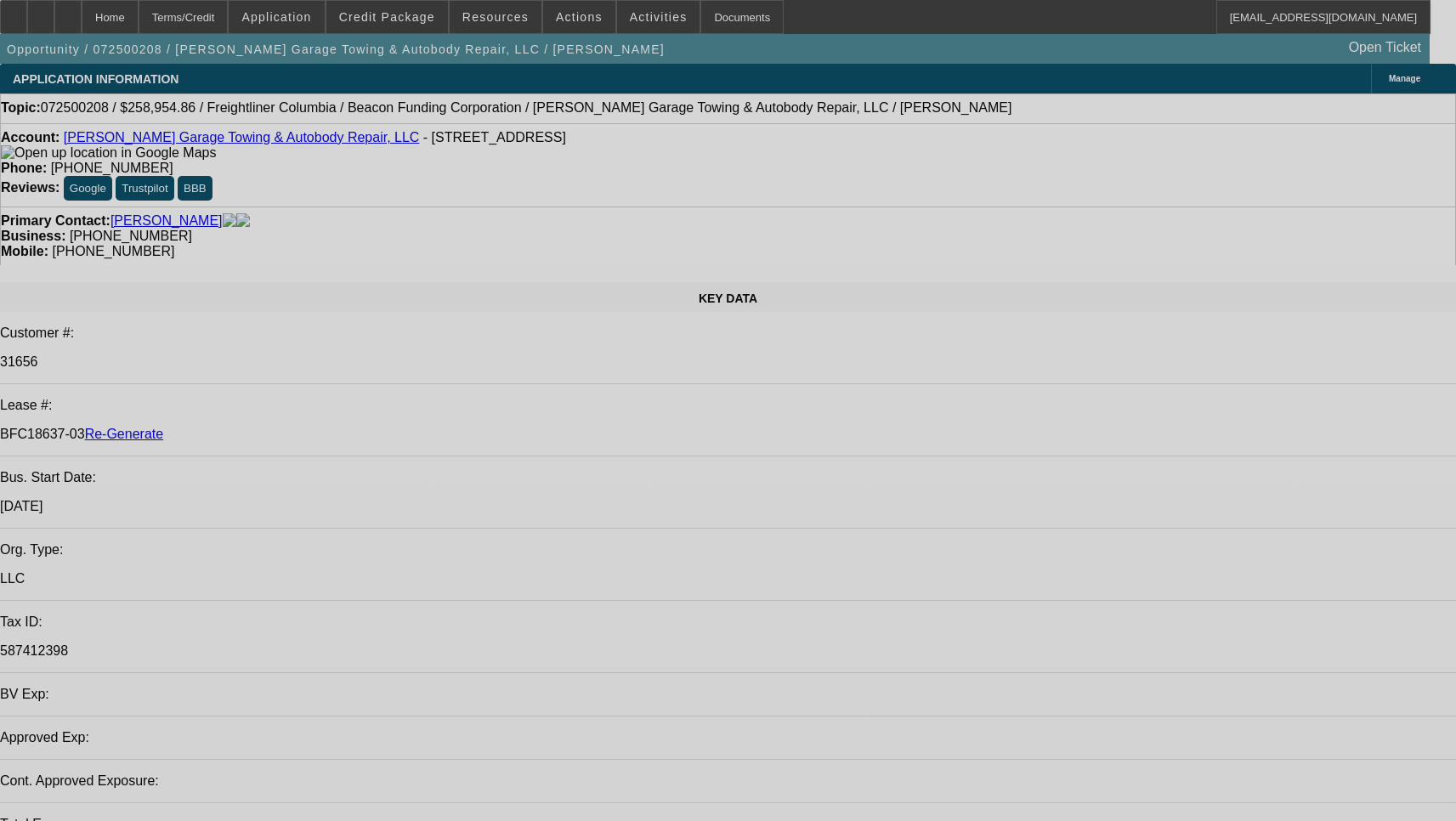
select select "0"
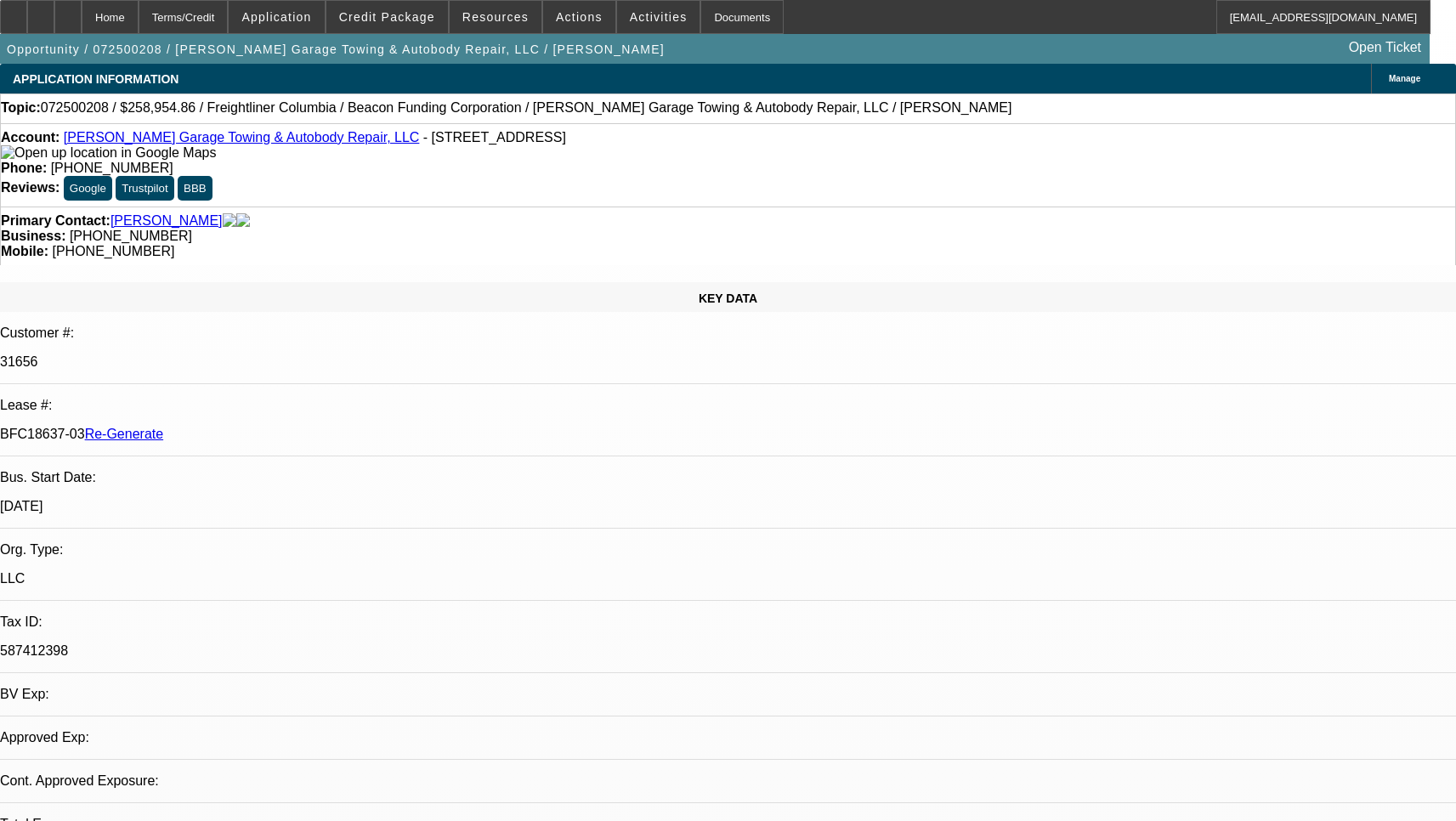
select select "0"
select select "2"
select select "0"
select select "6"
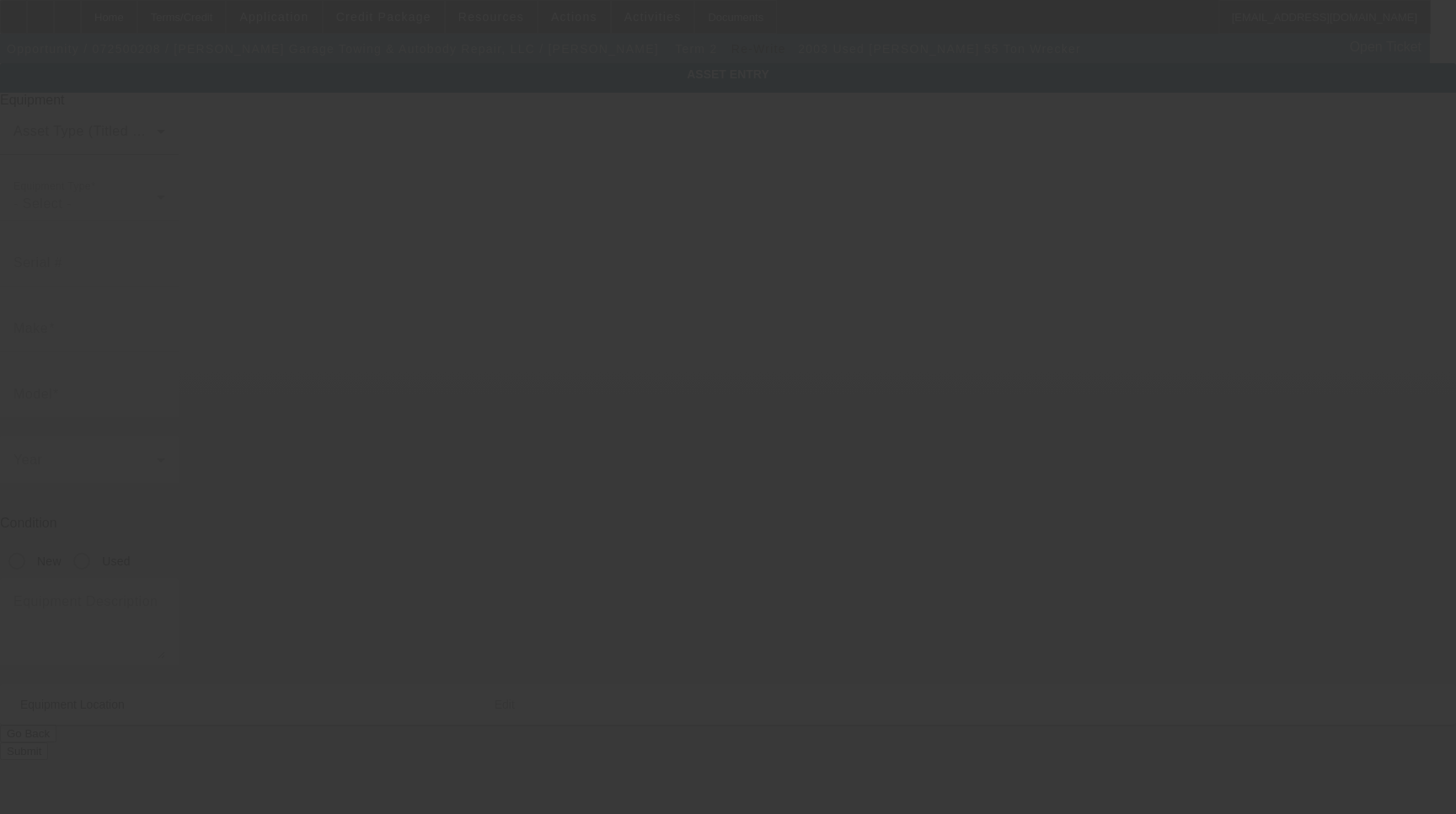
type input "20022082759"
type input "[PERSON_NAME]"
type input "55 Ton Wrecker"
radio input "true"
type textarea "[PERSON_NAME] 55 Ton Wrecker"
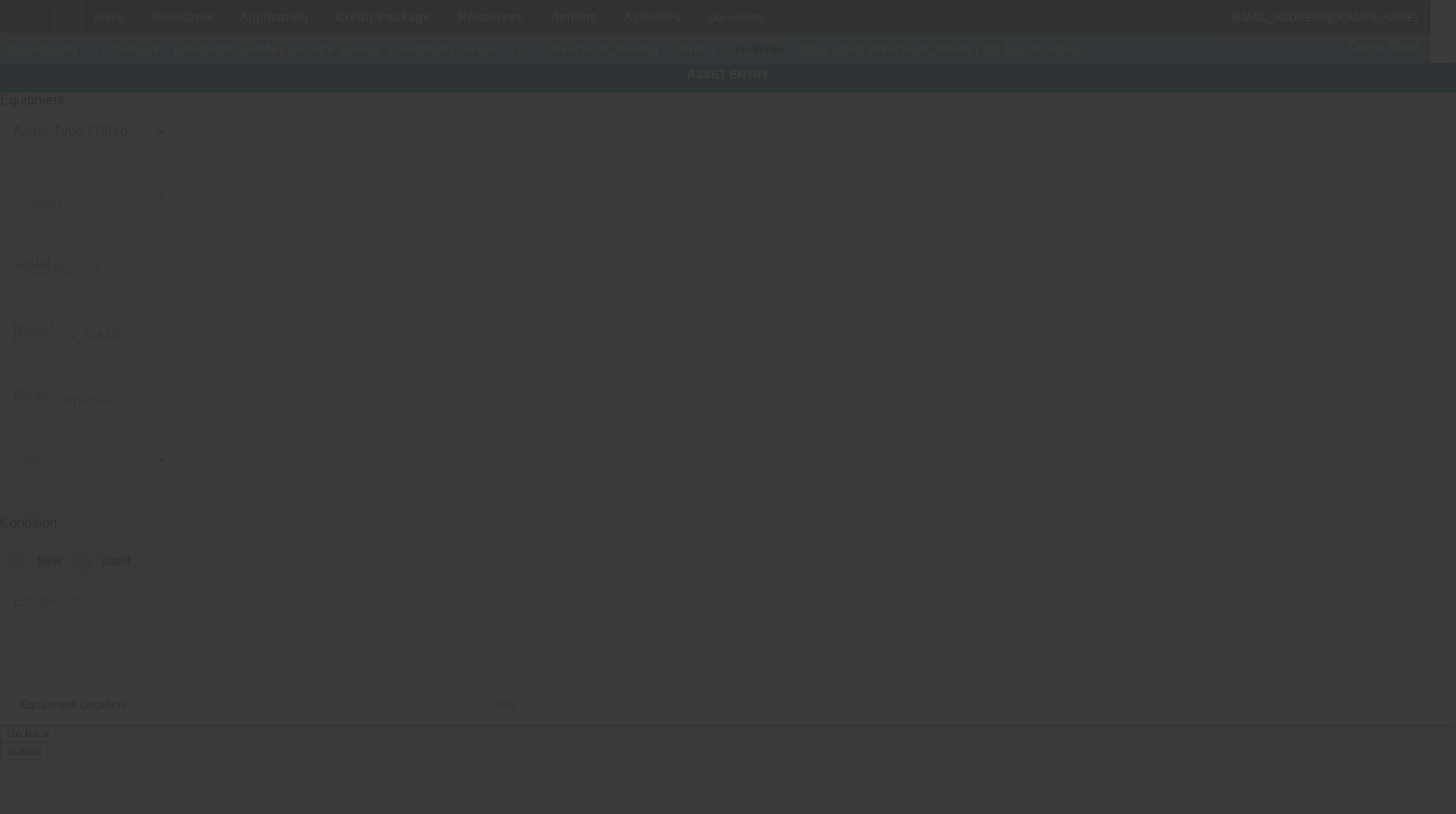
type input "[STREET_ADDRESS]"
type input "[GEOGRAPHIC_DATA]"
type input "17754"
type input "Lycoming"
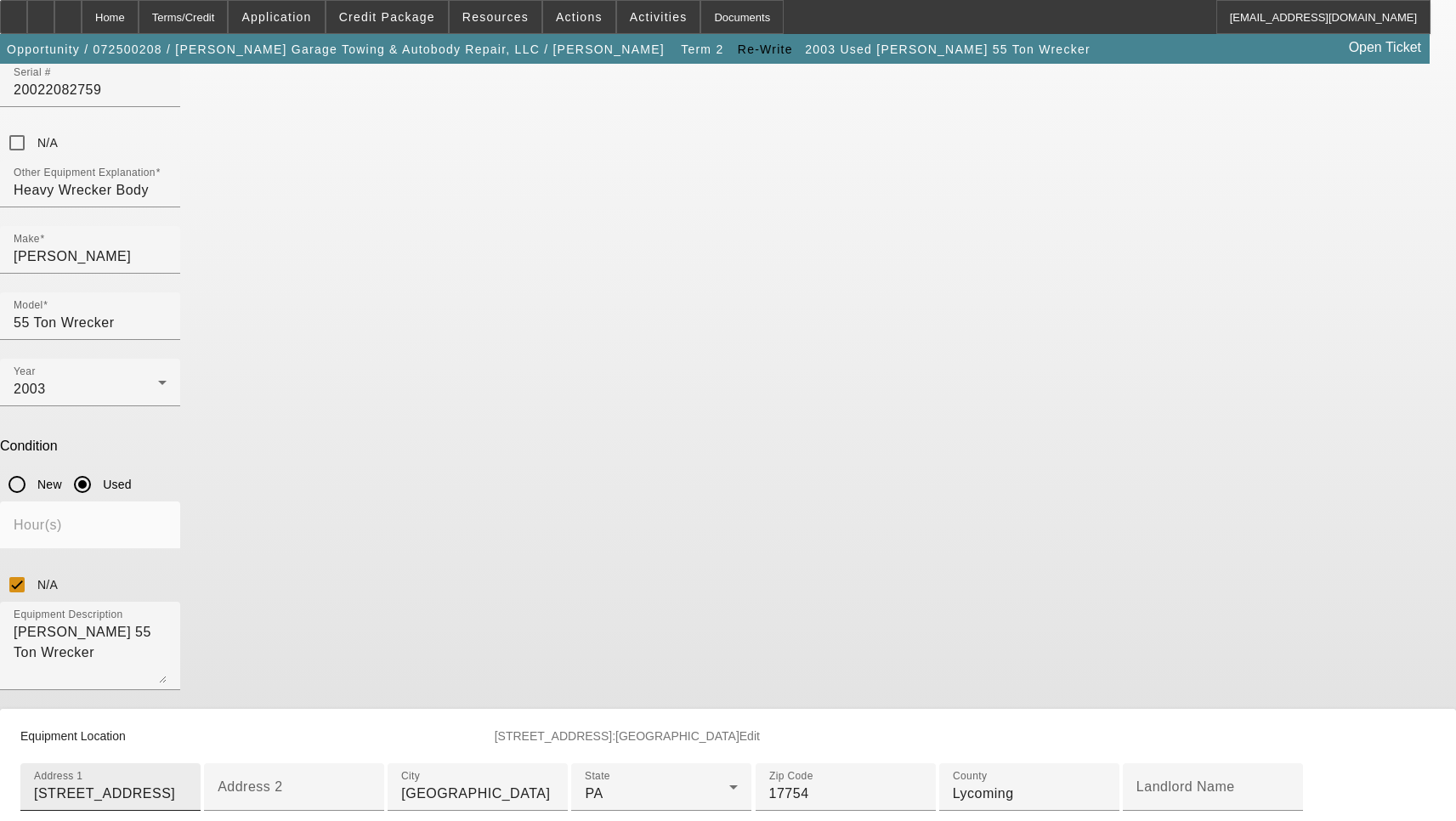
scroll to position [255, 0]
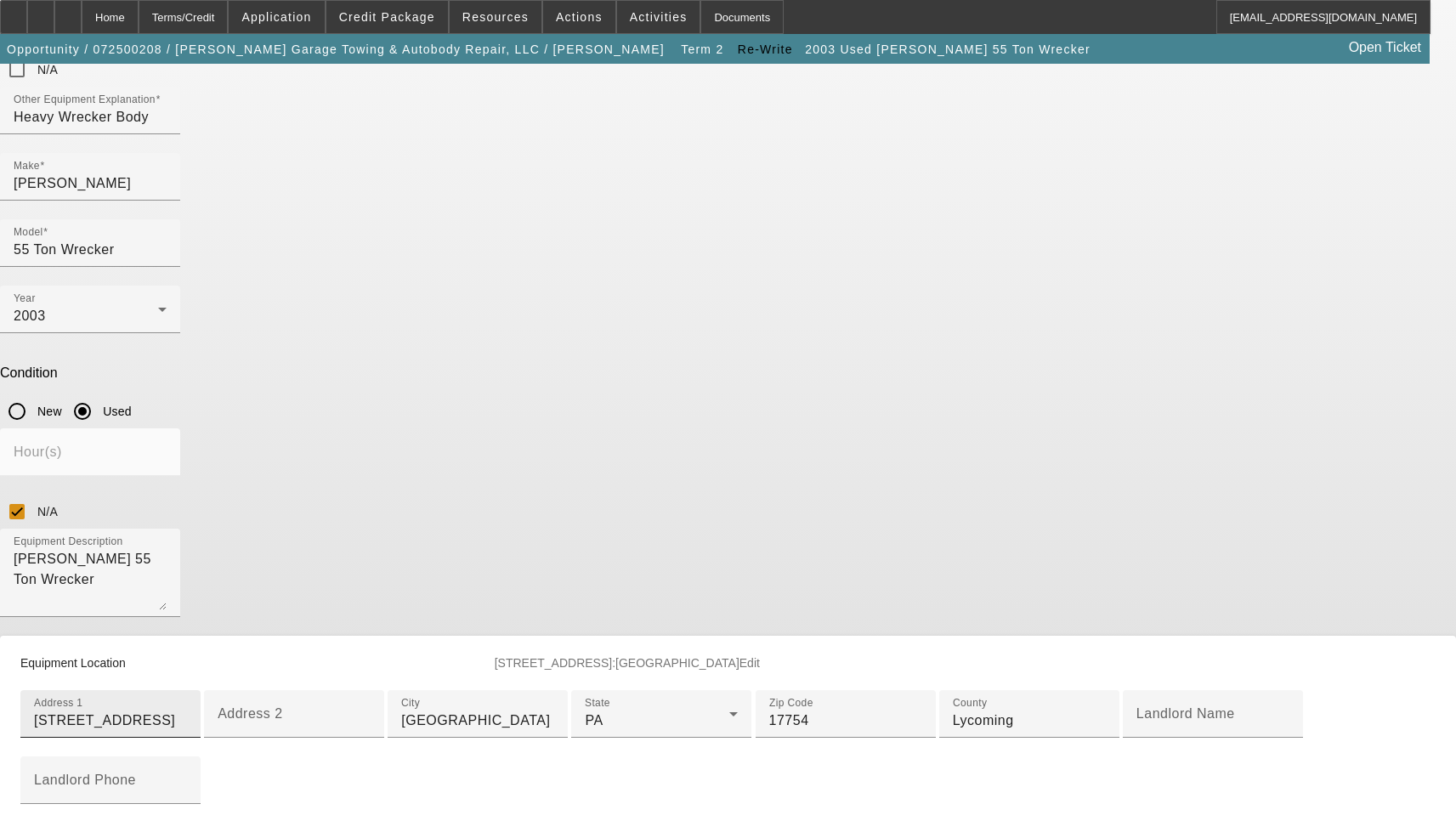
click at [187, 710] on input "[STREET_ADDRESS]" at bounding box center [110, 720] width 153 height 20
paste input "W"
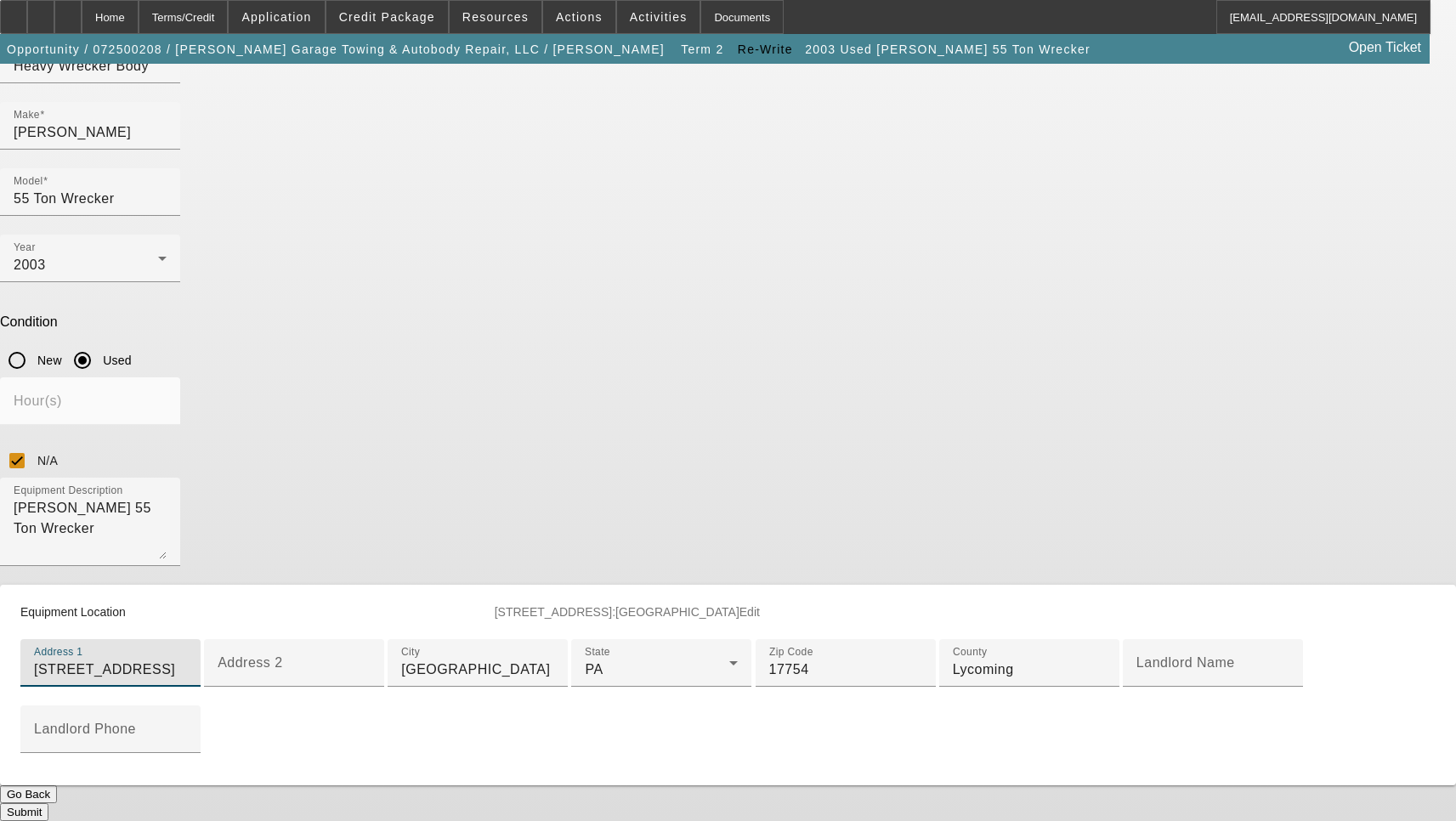
type input "[STREET_ADDRESS]"
click at [48, 803] on button "Submit" at bounding box center [24, 812] width 48 height 18
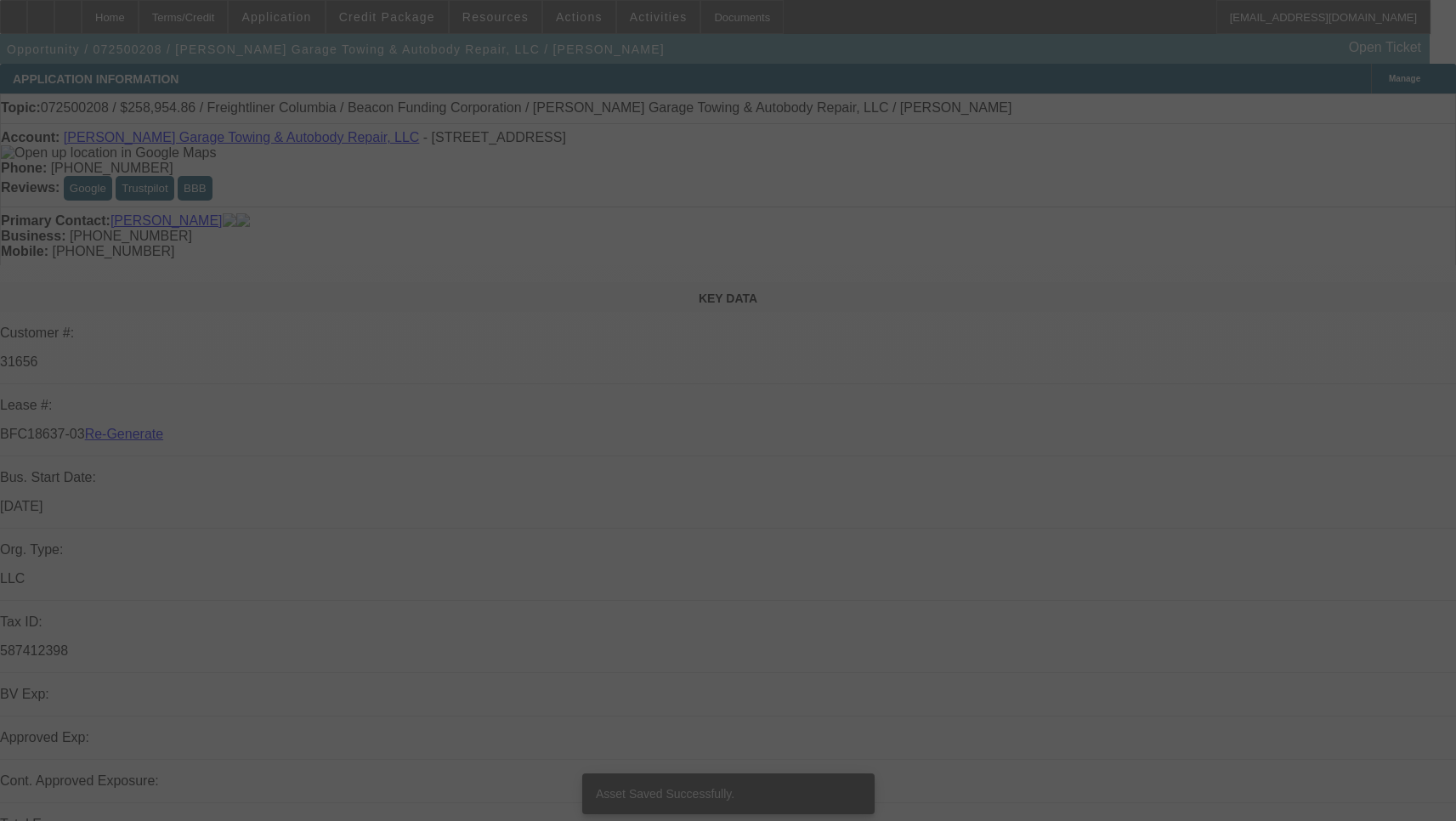
select select "3"
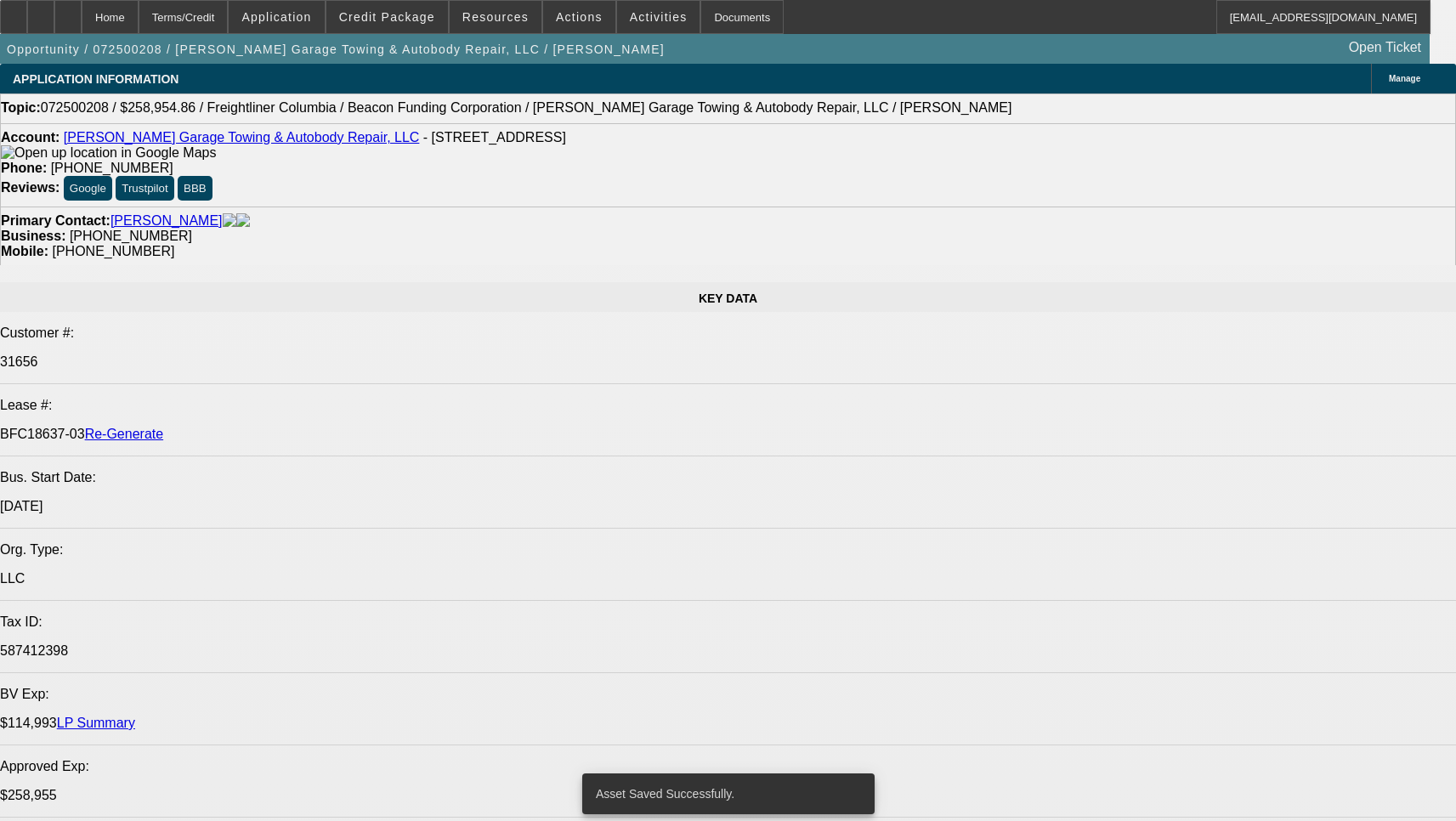
select select "0"
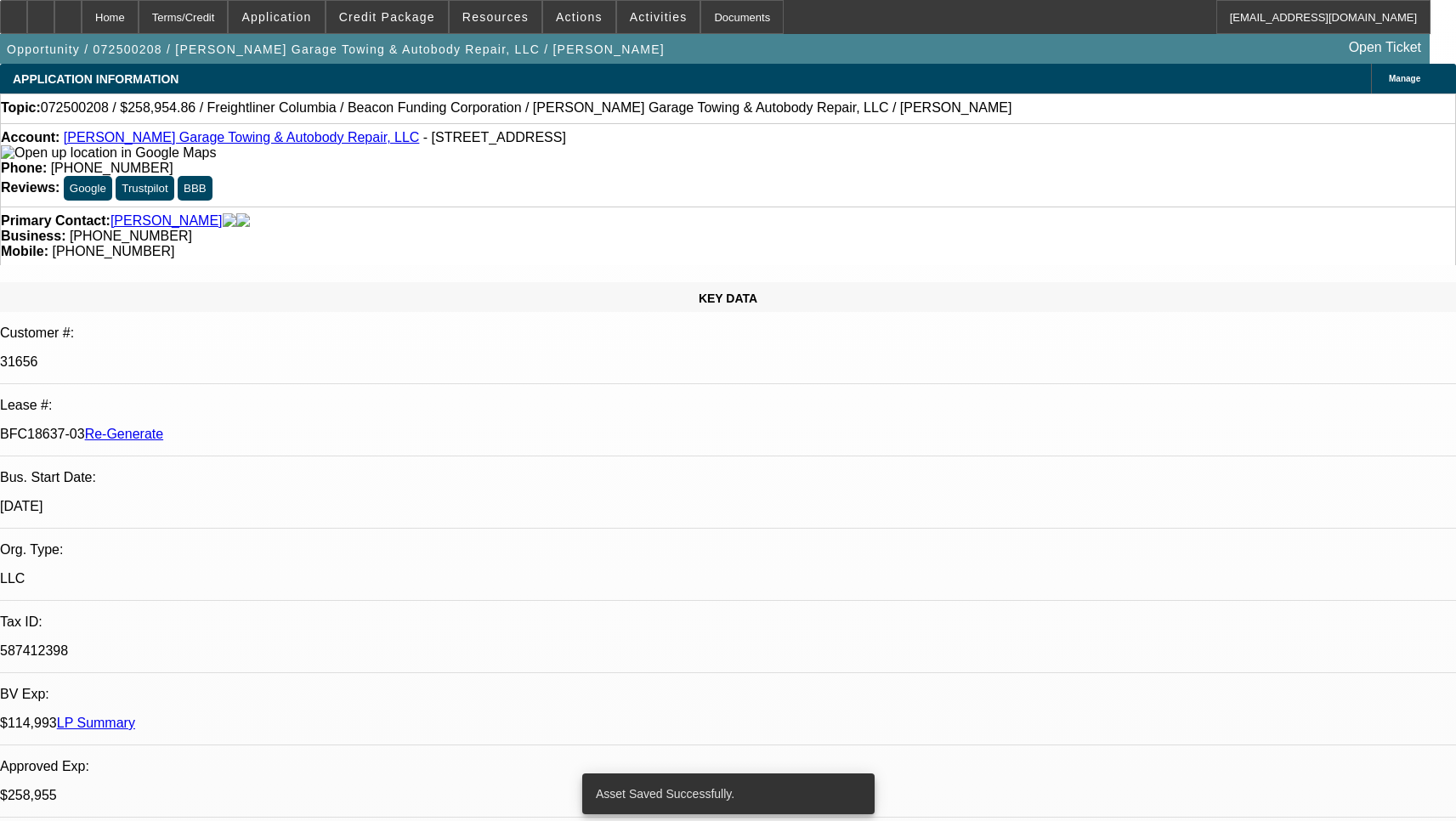
select select "2"
select select "0"
select select "6"
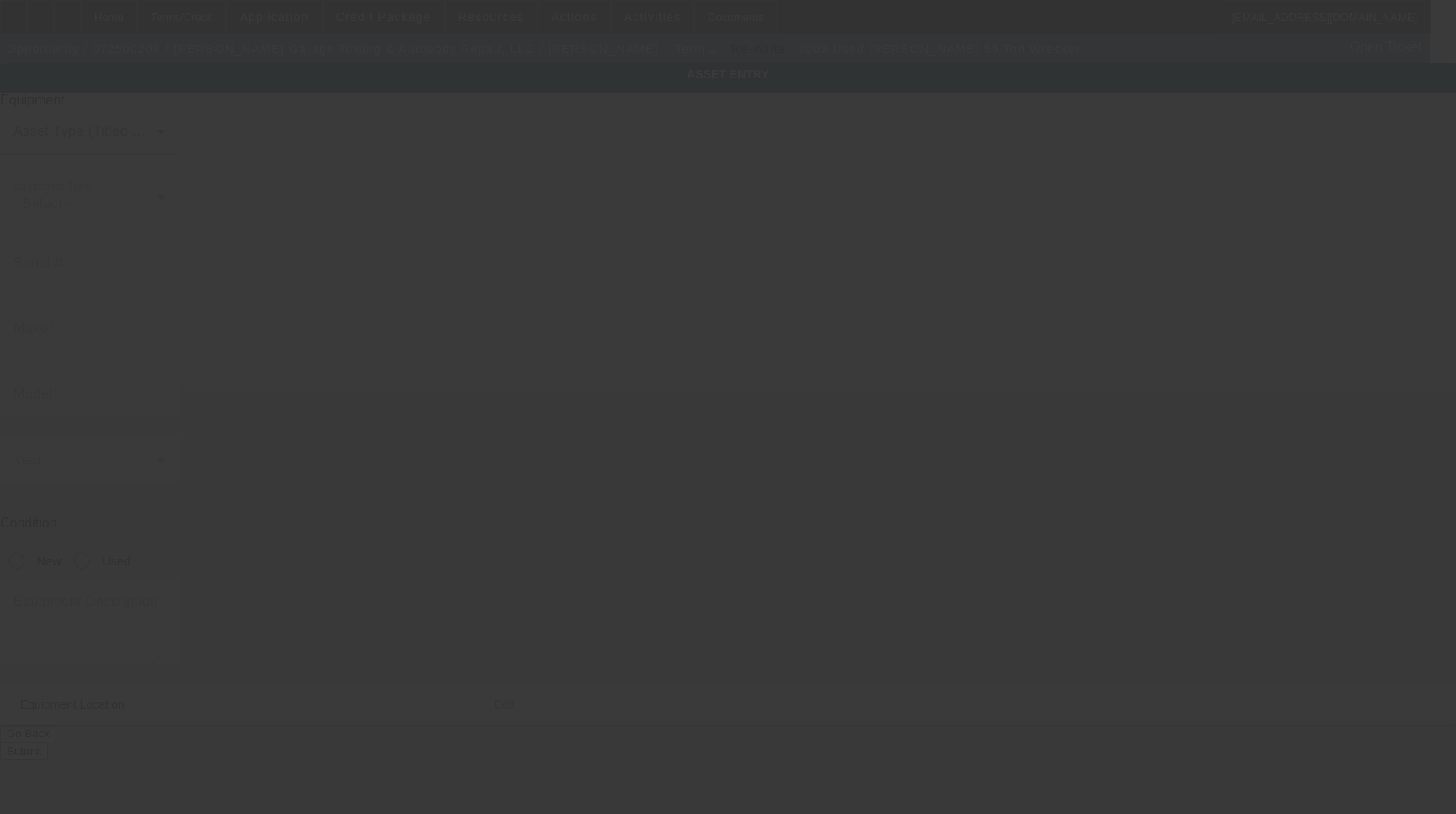
type input "20022082759"
type input "Jerr-Dan"
type input "55 Ton Wrecker"
radio input "true"
type textarea "Jerr-Dan 55 Ton Wrecker"
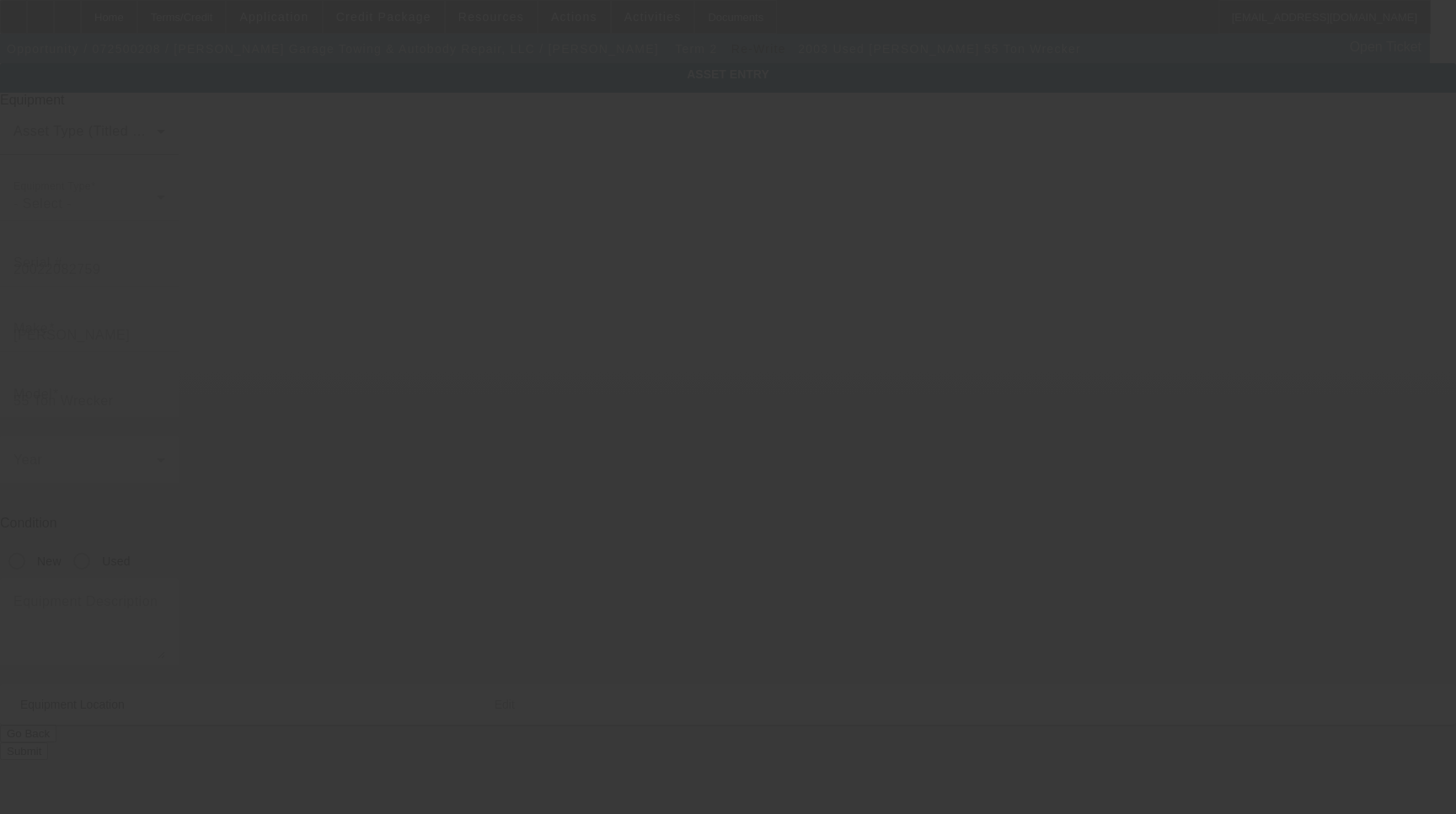
type input "121 W Broad St"
type input "Montoursville"
type input "17754"
type input "Lycoming"
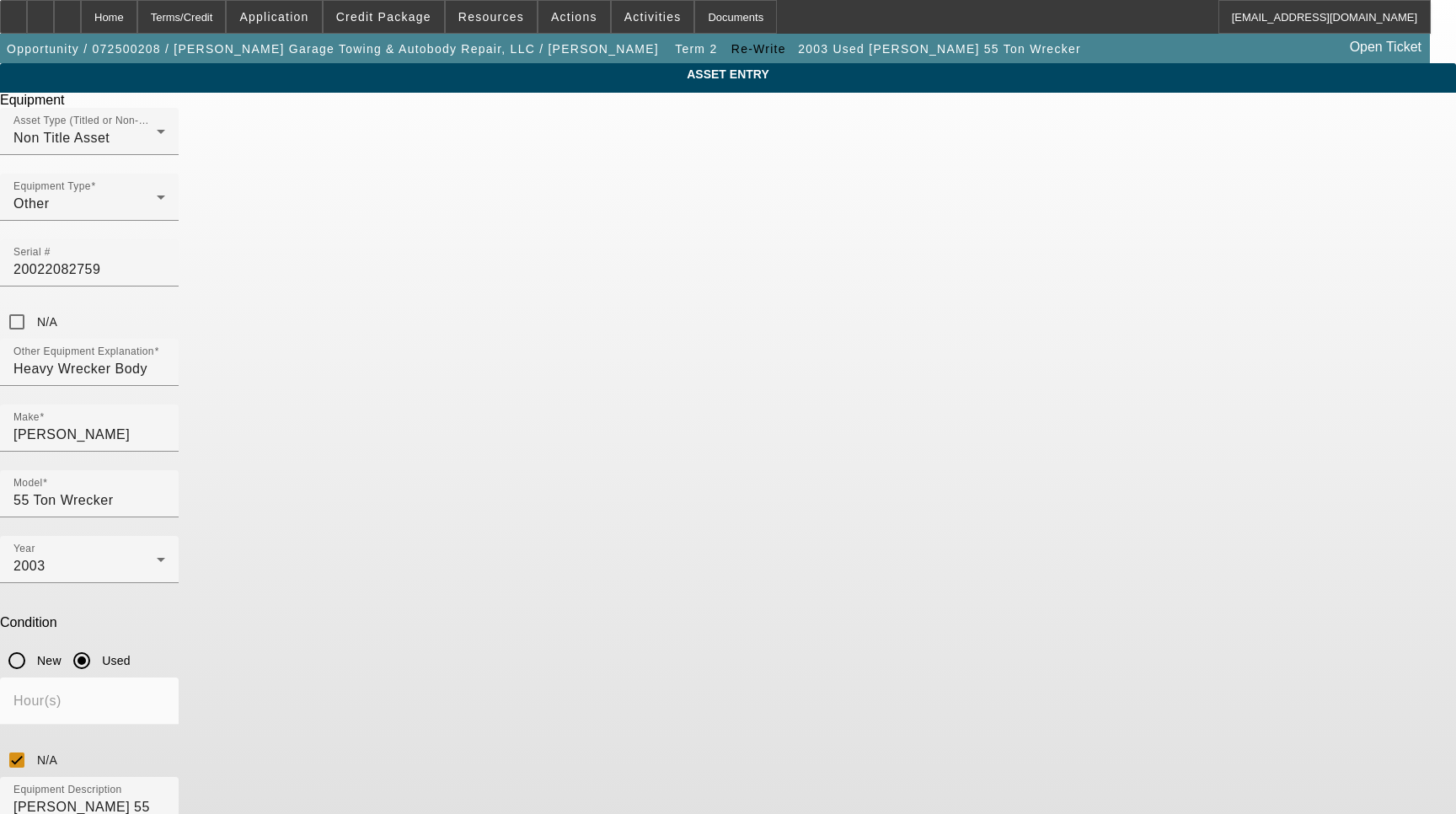
click at [1372, 30] on div "Delete asset" at bounding box center [1413, 15] width 84 height 30
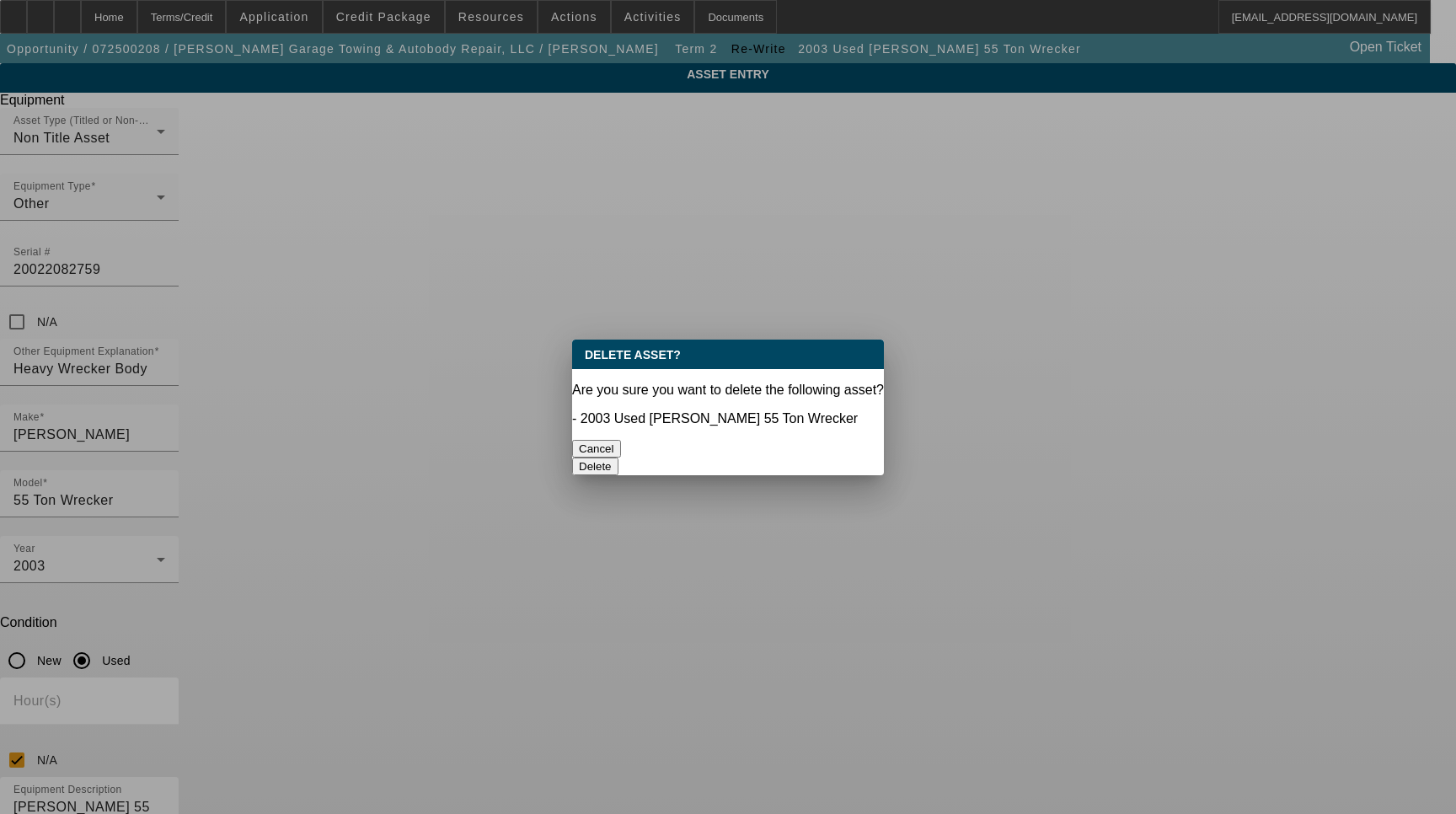
click at [619, 457] on button "Delete" at bounding box center [595, 466] width 47 height 18
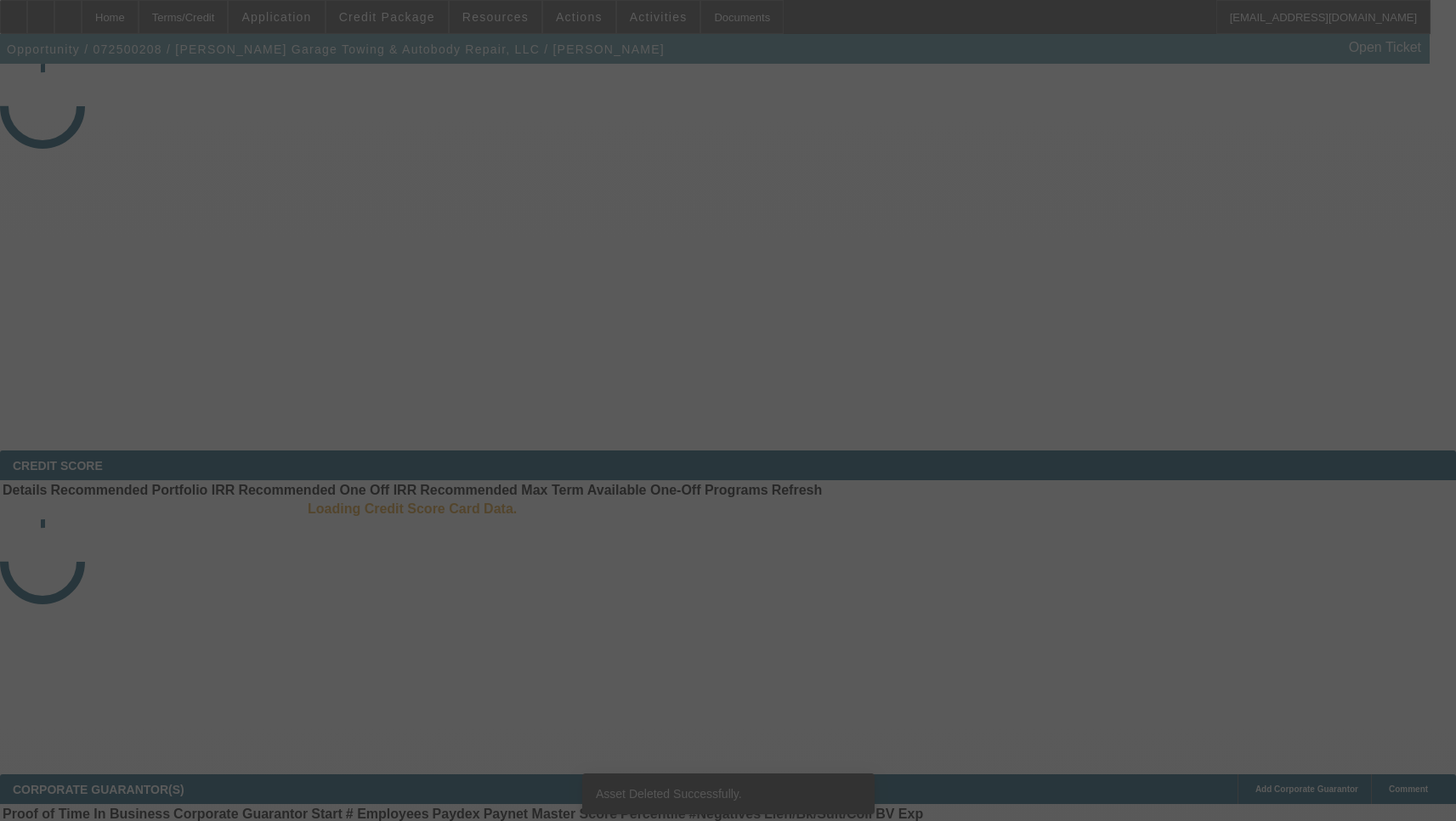
select select "3"
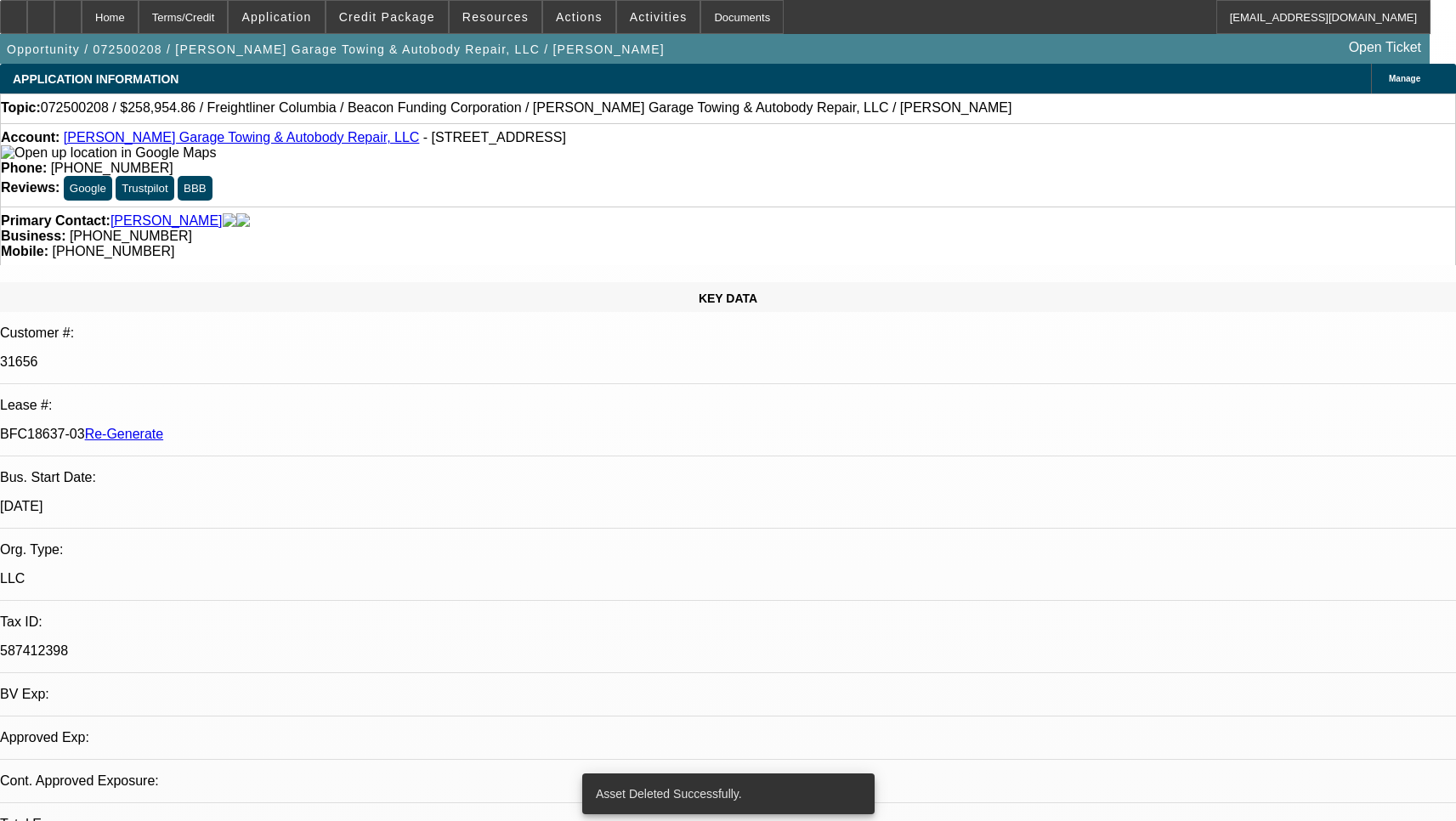
select select "0"
select select "2"
select select "0"
select select "6"
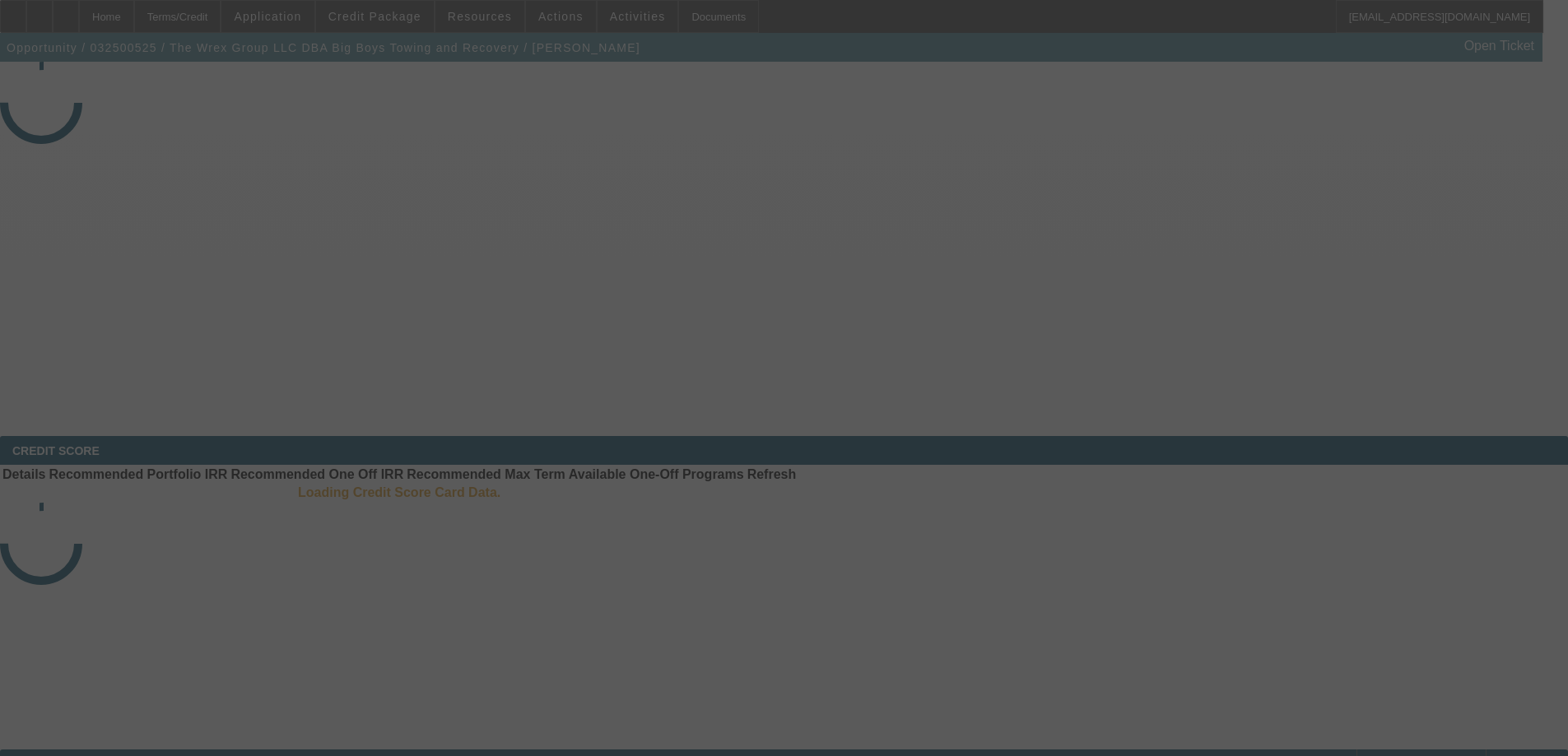
select select "4"
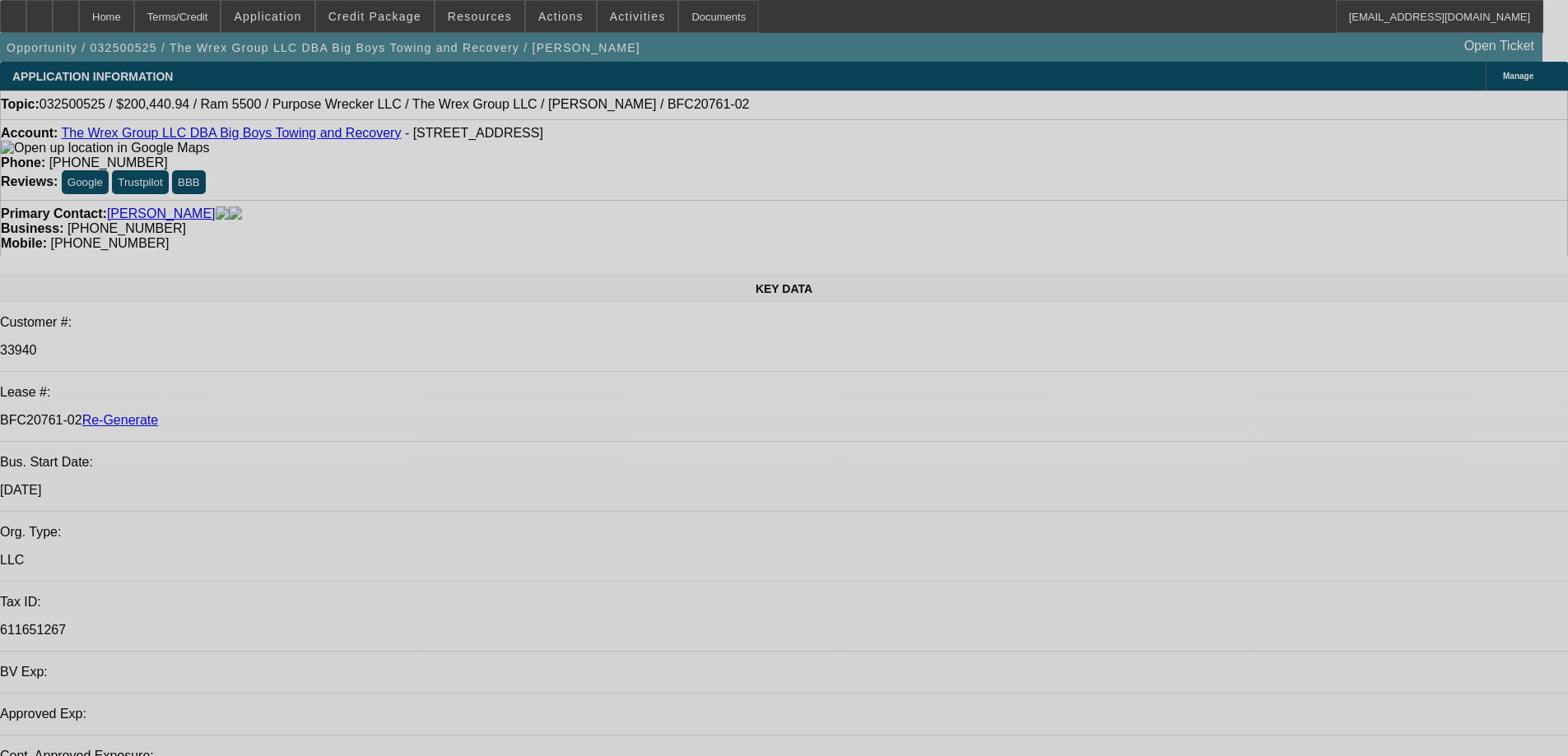
select select "0"
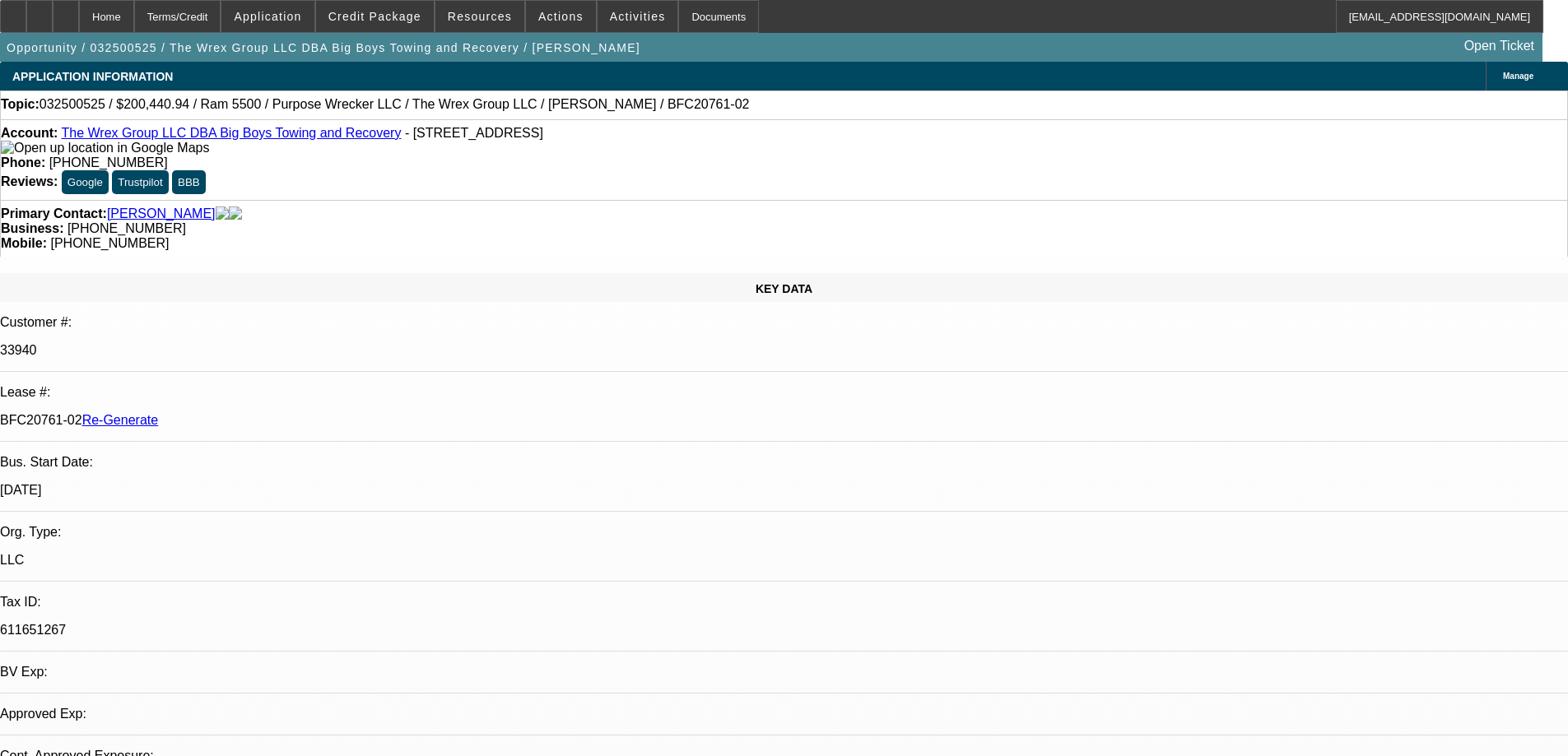
select select "1"
select select "2"
select select "6"
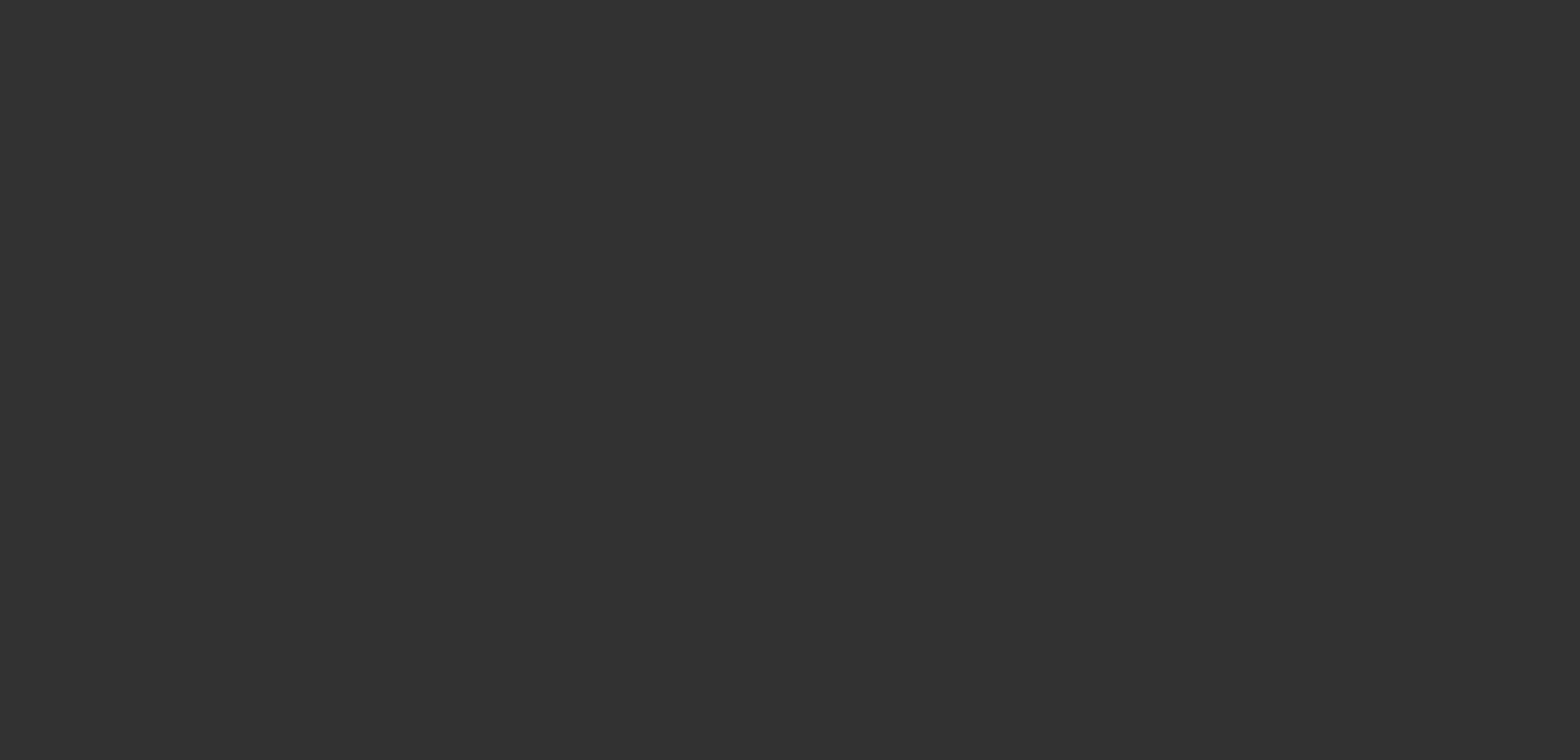
select select "4"
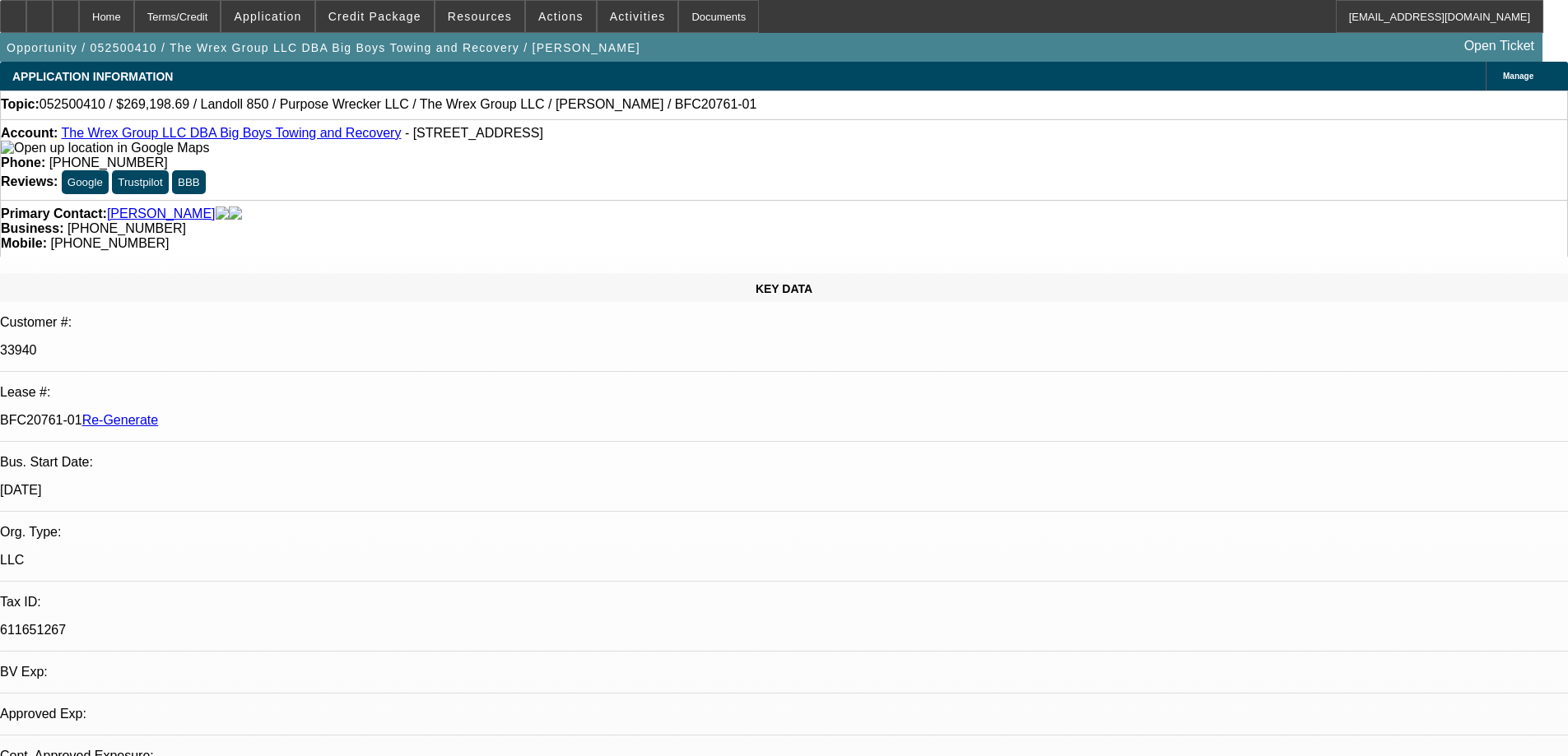
select select "0"
select select "2"
select select "0"
select select "6"
